Goal: Task Accomplishment & Management: Use online tool/utility

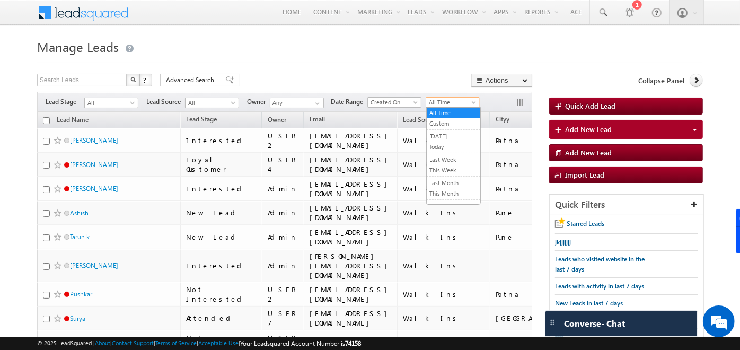
click at [468, 101] on span "All Time" at bounding box center [451, 103] width 50 height 10
click at [448, 138] on link "[DATE]" at bounding box center [454, 136] width 54 height 10
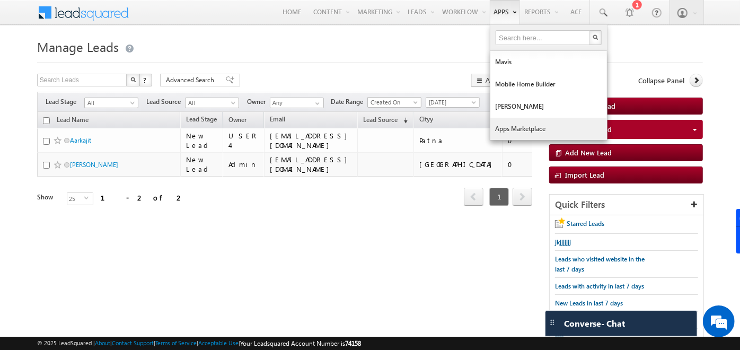
click at [509, 127] on link "Apps Marketplace" at bounding box center [548, 129] width 117 height 22
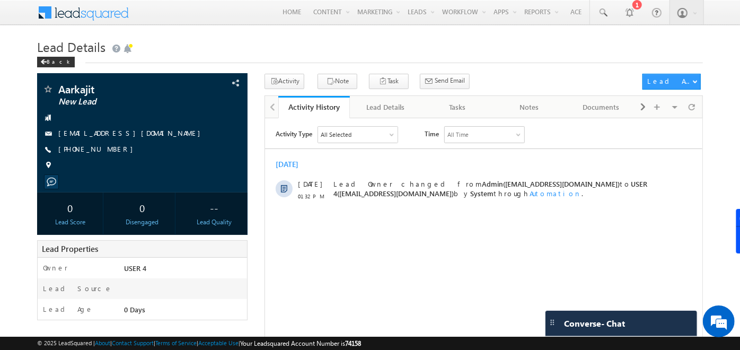
click at [461, 94] on div "Activity Document Collection hjgjhkjjl Meeting Note Task Meeting F2F Meeting Se…" at bounding box center [484, 85] width 438 height 22
click at [460, 106] on div "Tasks" at bounding box center [457, 107] width 54 height 13
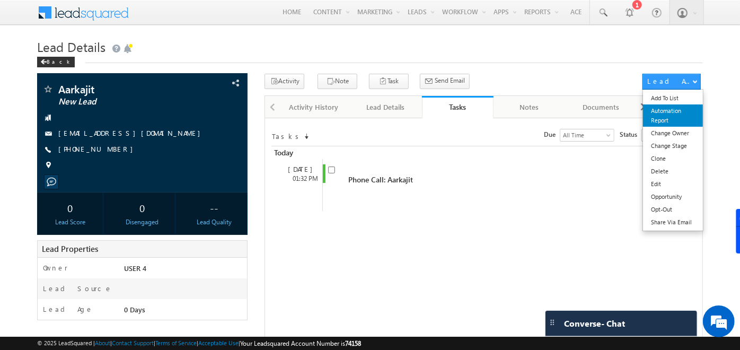
click at [678, 111] on link "Automation Report" at bounding box center [673, 115] width 60 height 22
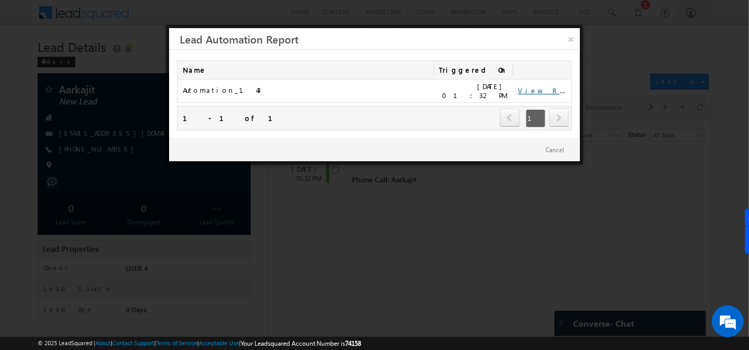
click at [541, 86] on link "View Report" at bounding box center [551, 90] width 66 height 9
click at [574, 37] on link "×" at bounding box center [570, 37] width 19 height 19
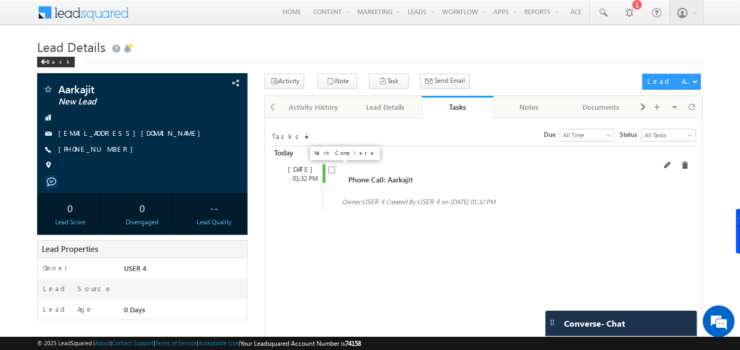
click at [333, 171] on input "checkbox" at bounding box center [331, 169] width 7 height 7
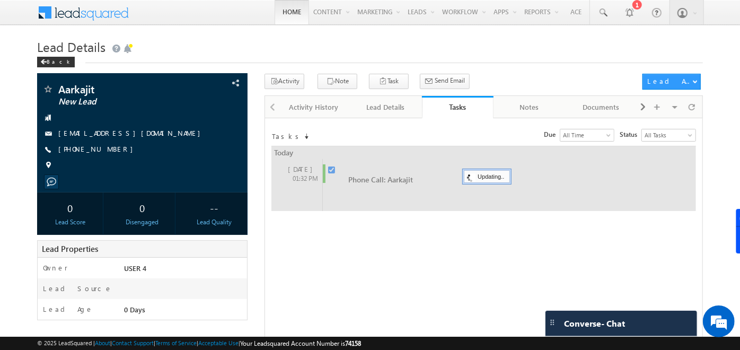
checkbox input "false"
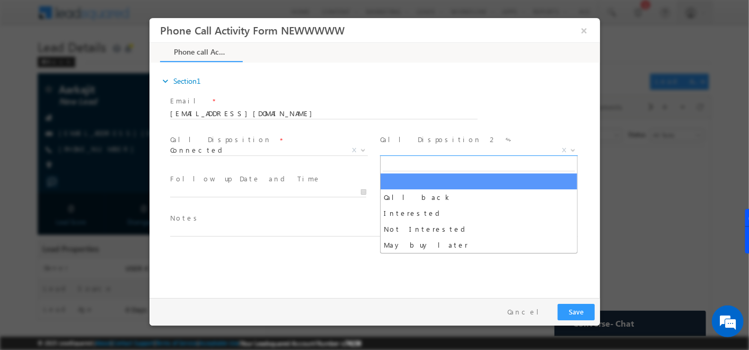
click at [423, 153] on span "X" at bounding box center [479, 150] width 198 height 11
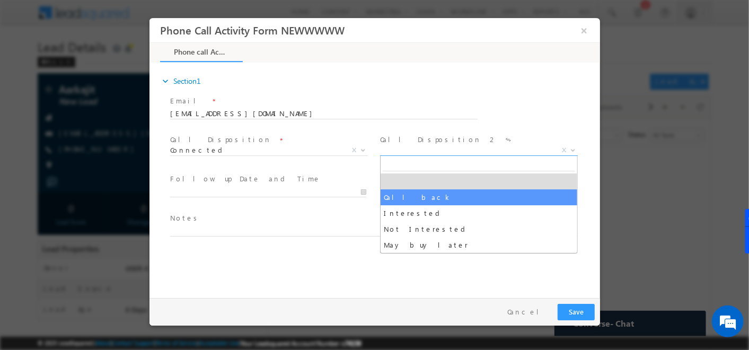
select select "Call back"
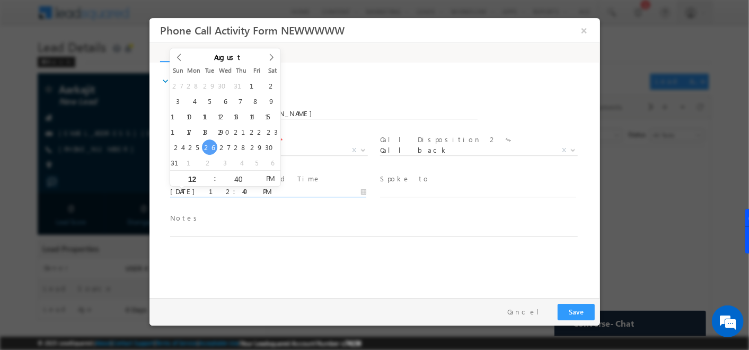
click at [356, 192] on input "08/26/25 12:40 PM" at bounding box center [268, 192] width 196 height 11
type input "08/28/25 12:40 PM"
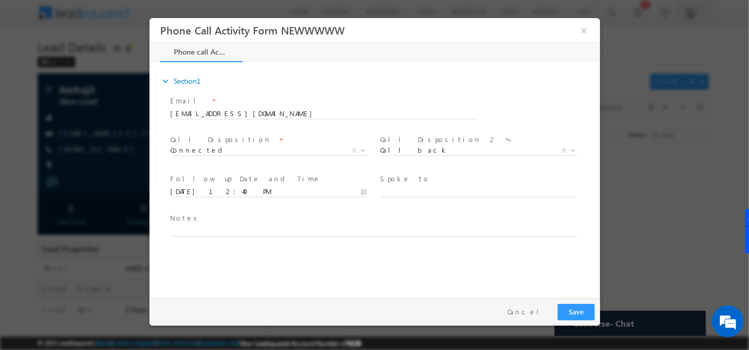
click at [279, 272] on div "expand_more Section1 Email *" at bounding box center [376, 178] width 445 height 229
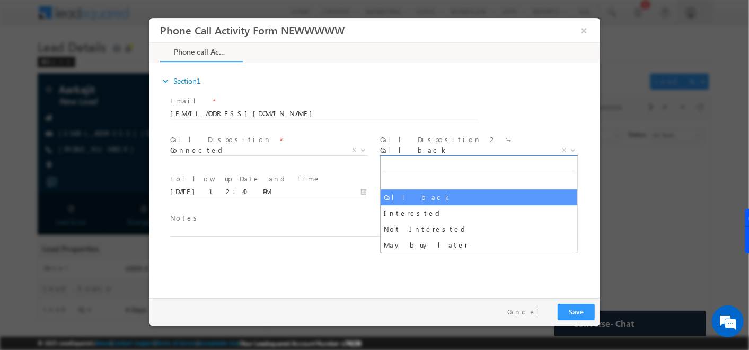
click at [433, 146] on span "Call back" at bounding box center [466, 150] width 172 height 10
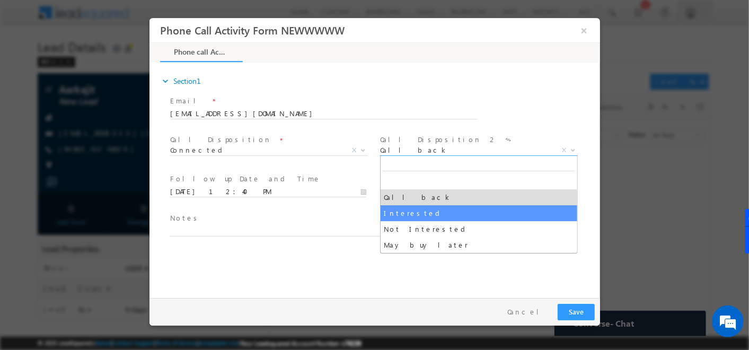
select select "Interested"
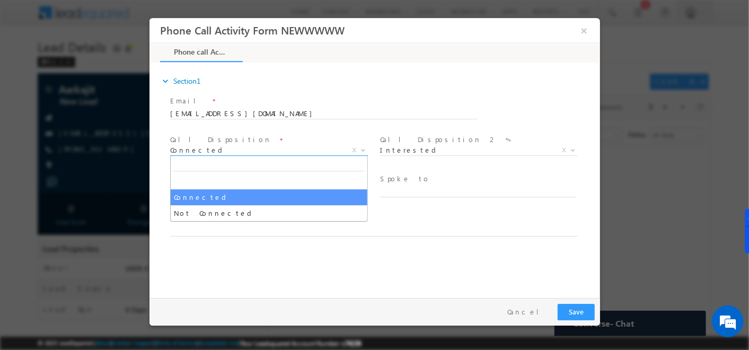
click at [291, 154] on span "Connected" at bounding box center [256, 150] width 172 height 10
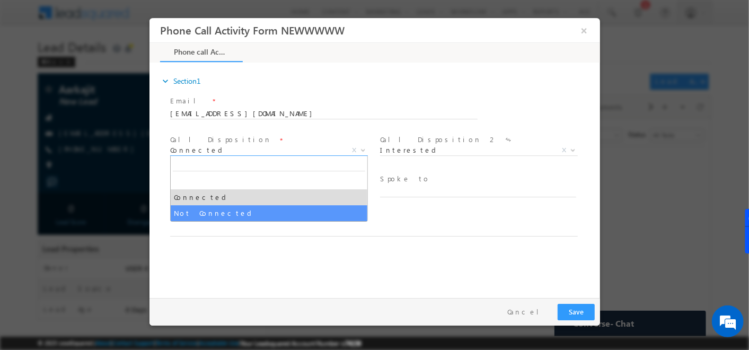
select select "Not Connected"
select select
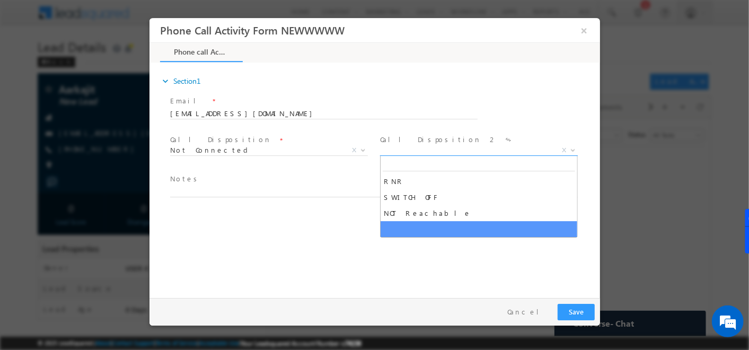
click at [407, 150] on span "X" at bounding box center [479, 150] width 198 height 11
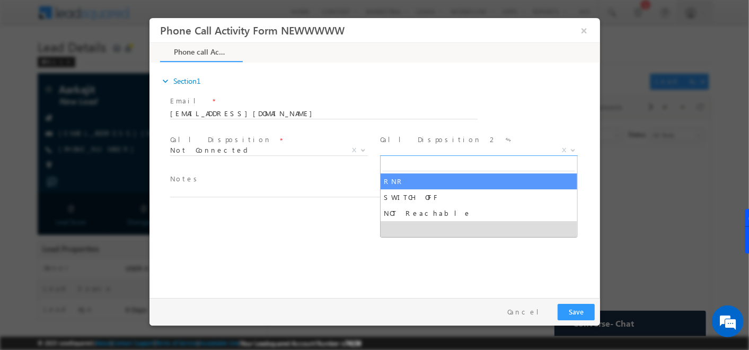
click at [277, 255] on div "expand_more Section1 Email *" at bounding box center [376, 178] width 445 height 229
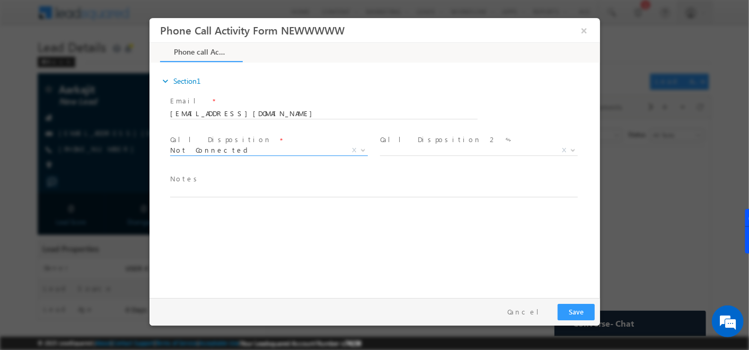
click at [308, 156] on span "Not Connected X" at bounding box center [269, 152] width 198 height 11
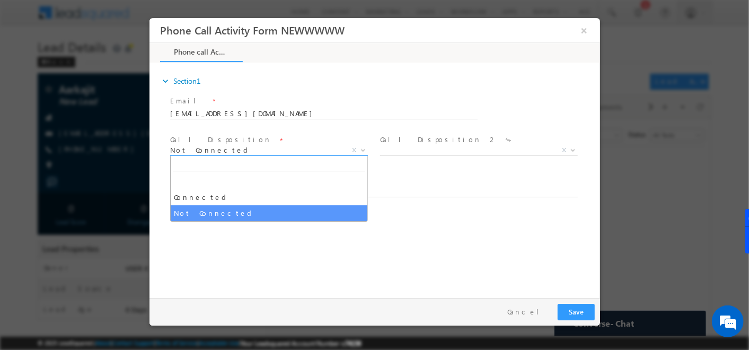
click at [309, 155] on span "Connected Not Connected Not Connected X" at bounding box center [273, 152] width 206 height 13
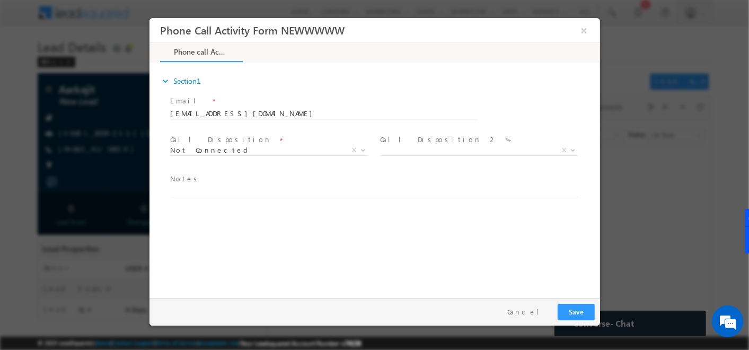
click at [325, 245] on div "expand_more Section1 Email *" at bounding box center [376, 178] width 445 height 229
click at [577, 38] on button "×" at bounding box center [584, 31] width 18 height 20
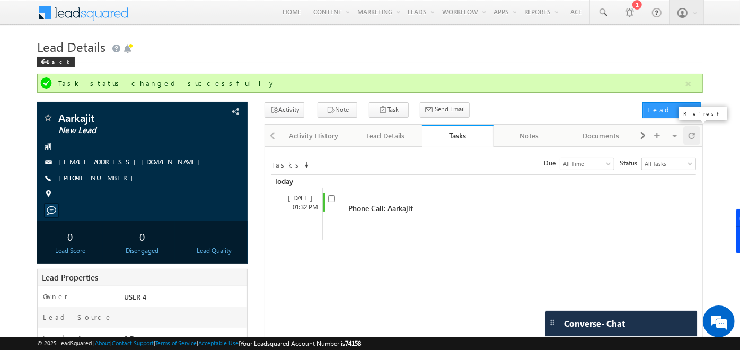
click at [690, 129] on span at bounding box center [692, 135] width 6 height 19
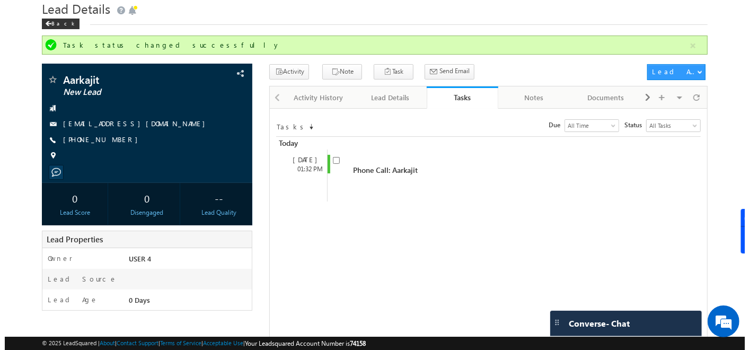
scroll to position [33, 0]
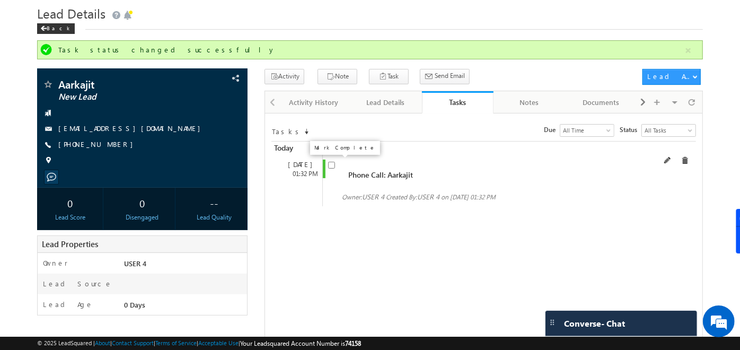
click at [329, 167] on input "checkbox" at bounding box center [331, 165] width 7 height 7
checkbox input "false"
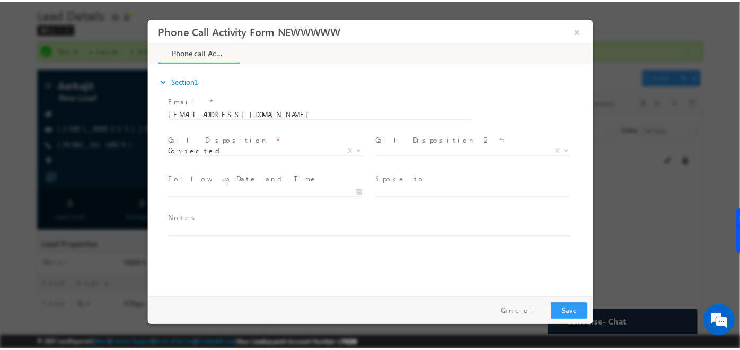
scroll to position [0, 0]
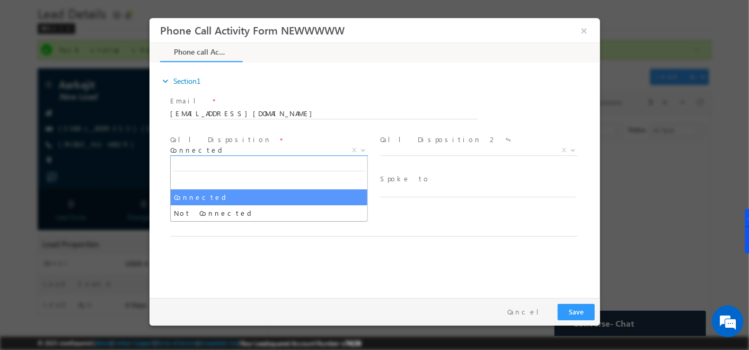
click at [321, 152] on span "Connected" at bounding box center [256, 150] width 172 height 10
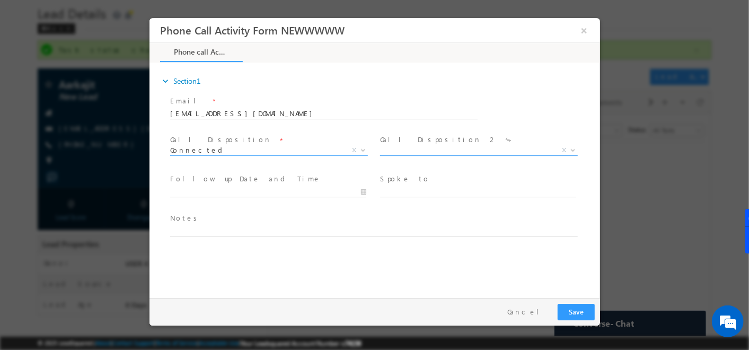
click at [474, 156] on span "X" at bounding box center [479, 152] width 198 height 11
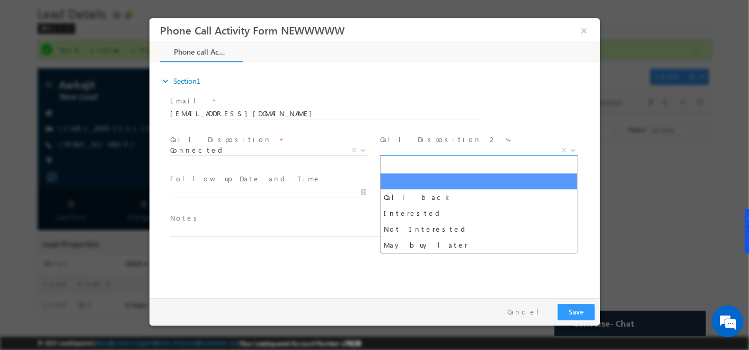
click at [473, 148] on span "X" at bounding box center [479, 150] width 198 height 11
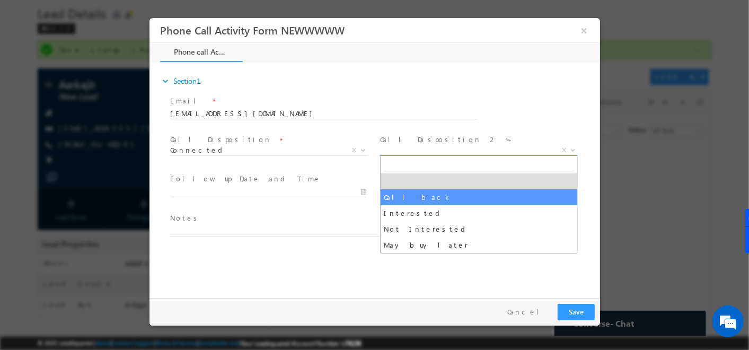
select select "Call back"
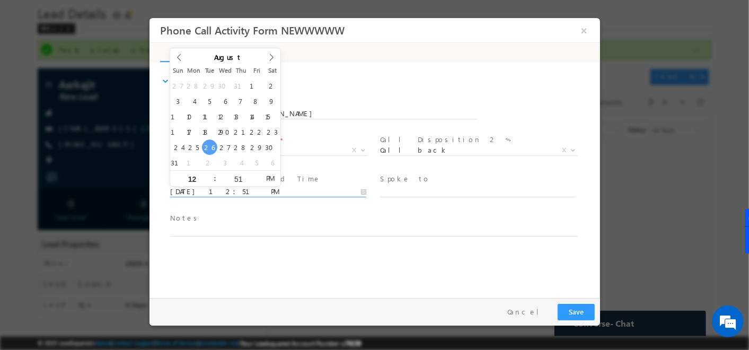
click at [357, 190] on input "08/26/25 12:51 PM" at bounding box center [268, 192] width 196 height 11
type input "08/28/25 12:51 PM"
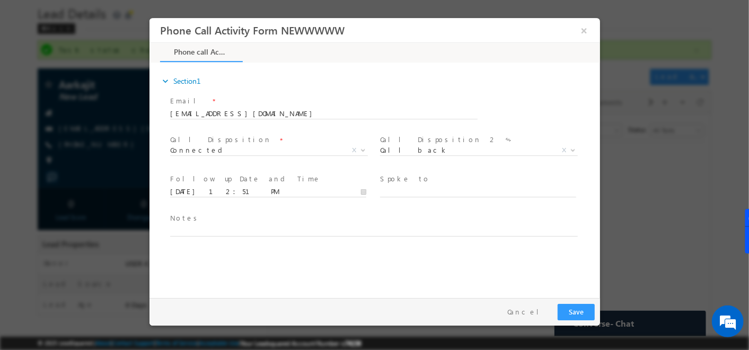
click at [320, 293] on html "Phone Call Activity Form NEWWWWW ×" at bounding box center [374, 155] width 451 height 275
click at [463, 228] on textarea at bounding box center [374, 230] width 408 height 12
type textarea "khkhk"
click at [580, 311] on button "Save" at bounding box center [575, 312] width 37 height 16
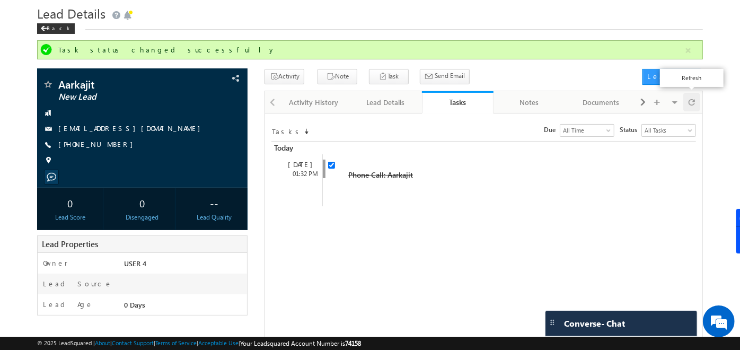
click at [693, 96] on span at bounding box center [692, 102] width 6 height 19
click at [319, 103] on div "Activity History" at bounding box center [314, 102] width 54 height 13
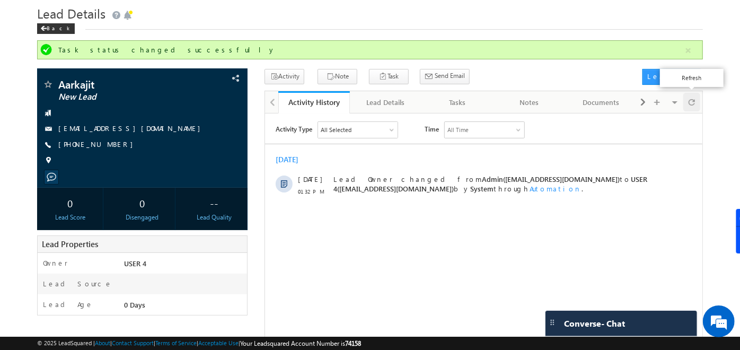
click at [694, 96] on span at bounding box center [692, 102] width 6 height 19
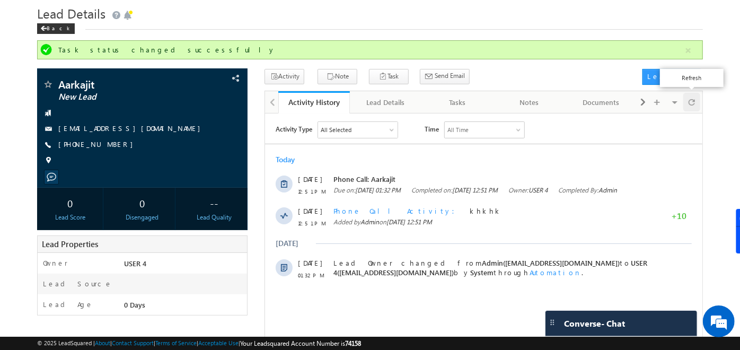
click at [695, 101] on span at bounding box center [692, 102] width 6 height 19
click at [454, 108] on link "Tasks" at bounding box center [458, 102] width 72 height 22
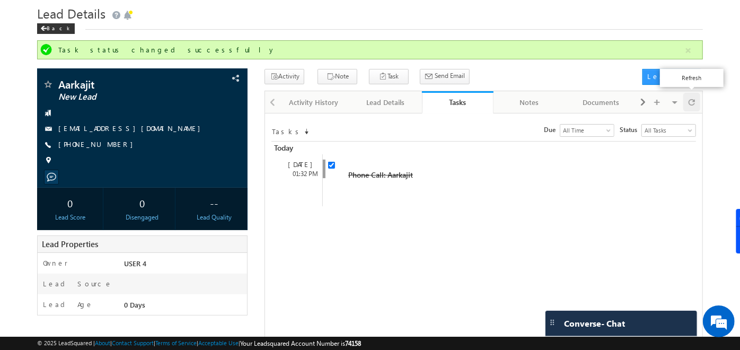
click at [699, 97] on div at bounding box center [691, 102] width 17 height 19
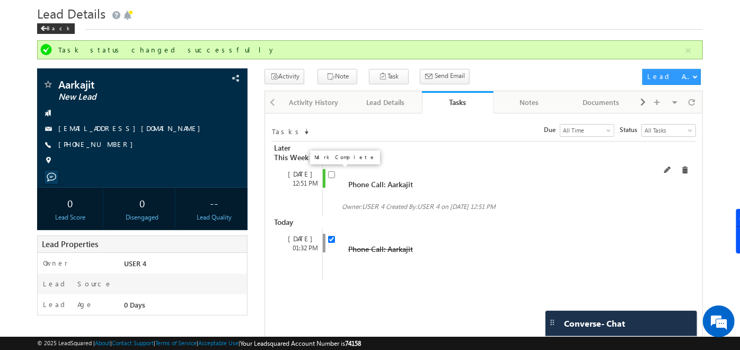
click at [332, 172] on input "checkbox" at bounding box center [331, 174] width 7 height 7
checkbox input "false"
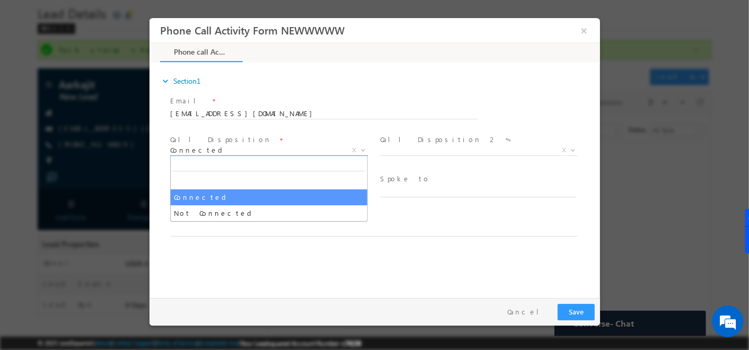
click at [334, 150] on span "Connected" at bounding box center [256, 150] width 172 height 10
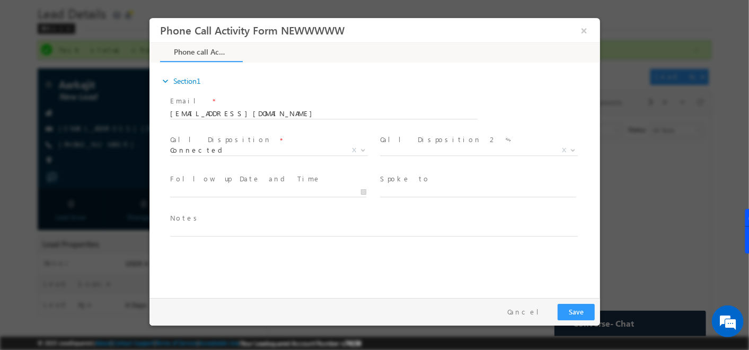
click at [427, 144] on label "Call Disposition 2" at bounding box center [438, 140] width 117 height 10
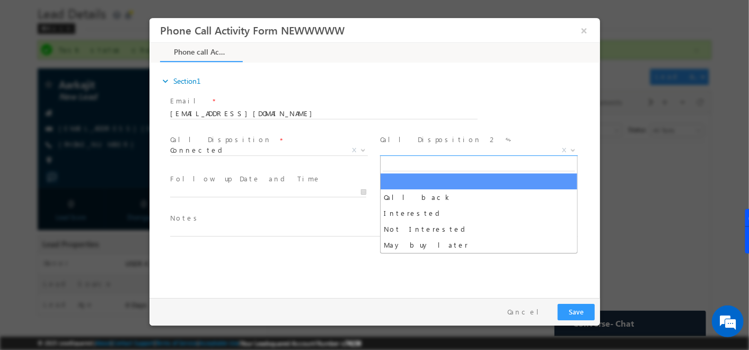
click at [427, 146] on span "X" at bounding box center [479, 150] width 198 height 11
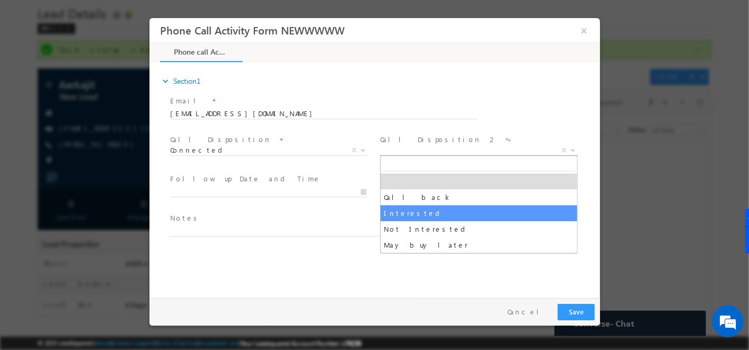
select select "Interested"
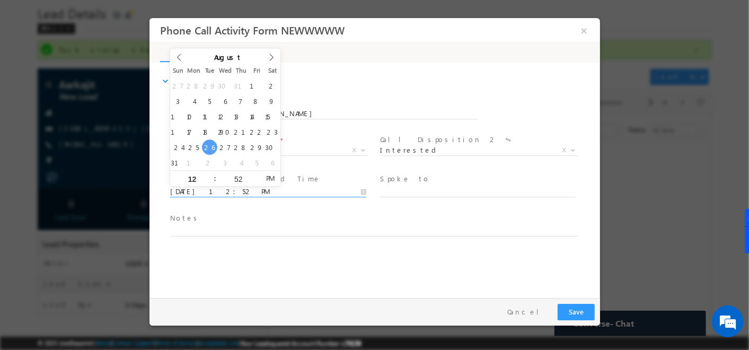
click at [362, 194] on input "08/26/25 12:52 PM" at bounding box center [268, 192] width 196 height 11
type input "08/30/25 12:52 PM"
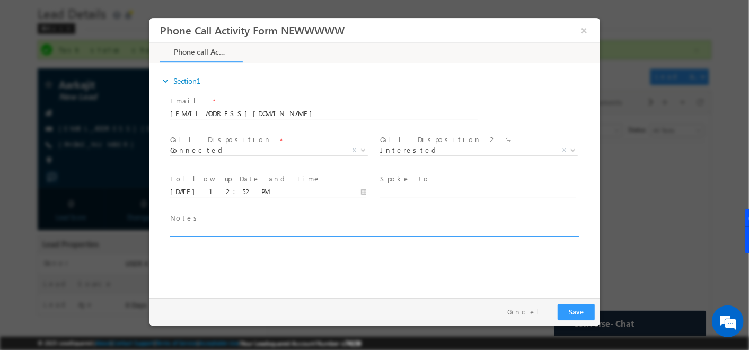
click at [371, 224] on textarea at bounding box center [374, 230] width 408 height 12
type textarea "jiu9uyuiu"
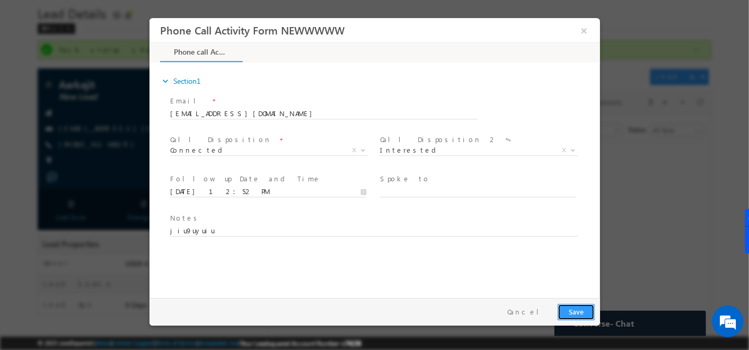
click at [591, 310] on button "Save" at bounding box center [575, 312] width 37 height 16
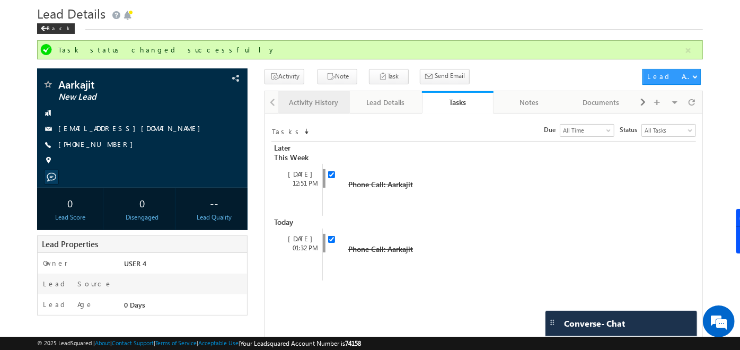
click at [319, 104] on div "Activity History" at bounding box center [314, 102] width 54 height 13
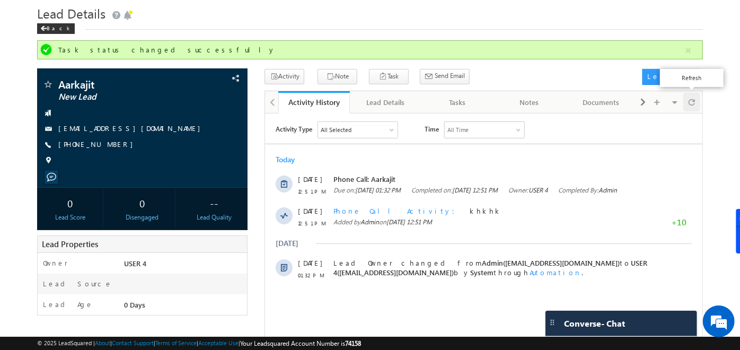
click at [694, 101] on span at bounding box center [692, 102] width 6 height 19
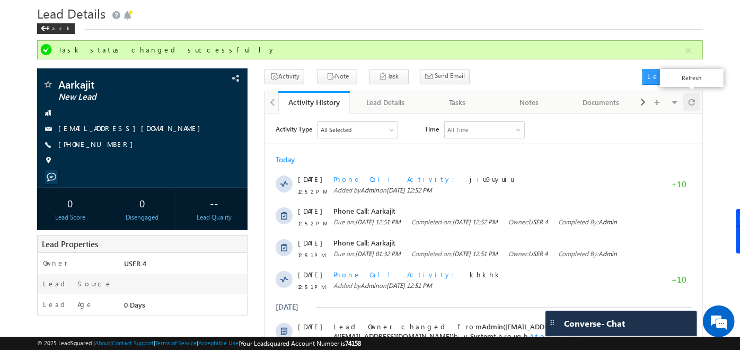
click at [694, 101] on span at bounding box center [692, 102] width 6 height 19
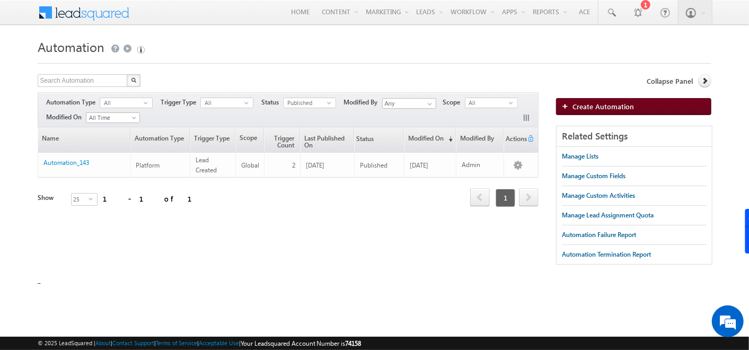
click at [589, 103] on span "Create Automation" at bounding box center [603, 106] width 61 height 9
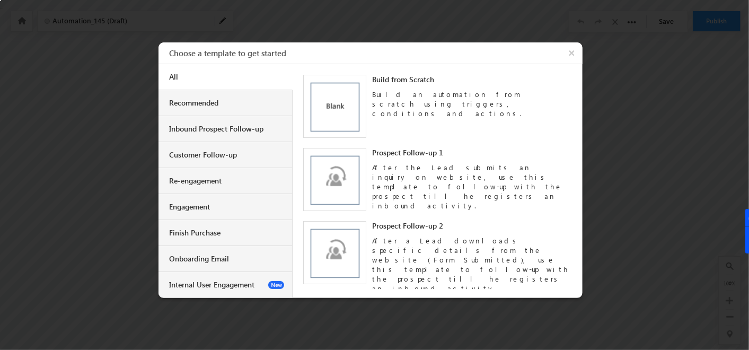
click at [336, 110] on img at bounding box center [334, 106] width 63 height 63
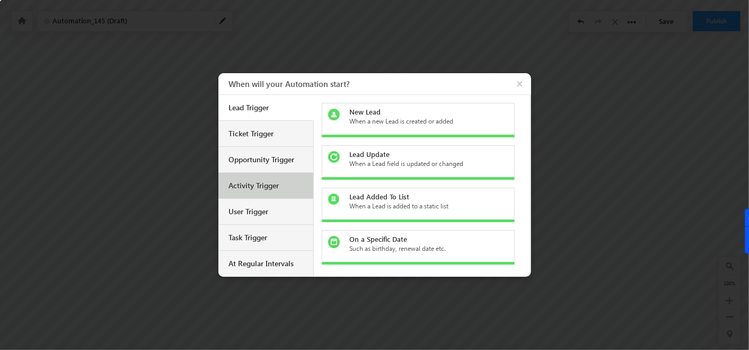
click at [254, 186] on div "Activity Trigger" at bounding box center [267, 186] width 76 height 10
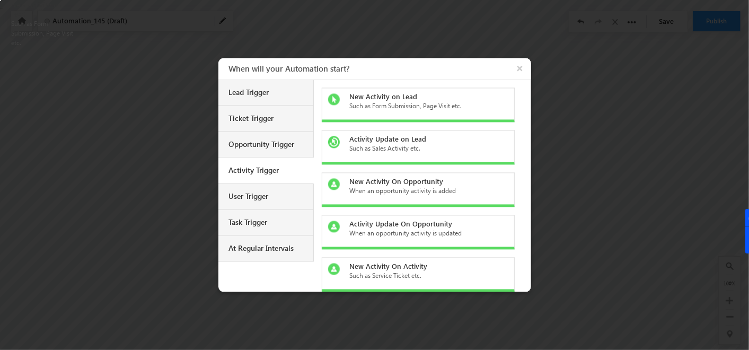
click at [419, 105] on div "Such as Form Submission, Page Visit etc." at bounding box center [424, 107] width 150 height 10
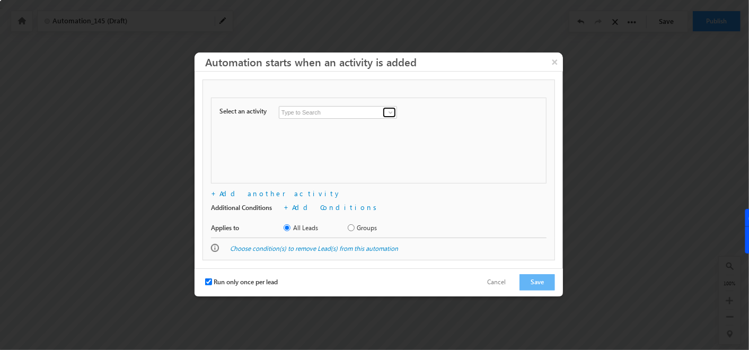
click at [391, 113] on span at bounding box center [390, 112] width 8 height 8
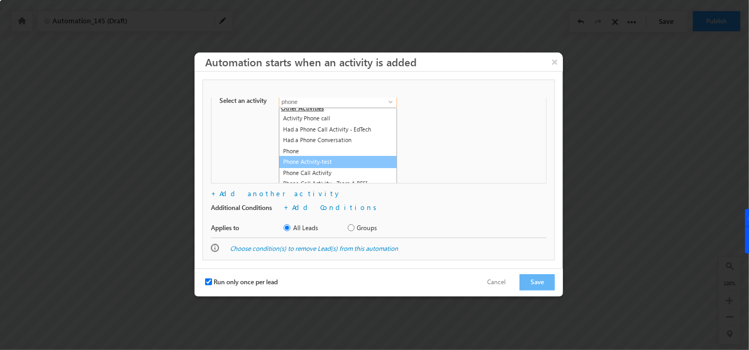
scroll to position [45, 0]
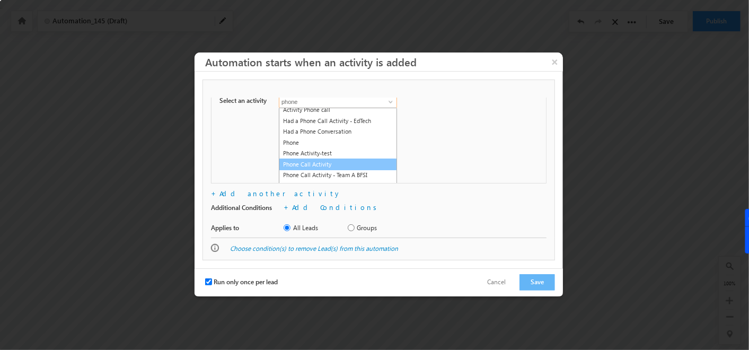
click at [323, 163] on link "Phone Call Activity" at bounding box center [338, 165] width 118 height 12
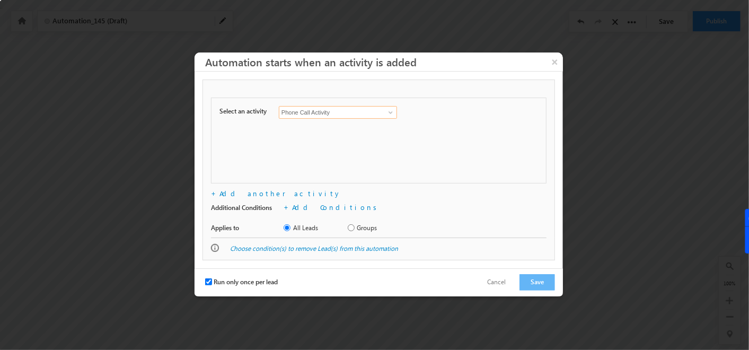
scroll to position [0, 0]
type input "Phone Call Activity"
click at [266, 194] on link "Add another activity" at bounding box center [280, 193] width 122 height 9
click at [388, 136] on span at bounding box center [390, 135] width 8 height 8
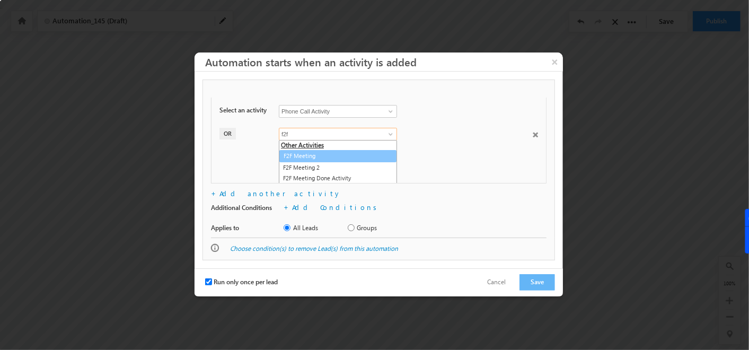
scroll to position [1, 0]
click at [321, 154] on link "F2F Meeting" at bounding box center [338, 156] width 118 height 12
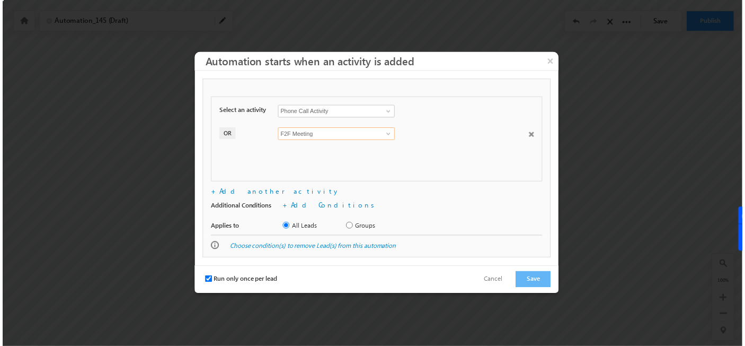
scroll to position [0, 0]
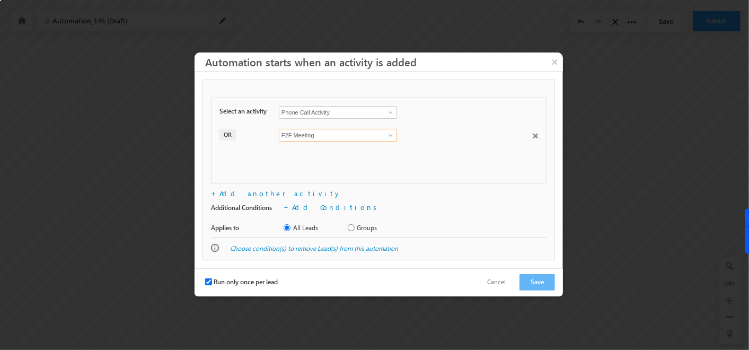
type input "F2F Meeting"
click at [209, 280] on input "Run only once per lead" at bounding box center [208, 281] width 7 height 7
click at [212, 280] on label "Run only once per lead" at bounding box center [241, 282] width 73 height 10
click at [212, 280] on input "Run only once per lead" at bounding box center [208, 281] width 7 height 7
click at [209, 278] on input "Run only once per lead" at bounding box center [208, 281] width 7 height 7
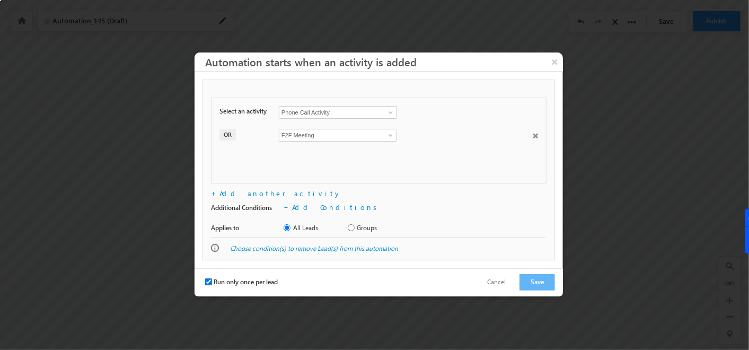
checkbox input "false"
click at [533, 279] on button "Save" at bounding box center [538, 282] width 36 height 16
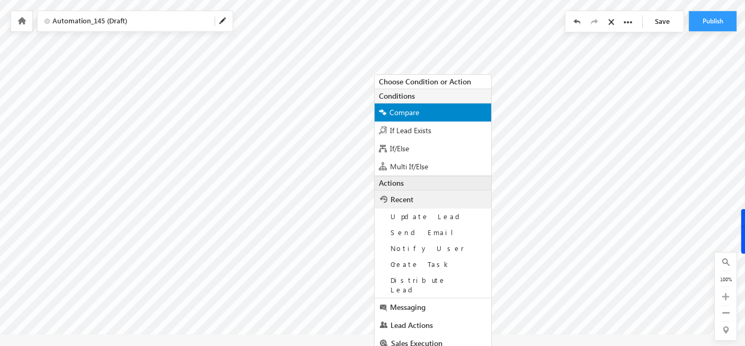
scroll to position [46, 0]
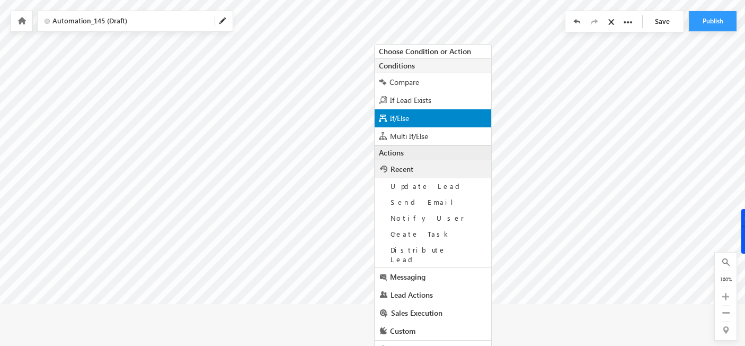
click at [407, 113] on span "If/Else" at bounding box center [399, 118] width 19 height 10
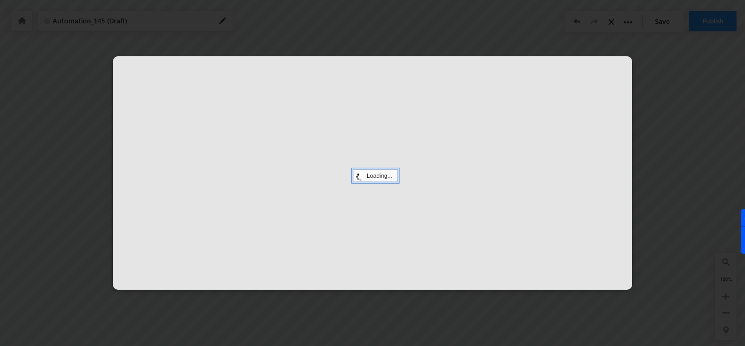
scroll to position [0, 0]
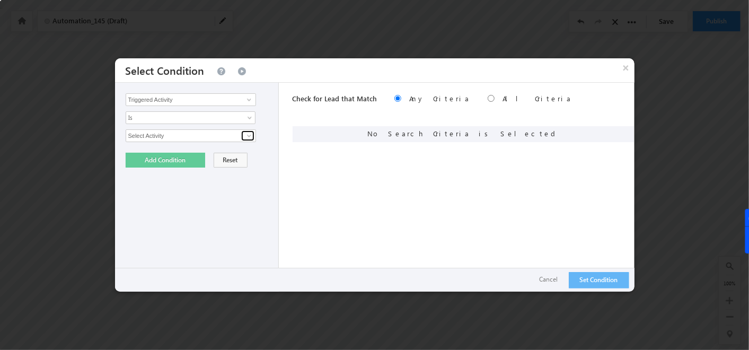
click at [248, 131] on span at bounding box center [249, 135] width 8 height 8
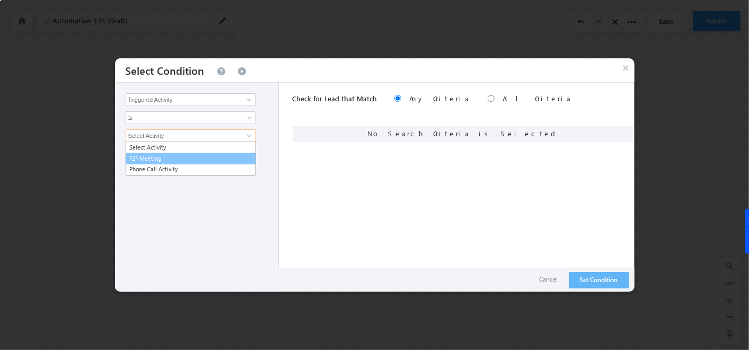
click at [160, 161] on link "F2F Meeting" at bounding box center [191, 159] width 130 height 12
type input "F2F Meeting"
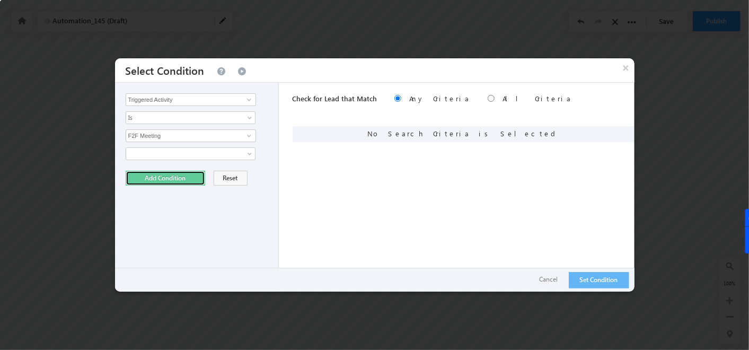
click at [164, 173] on button "Add Condition" at bounding box center [166, 178] width 80 height 15
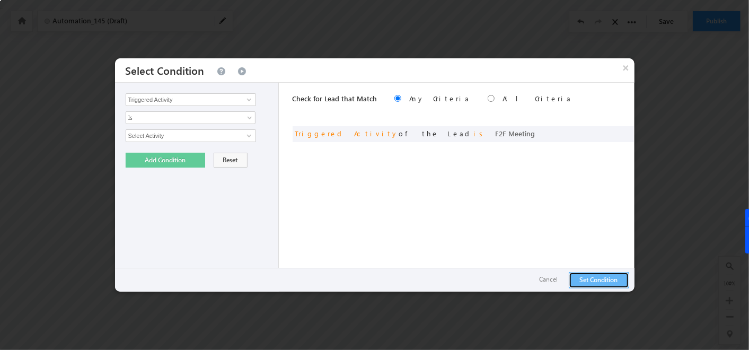
click at [594, 279] on button "Set Condition" at bounding box center [599, 280] width 60 height 16
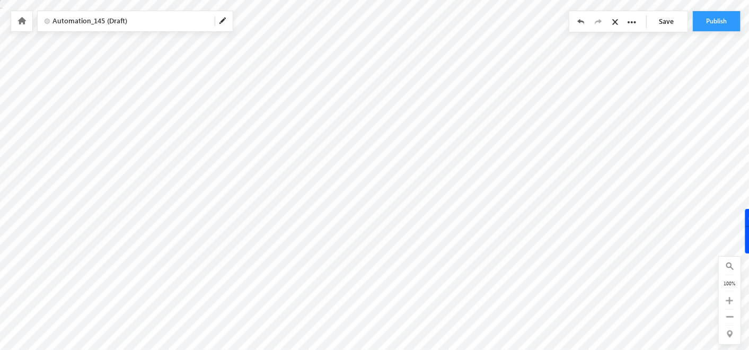
checkbox input "false"
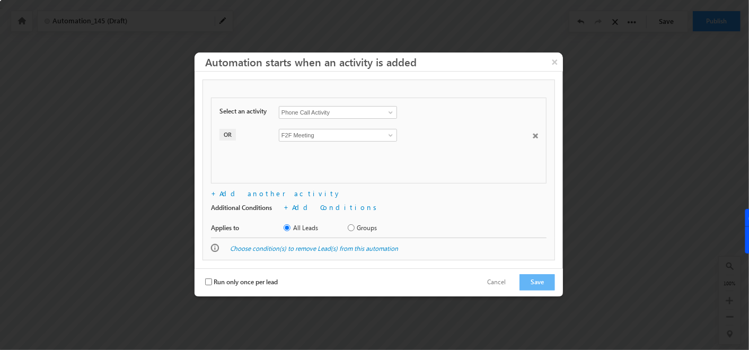
click at [536, 138] on span at bounding box center [535, 135] width 5 height 5
click at [530, 285] on button "Save" at bounding box center [538, 282] width 36 height 16
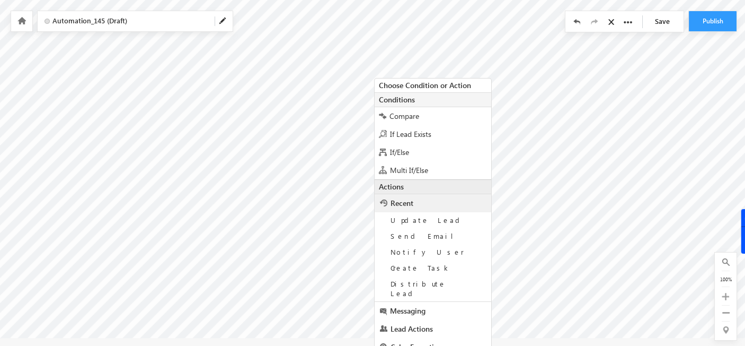
scroll to position [46, 0]
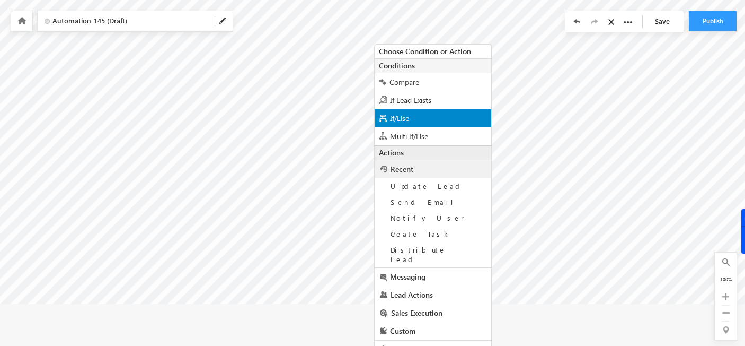
click at [403, 119] on span "If/Else" at bounding box center [399, 118] width 19 height 10
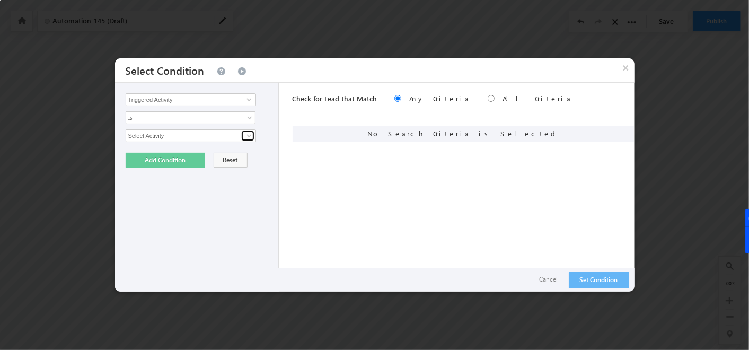
click at [248, 133] on span at bounding box center [249, 135] width 8 height 8
click at [173, 160] on link "Phone Call Activity" at bounding box center [191, 159] width 130 height 12
type input "Phone Call Activity"
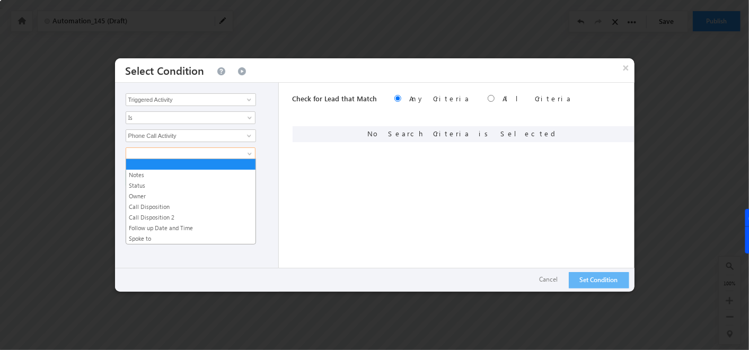
click at [249, 148] on link at bounding box center [191, 153] width 130 height 13
click at [165, 203] on link "Call Disposition" at bounding box center [190, 207] width 129 height 10
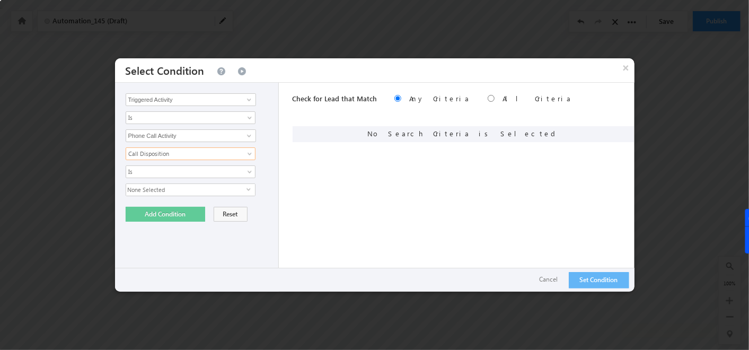
click at [205, 192] on span "None Selected" at bounding box center [186, 190] width 120 height 12
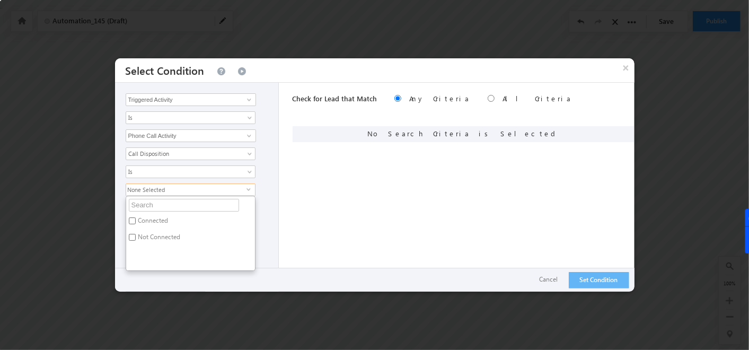
click at [138, 219] on label "Connected" at bounding box center [152, 222] width 53 height 16
click at [136, 219] on input "Connected" at bounding box center [132, 220] width 7 height 7
checkbox input "true"
click at [340, 212] on div "Check for Lead that Match Any Criteria All Criteria Note that the current trigg…" at bounding box center [464, 187] width 342 height 209
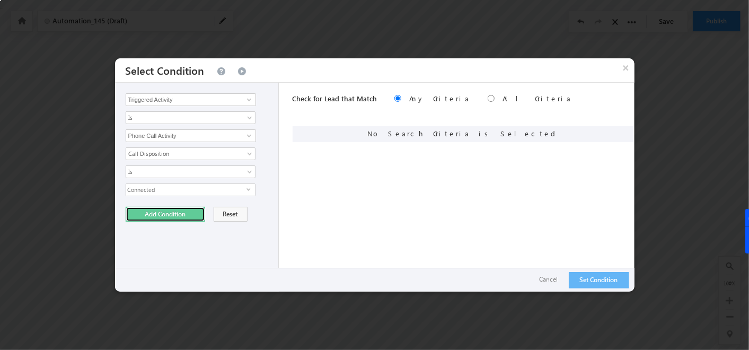
click at [180, 210] on button "Add Condition" at bounding box center [166, 214] width 80 height 15
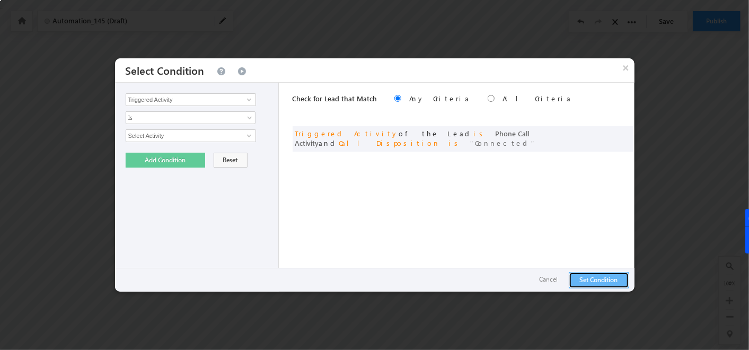
click at [616, 278] on button "Set Condition" at bounding box center [599, 280] width 60 height 16
click at [622, 71] on button "×" at bounding box center [626, 67] width 17 height 19
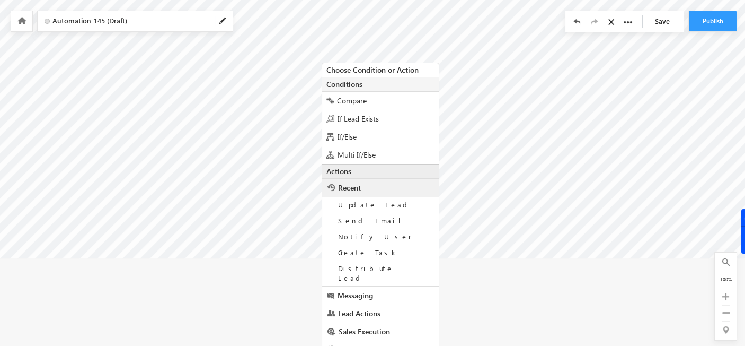
scroll to position [92, 0]
click at [356, 152] on span "Multi If/Else" at bounding box center [357, 154] width 38 height 10
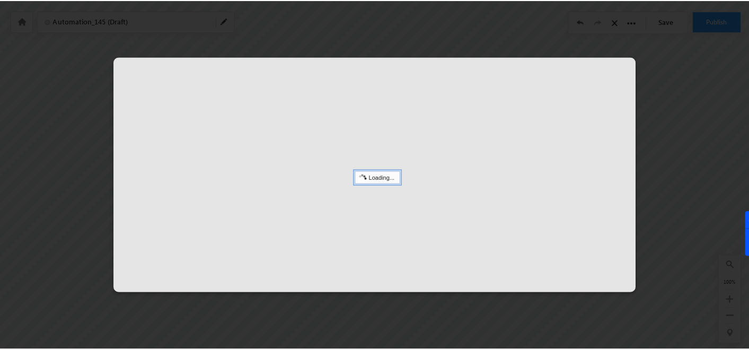
scroll to position [32, 0]
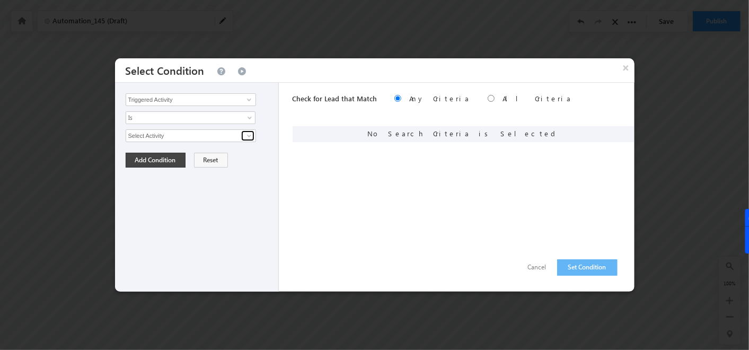
click at [247, 133] on span at bounding box center [249, 135] width 8 height 8
click at [215, 156] on link "Phone Call Activity" at bounding box center [191, 159] width 130 height 12
type input "Phone Call Activity"
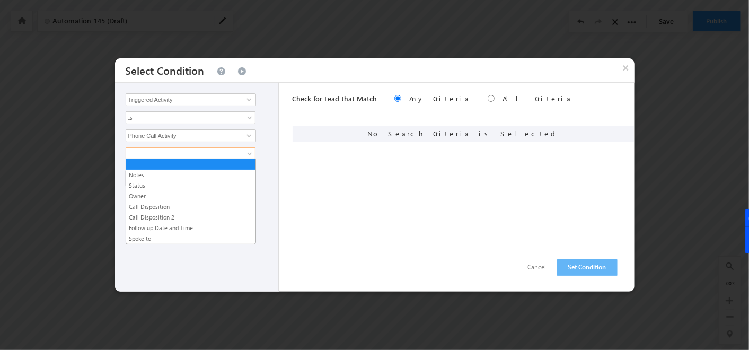
click at [215, 156] on span at bounding box center [183, 154] width 115 height 10
click at [170, 215] on link "Call Disposition 2" at bounding box center [190, 218] width 129 height 10
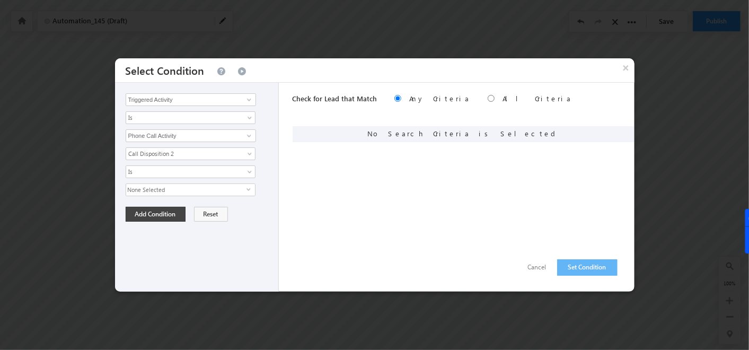
click at [242, 186] on span "None Selected" at bounding box center [186, 190] width 120 height 12
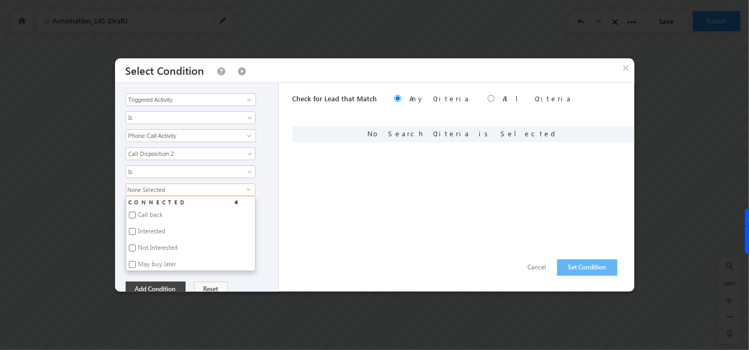
scroll to position [28, 0]
click at [131, 202] on input "Call back" at bounding box center [132, 205] width 7 height 7
checkbox input "true"
click at [345, 197] on div "Check for Lead that Match Any Criteria All Criteria Note that the current trigg…" at bounding box center [464, 187] width 342 height 209
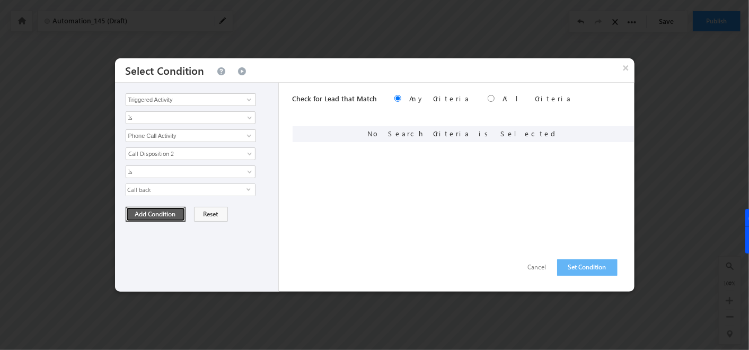
click at [150, 211] on button "Add Condition" at bounding box center [156, 214] width 60 height 15
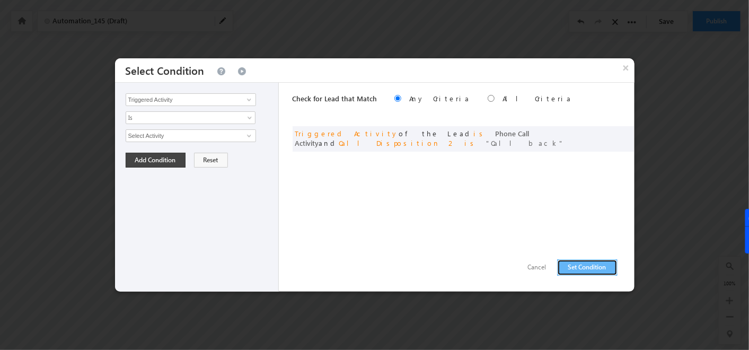
click at [578, 265] on button "Set Condition" at bounding box center [587, 267] width 60 height 16
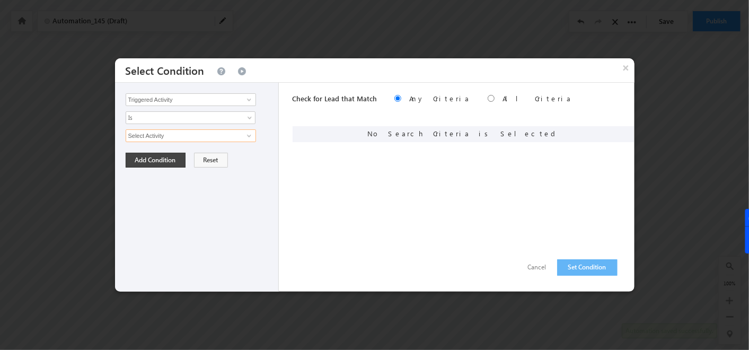
click at [240, 138] on input "Select Activity" at bounding box center [191, 135] width 130 height 13
click at [249, 136] on span at bounding box center [249, 135] width 8 height 8
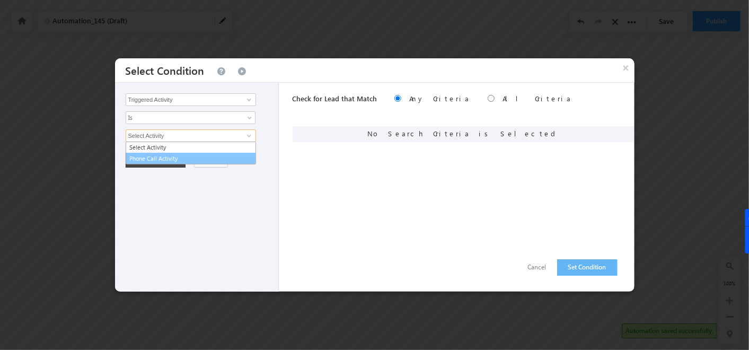
click at [212, 160] on link "Phone Call Activity" at bounding box center [191, 159] width 130 height 12
type input "Phone Call Activity"
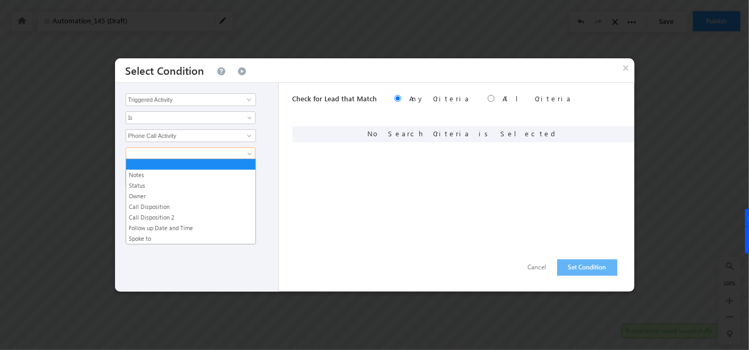
click at [235, 154] on span at bounding box center [183, 154] width 115 height 10
click at [168, 218] on link "Call Disposition 2" at bounding box center [190, 218] width 129 height 10
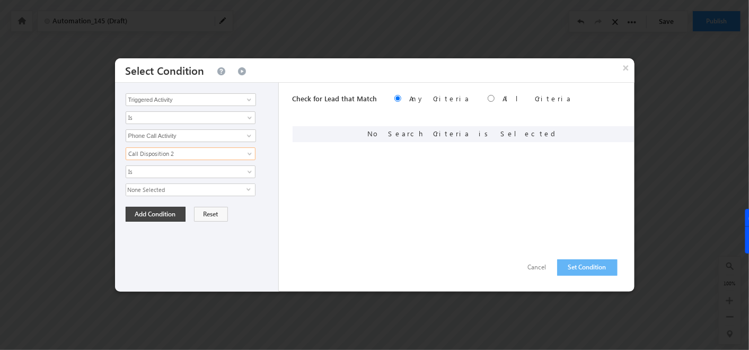
click at [205, 188] on span "None Selected" at bounding box center [186, 190] width 120 height 12
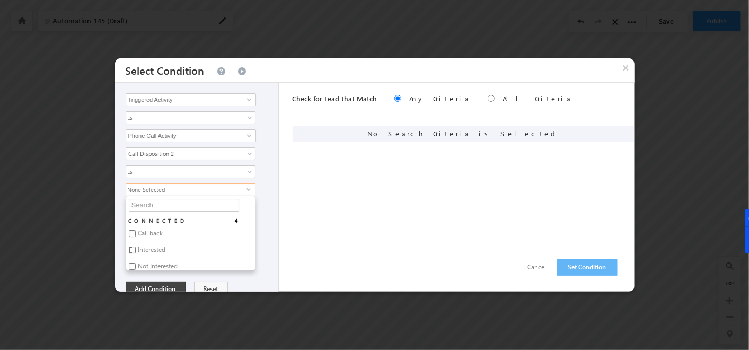
click at [130, 249] on input "Interested" at bounding box center [132, 250] width 7 height 7
checkbox input "true"
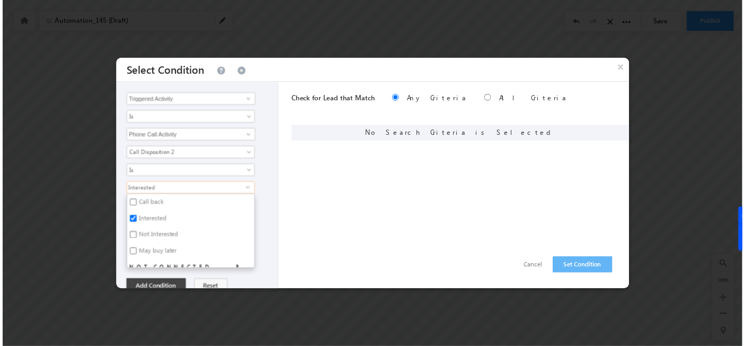
scroll to position [30, 0]
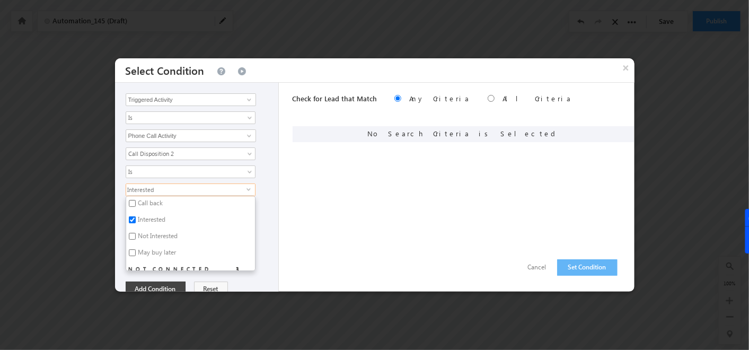
click at [298, 212] on div "Check for Lead that Match Any Criteria All Criteria Note that the current trigg…" at bounding box center [464, 187] width 342 height 209
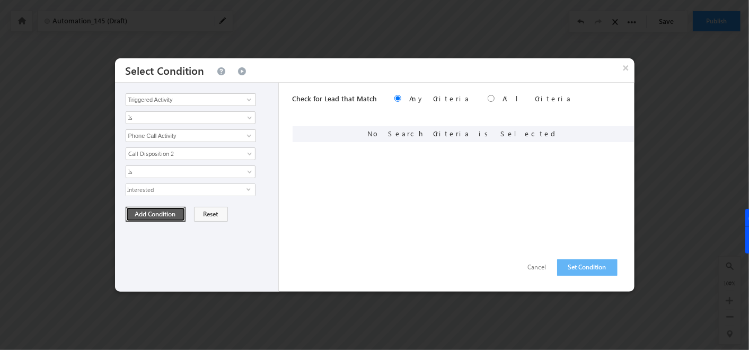
click at [151, 217] on button "Add Condition" at bounding box center [156, 214] width 60 height 15
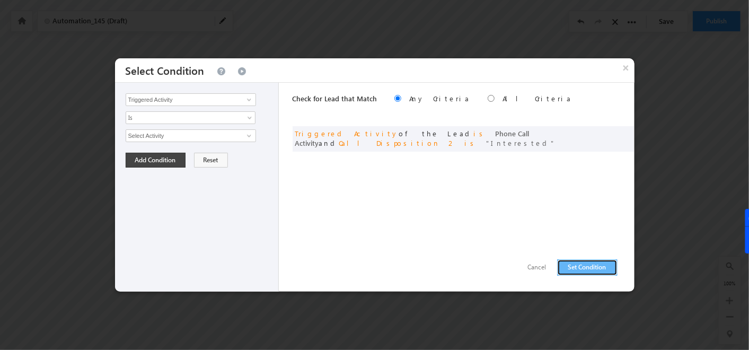
click at [586, 266] on button "Set Condition" at bounding box center [587, 267] width 60 height 16
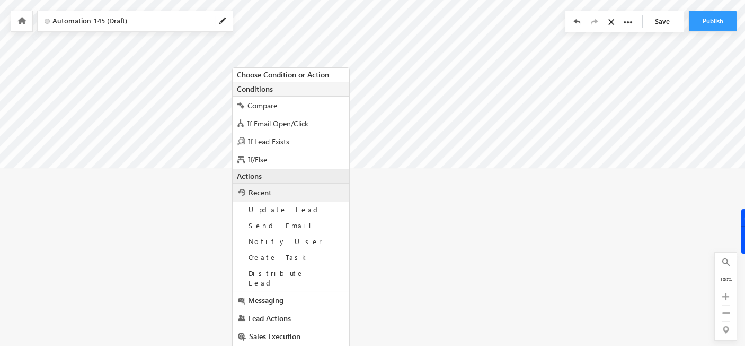
scroll to position [237, 0]
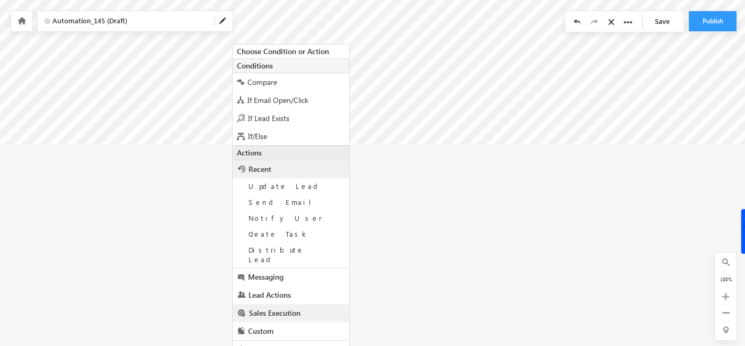
click at [262, 307] on span "Sales Execution" at bounding box center [274, 312] width 51 height 10
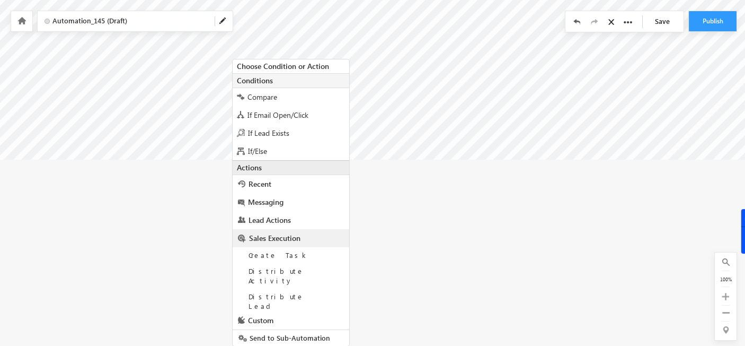
scroll to position [221, 0]
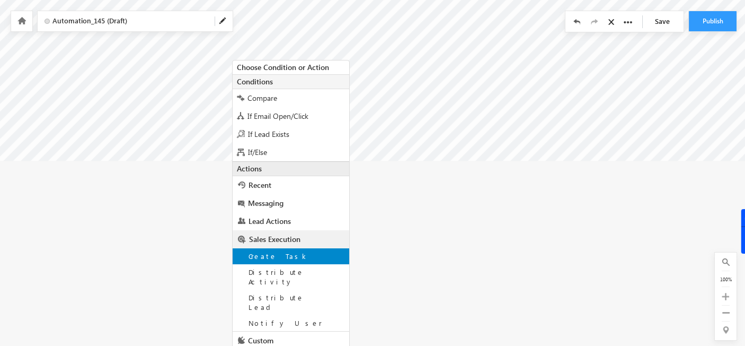
click at [261, 253] on span "Create Task" at bounding box center [279, 255] width 60 height 9
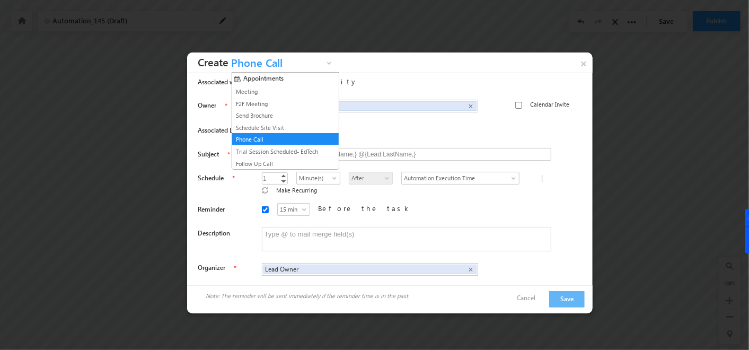
click at [270, 67] on span "Phone Call" at bounding box center [275, 65] width 95 height 16
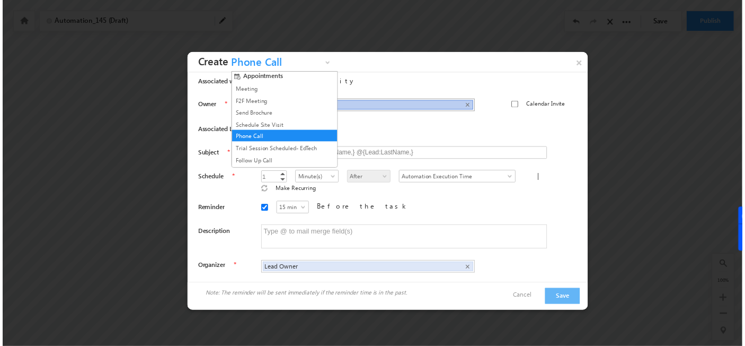
scroll to position [0, 0]
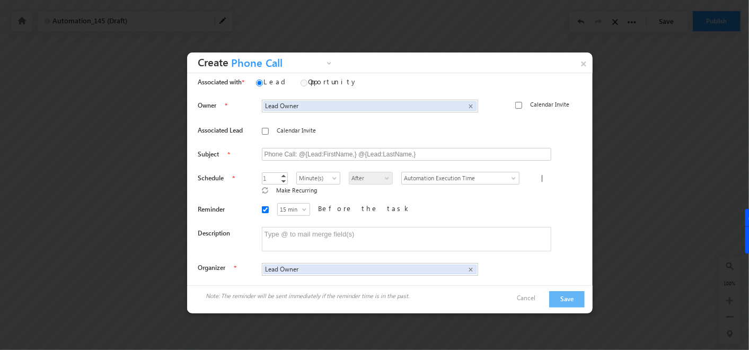
click at [370, 76] on div "Lead Opportunity" at bounding box center [407, 84] width 308 height 16
drag, startPoint x: 198, startPoint y: 179, endPoint x: 235, endPoint y: 178, distance: 37.1
click at [235, 178] on div "Schedule" at bounding box center [225, 179] width 55 height 12
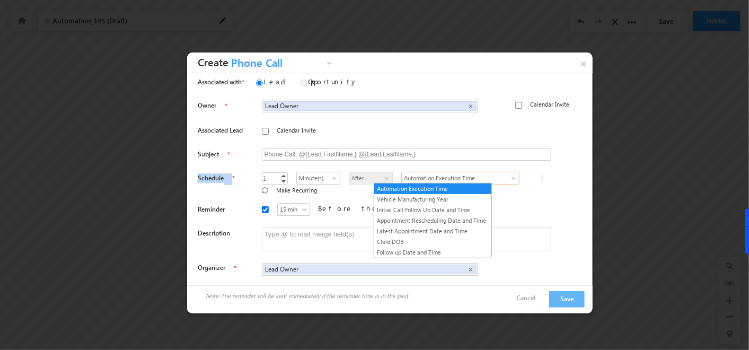
click at [419, 181] on span "Automation Execution Time" at bounding box center [454, 178] width 105 height 10
click at [432, 248] on link "Follow up Date and Time" at bounding box center [432, 253] width 117 height 10
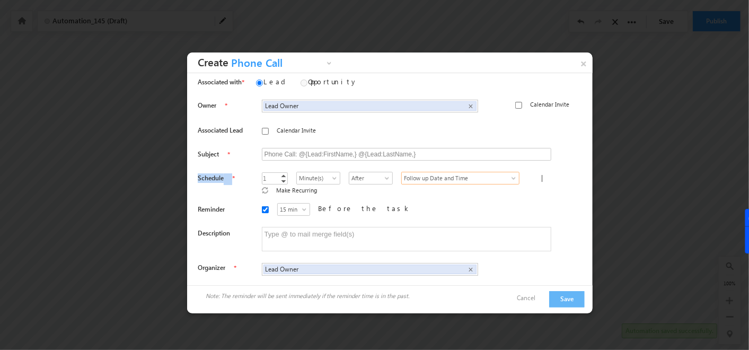
type input "0"
click at [279, 181] on link "Decrement" at bounding box center [283, 181] width 8 height 6
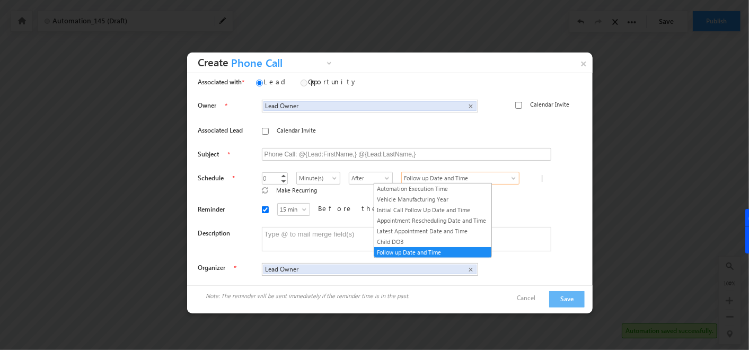
click at [445, 181] on span "Follow up Date and Time" at bounding box center [454, 178] width 105 height 10
click at [569, 143] on div "Owner Lead Owner Lead Owner × Calendar Invite Associated Lead" at bounding box center [390, 186] width 406 height 184
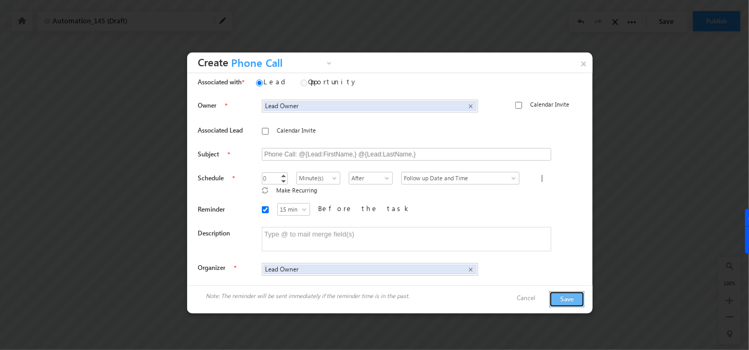
click at [573, 298] on button "Save" at bounding box center [567, 299] width 36 height 16
click at [286, 205] on span "15 min" at bounding box center [294, 210] width 32 height 10
click at [424, 204] on div "15 min 30 min 45 min 1 hr 15 min Before the task" at bounding box center [416, 211] width 308 height 16
click at [573, 296] on button "Save" at bounding box center [567, 299] width 36 height 16
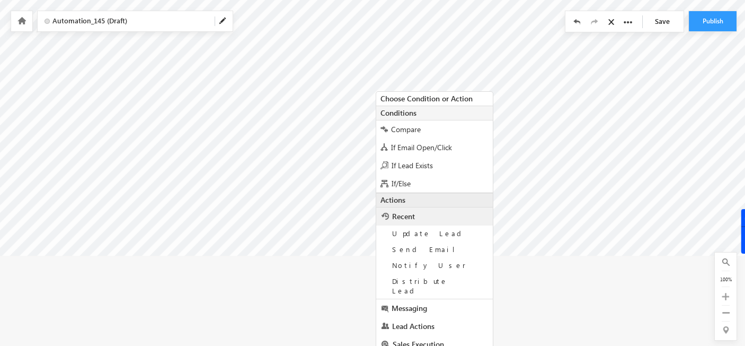
scroll to position [201, 0]
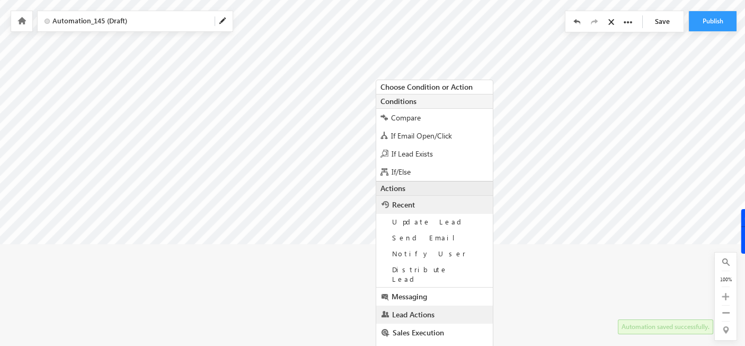
click at [414, 309] on span "Lead Actions" at bounding box center [413, 314] width 42 height 10
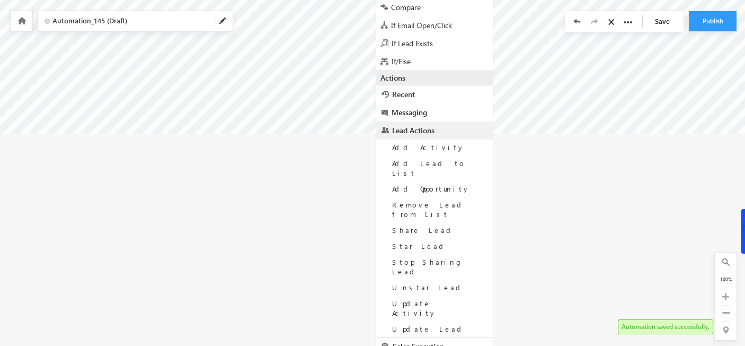
scroll to position [317, 0]
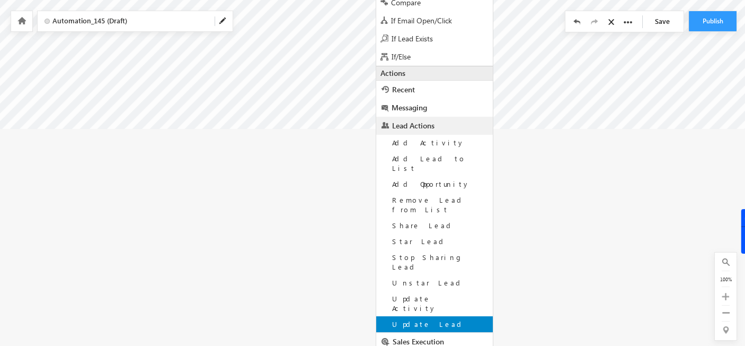
click at [427, 319] on span "Update Lead" at bounding box center [428, 323] width 73 height 9
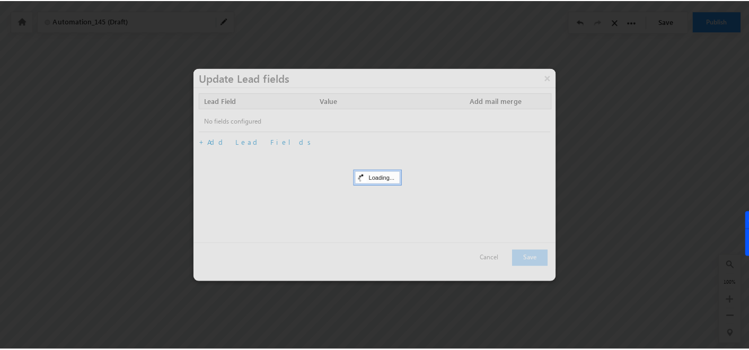
scroll to position [95, 0]
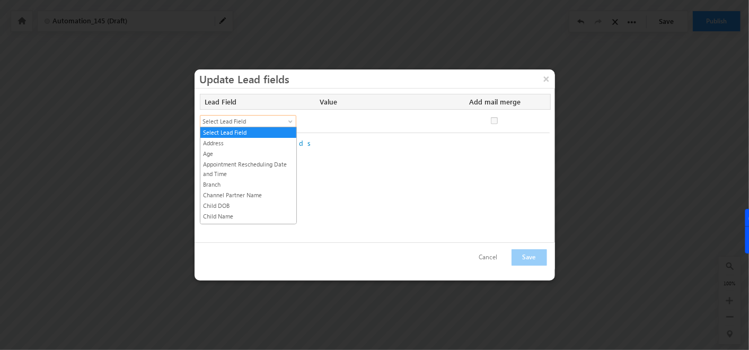
click at [282, 122] on span "Select Lead Field" at bounding box center [243, 122] width 86 height 10
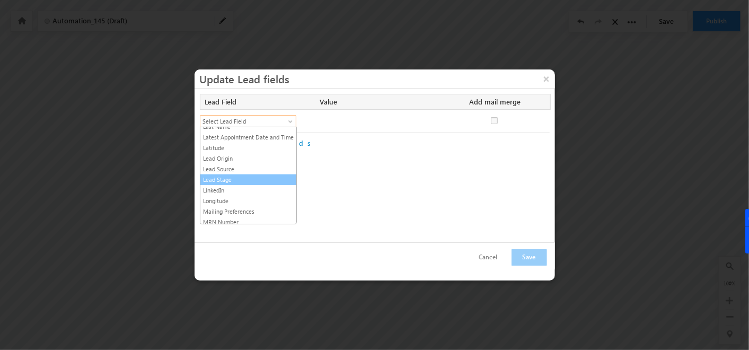
click at [242, 175] on link "Lead Stage" at bounding box center [248, 180] width 96 height 10
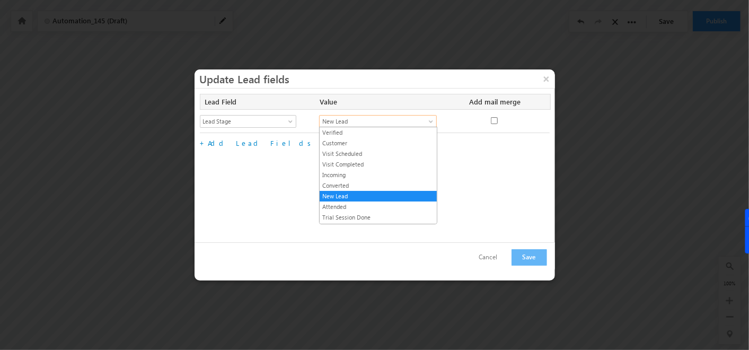
click at [370, 117] on span "New Lead" at bounding box center [372, 122] width 104 height 10
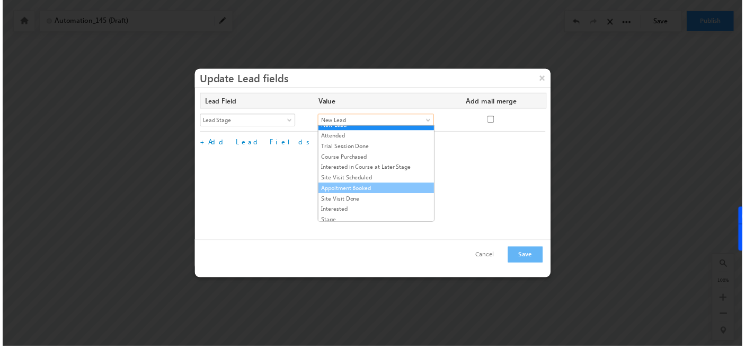
scroll to position [71, 0]
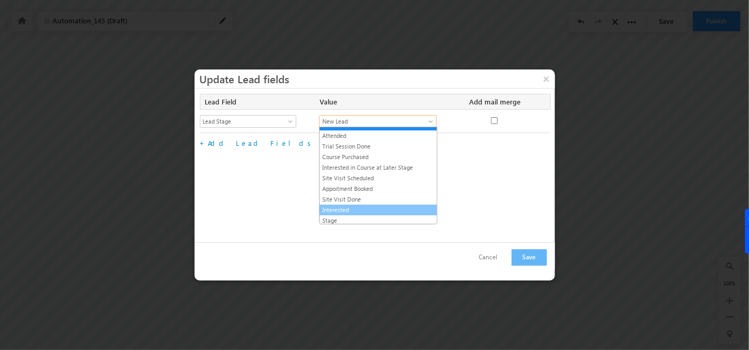
click at [347, 206] on link "Interested" at bounding box center [378, 210] width 117 height 10
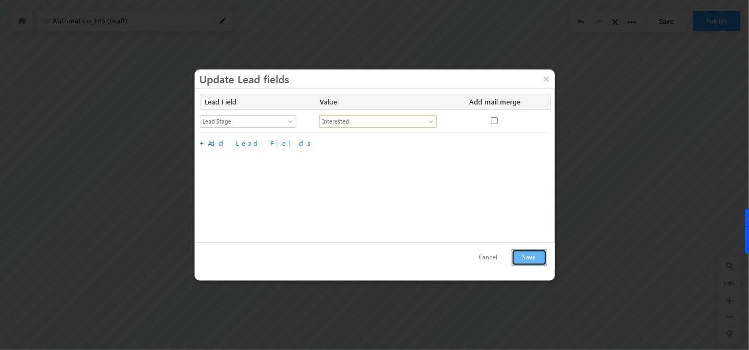
click at [526, 260] on button "Save" at bounding box center [530, 257] width 36 height 16
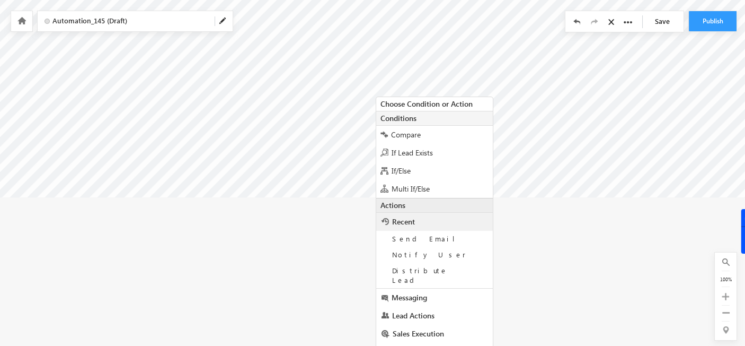
scroll to position [269, 0]
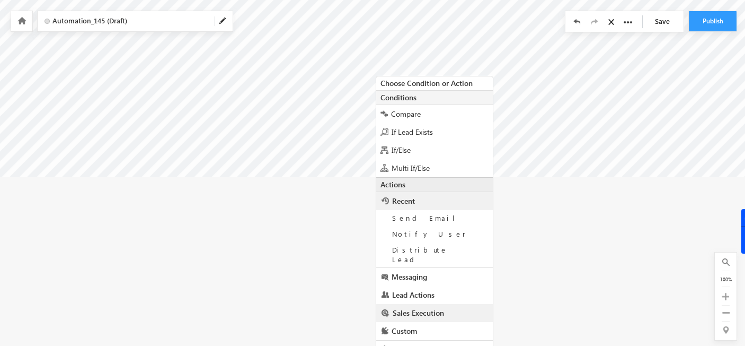
click at [403, 307] on span "Sales Execution" at bounding box center [418, 312] width 51 height 10
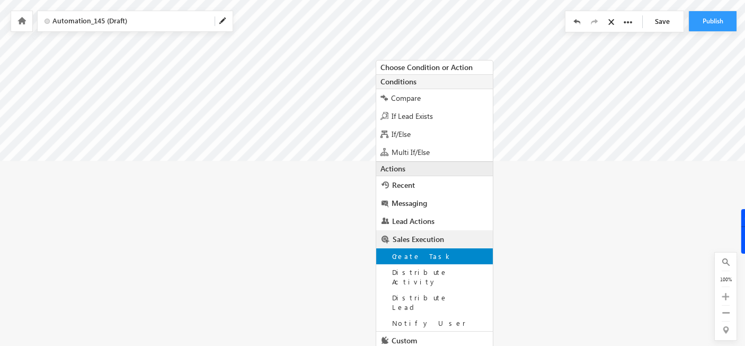
click at [406, 251] on span "Create Task" at bounding box center [422, 255] width 60 height 9
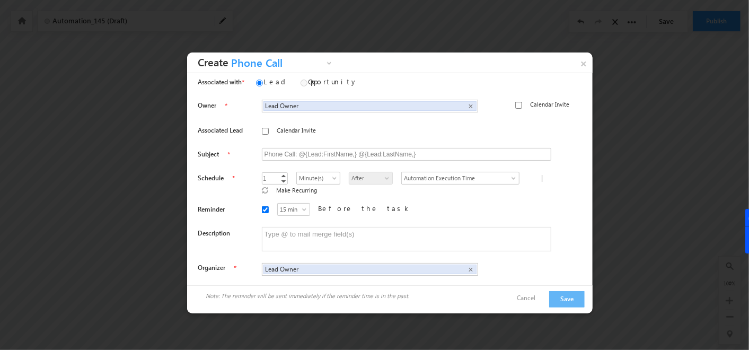
click at [249, 68] on span "Phone Call" at bounding box center [275, 65] width 95 height 16
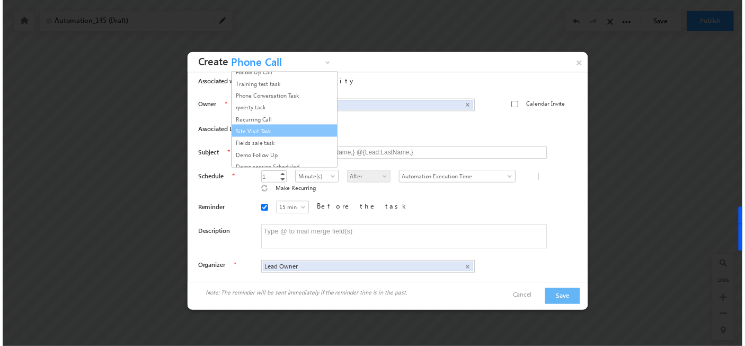
scroll to position [75, 0]
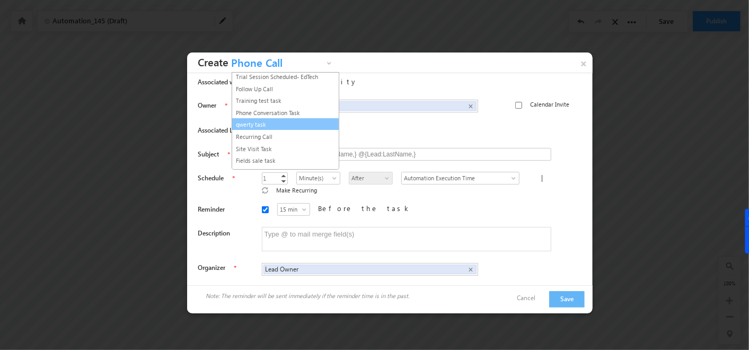
click at [257, 122] on link "qwerty task" at bounding box center [281, 125] width 96 height 10
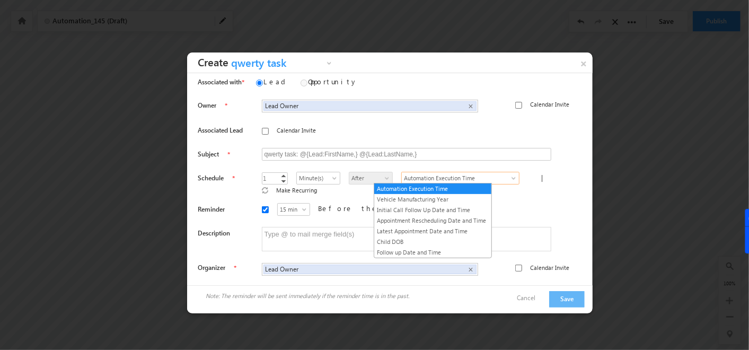
click at [419, 181] on span "Automation Execution Time" at bounding box center [454, 178] width 105 height 10
click at [416, 248] on link "Follow up Date and Time" at bounding box center [432, 253] width 117 height 10
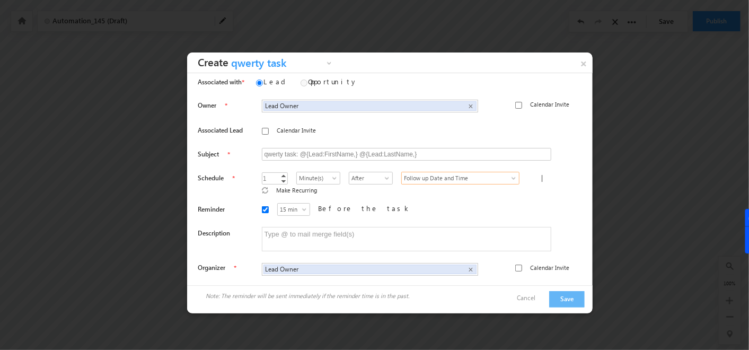
type input "0"
click at [279, 180] on link "Decrement" at bounding box center [283, 181] width 8 height 6
click at [477, 191] on div "Owner Lead Owner Lead Owner × Calendar Invite Associated Lead" at bounding box center [390, 186] width 406 height 184
click at [572, 291] on button "Save" at bounding box center [567, 299] width 36 height 16
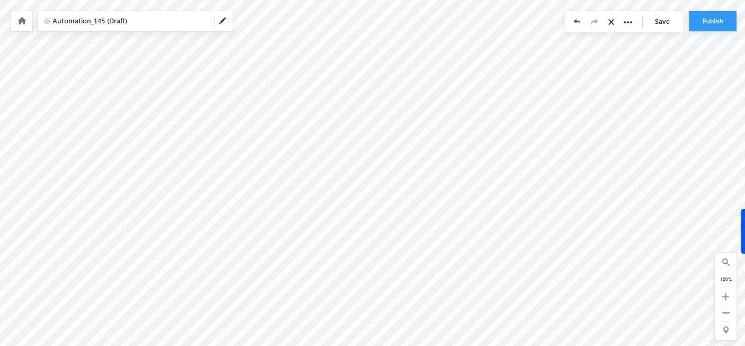
scroll to position [149, 7]
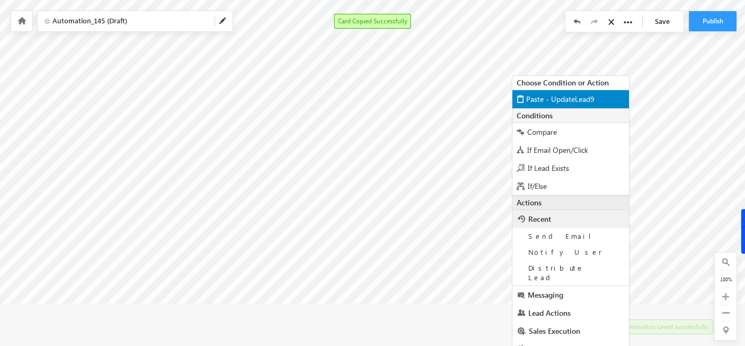
click at [548, 92] on div "Paste - UpdateLead9" at bounding box center [571, 99] width 117 height 19
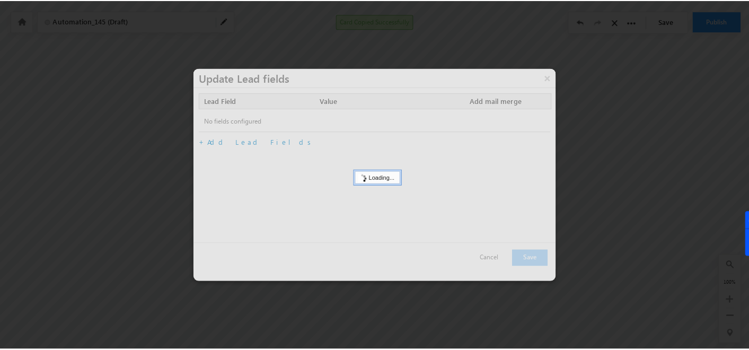
scroll to position [159, 3]
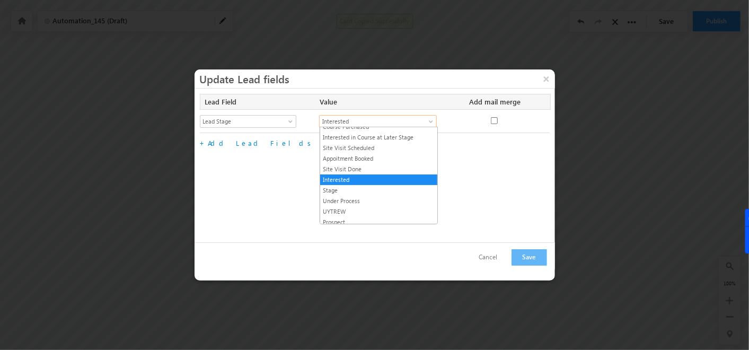
click at [372, 121] on span "Interested" at bounding box center [372, 122] width 104 height 10
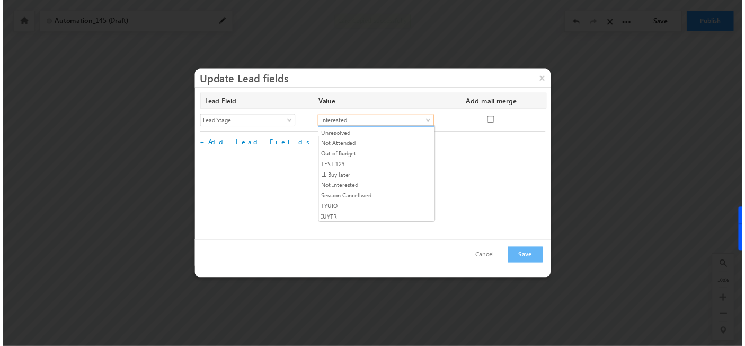
scroll to position [265, 0]
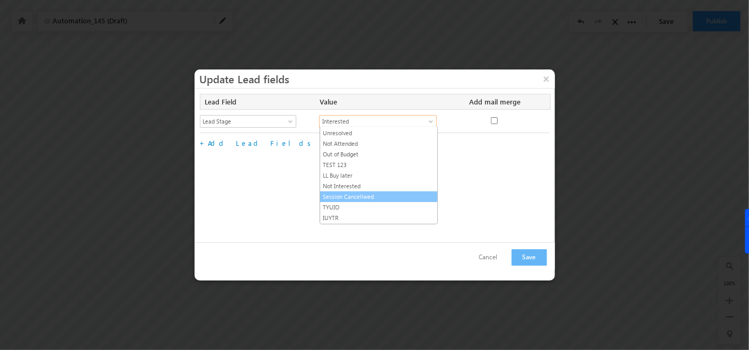
drag, startPoint x: 352, startPoint y: 185, endPoint x: 350, endPoint y: 180, distance: 5.7
click at [350, 180] on ul "Verified Customer Visit Scheduled Visit Completed Incoming Converted New Lead A…" at bounding box center [379, 176] width 118 height 98
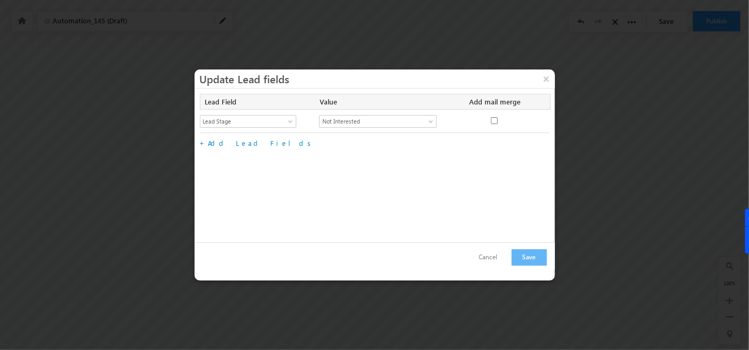
click at [350, 180] on div "Lead Field Value Add mail merge No fields configured Select Lead Field Address …" at bounding box center [375, 166] width 361 height 154
click at [526, 253] on button "Save" at bounding box center [530, 257] width 36 height 16
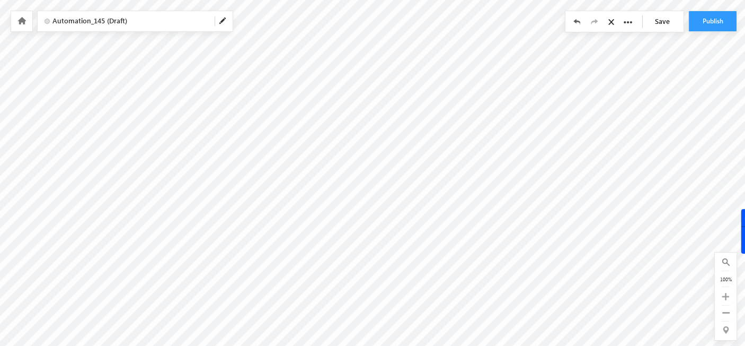
scroll to position [40, 3]
click at [723, 310] on icon at bounding box center [726, 312] width 7 height 7
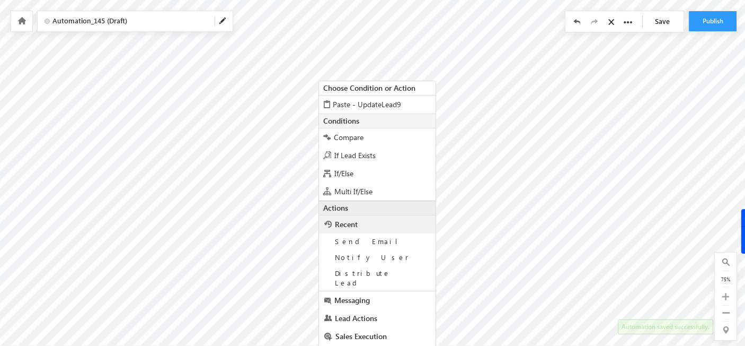
scroll to position [60, 3]
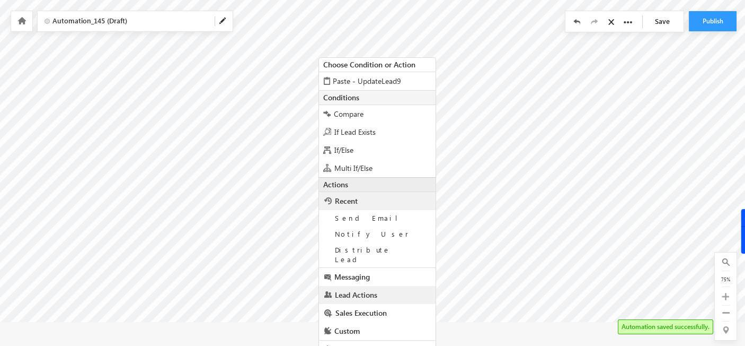
click at [363, 289] on span "Lead Actions" at bounding box center [356, 294] width 42 height 10
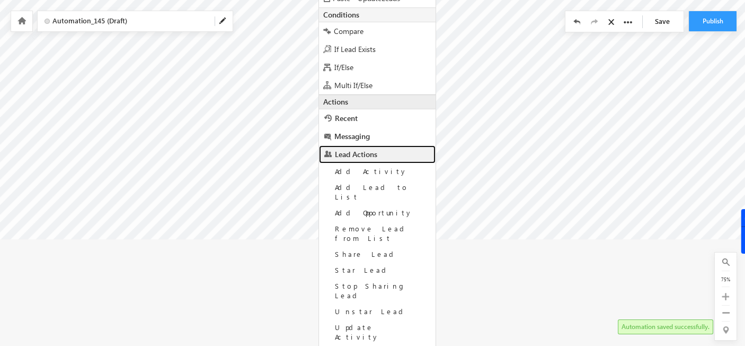
scroll to position [171, 3]
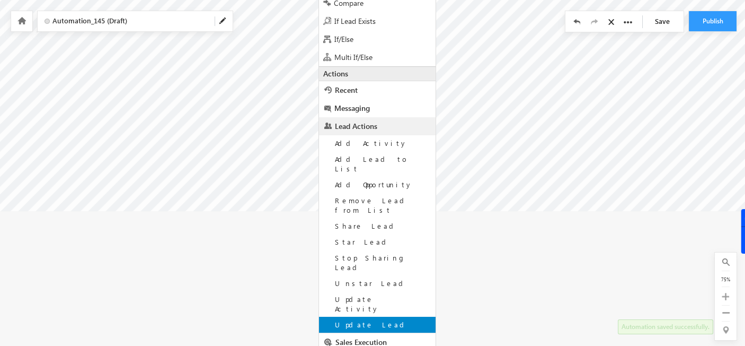
click at [359, 320] on span "Update Lead" at bounding box center [371, 324] width 73 height 9
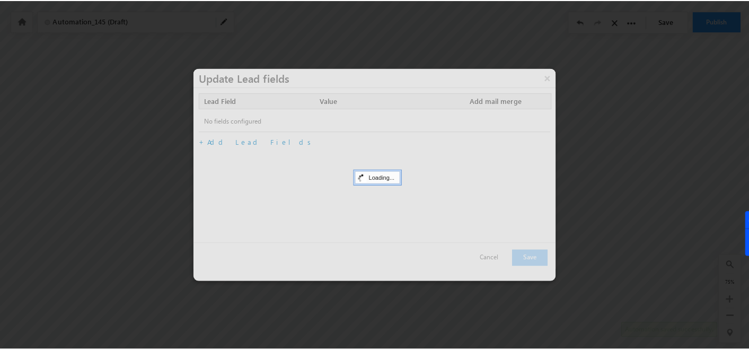
scroll to position [32, 0]
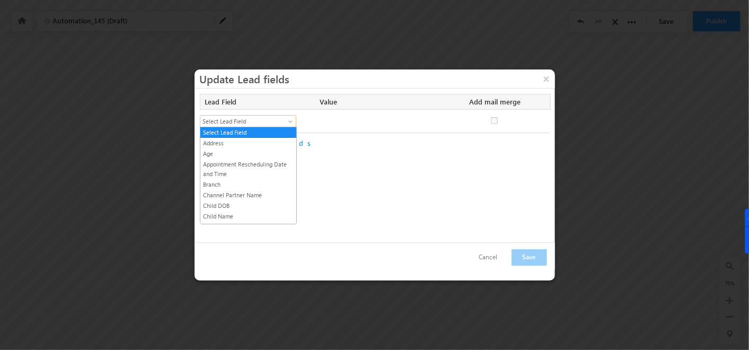
click at [291, 119] on span at bounding box center [291, 123] width 8 height 8
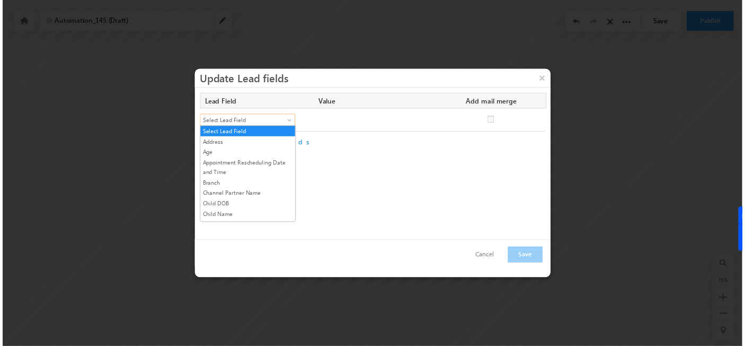
scroll to position [256, 0]
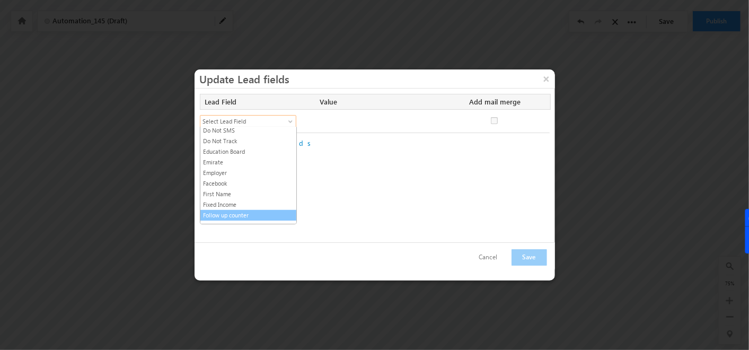
click at [244, 210] on link "Follow up counter" at bounding box center [248, 215] width 96 height 10
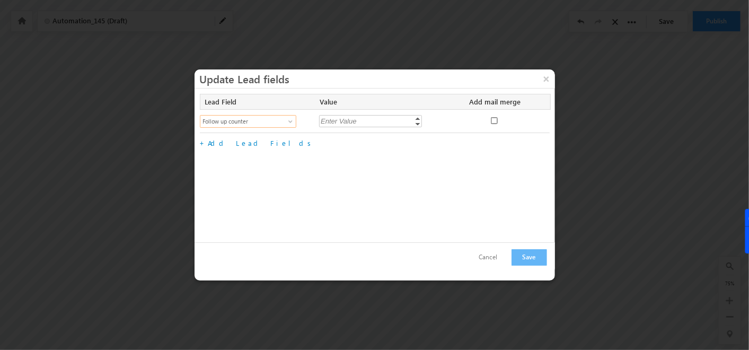
click at [492, 118] on input "checkbox" at bounding box center [494, 120] width 7 height 7
checkbox input "true"
click at [390, 124] on input "text" at bounding box center [377, 121] width 117 height 13
click at [384, 129] on li "Follow up counter" at bounding box center [376, 132] width 95 height 11
type input "@{Lead:mx_Follow_up_counter,}+1"
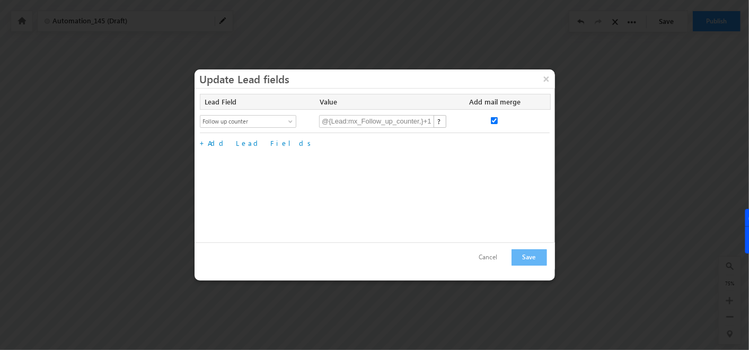
click at [344, 164] on div "Lead Field Value Add mail merge No fields configured Select Lead Field Address …" at bounding box center [375, 166] width 361 height 154
click at [531, 256] on button "Save" at bounding box center [530, 257] width 36 height 16
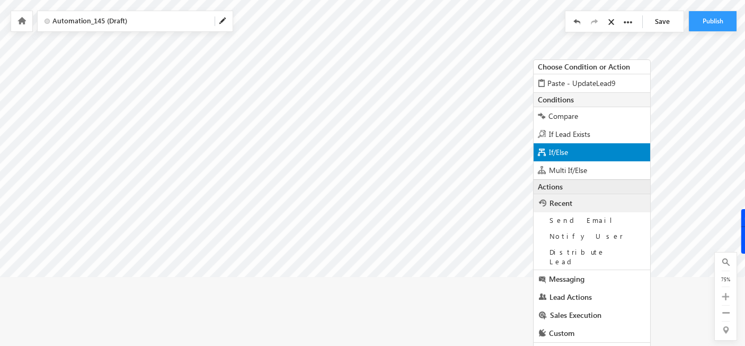
scroll to position [107, 4]
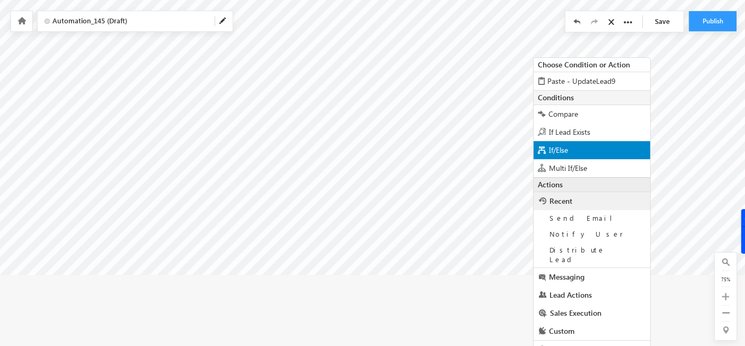
click at [544, 151] on span at bounding box center [542, 149] width 8 height 7
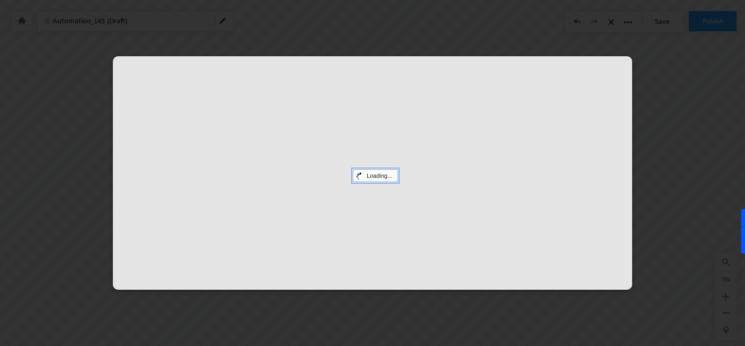
scroll to position [32, 0]
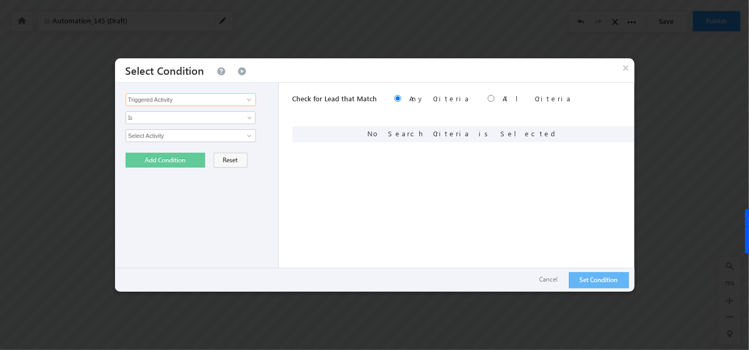
click at [203, 99] on input "Triggered Activity" at bounding box center [191, 99] width 130 height 13
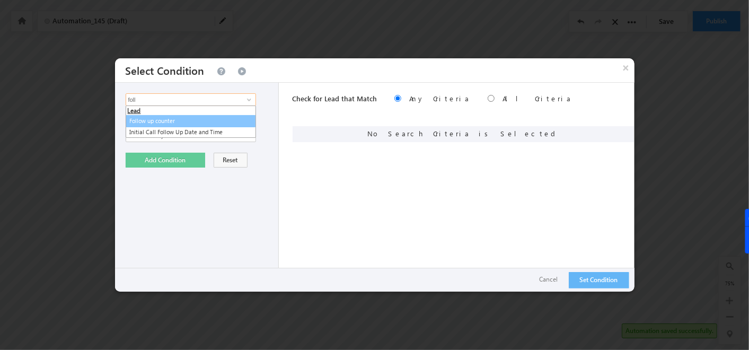
click at [186, 115] on link "Follow up counter" at bounding box center [191, 121] width 130 height 12
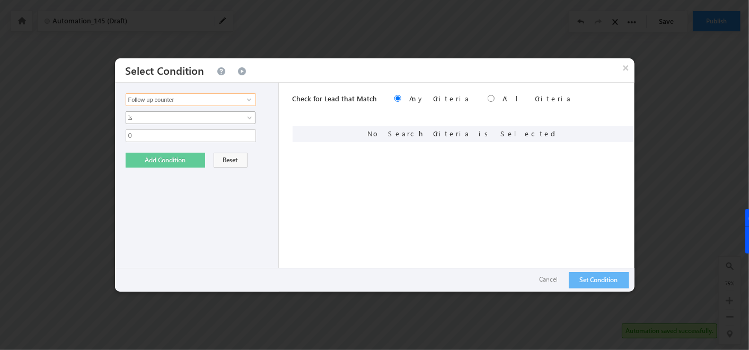
type input "Follow up counter"
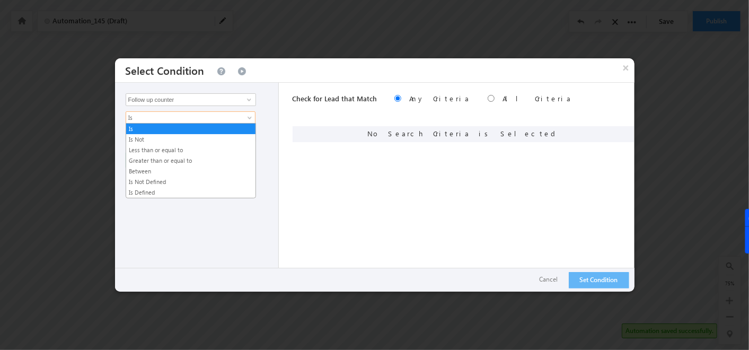
click at [186, 115] on span "Is" at bounding box center [183, 118] width 115 height 10
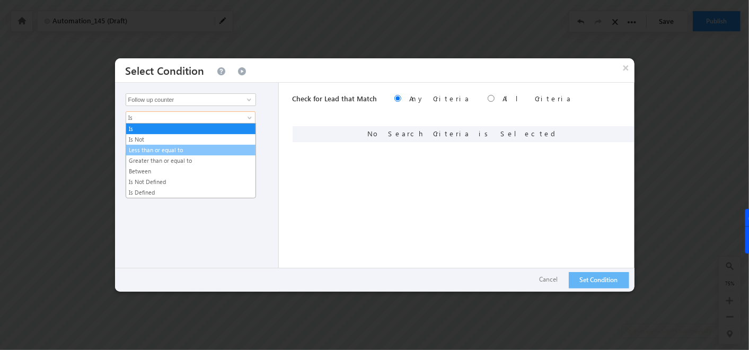
click at [164, 152] on link "Less than or equal to" at bounding box center [190, 150] width 129 height 10
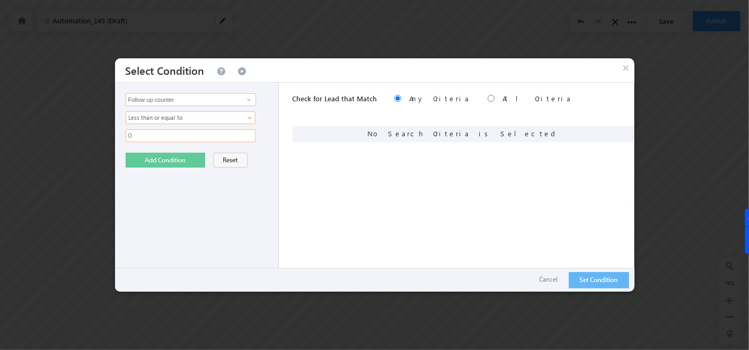
click at [152, 136] on input "0" at bounding box center [191, 135] width 130 height 13
type input "3"
click at [161, 154] on button "Add Condition" at bounding box center [166, 160] width 80 height 15
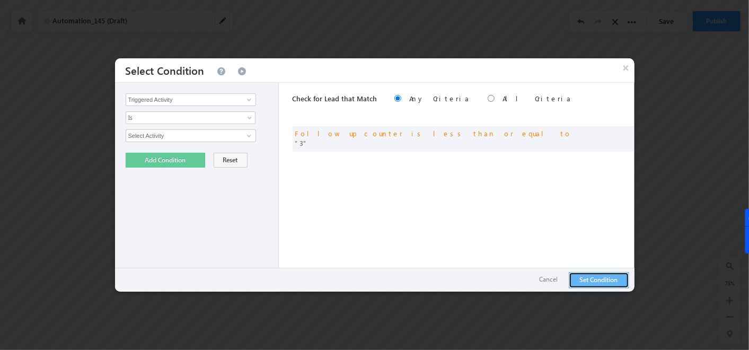
click at [577, 283] on button "Set Condition" at bounding box center [599, 280] width 60 height 16
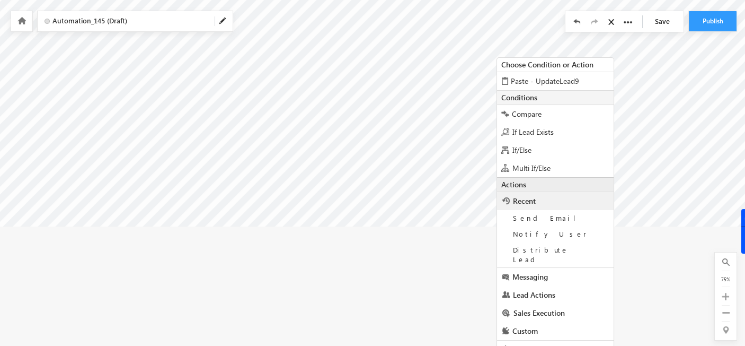
scroll to position [155, 4]
click at [529, 307] on span "Sales Execution" at bounding box center [536, 312] width 51 height 10
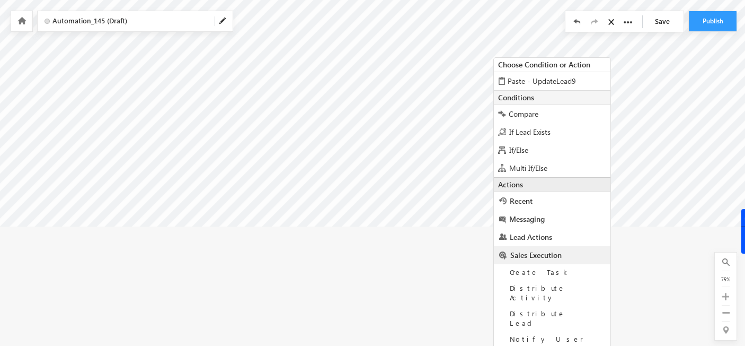
scroll to position [171, 4]
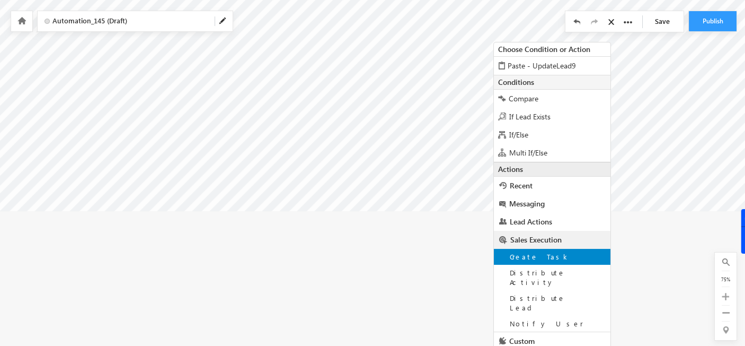
click at [524, 258] on span "Create Task" at bounding box center [540, 256] width 60 height 9
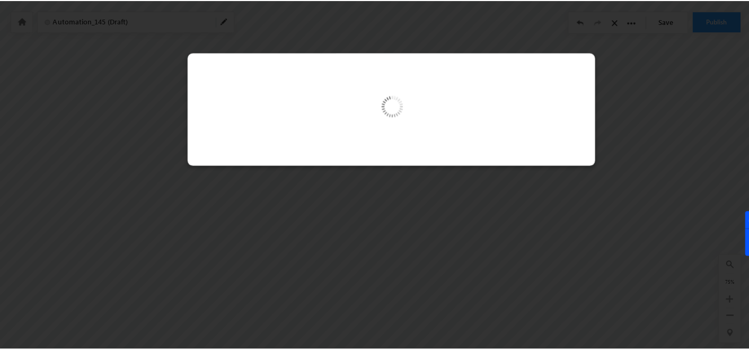
scroll to position [32, 0]
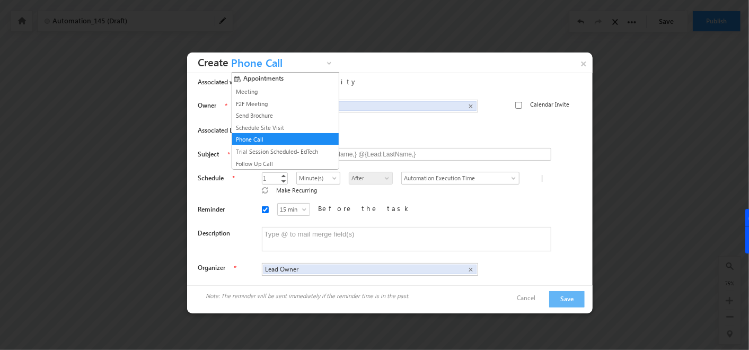
click at [306, 68] on span "Phone Call" at bounding box center [275, 65] width 95 height 16
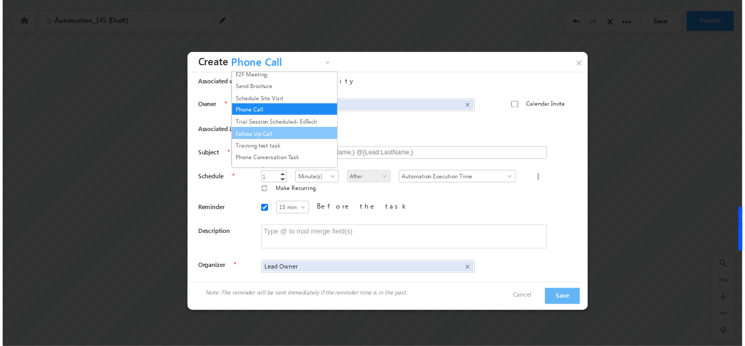
scroll to position [24, 0]
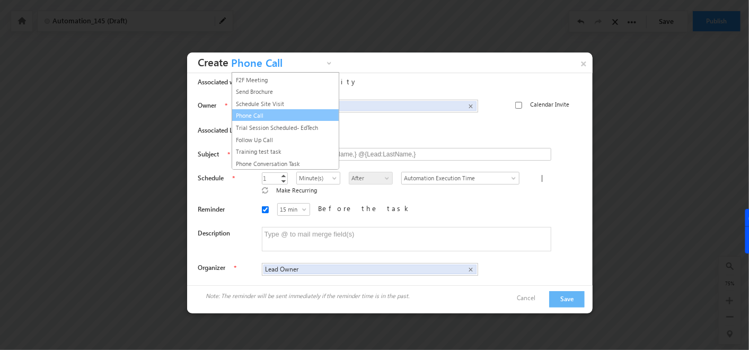
click at [271, 113] on link "Phone Call" at bounding box center [281, 116] width 96 height 10
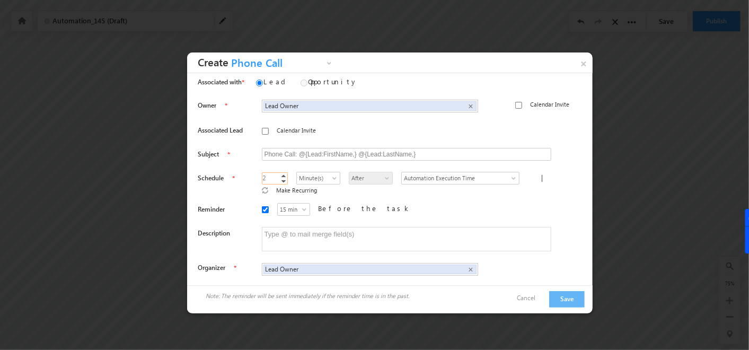
click at [279, 175] on link "Increment" at bounding box center [283, 175] width 8 height 5
type input "4"
click at [279, 175] on link "Increment" at bounding box center [283, 175] width 8 height 5
click at [317, 172] on link "Minute(s)" at bounding box center [318, 178] width 44 height 13
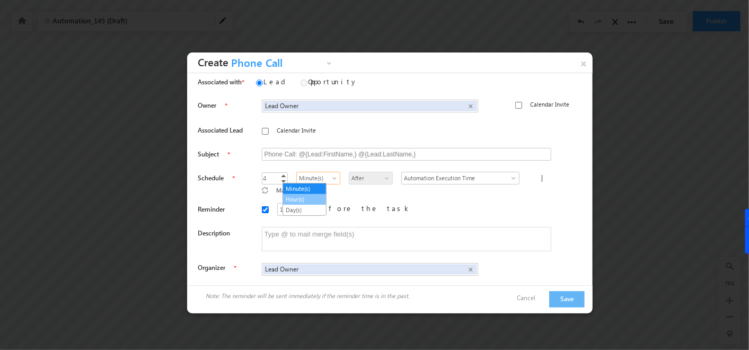
click at [305, 201] on link "Hour(s)" at bounding box center [304, 200] width 43 height 10
click at [569, 292] on button "Save" at bounding box center [567, 299] width 36 height 16
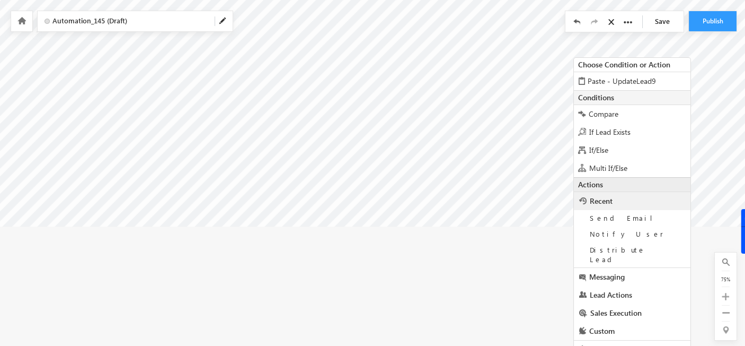
scroll to position [155, 4]
click at [609, 289] on span "Lead Actions" at bounding box center [608, 294] width 42 height 10
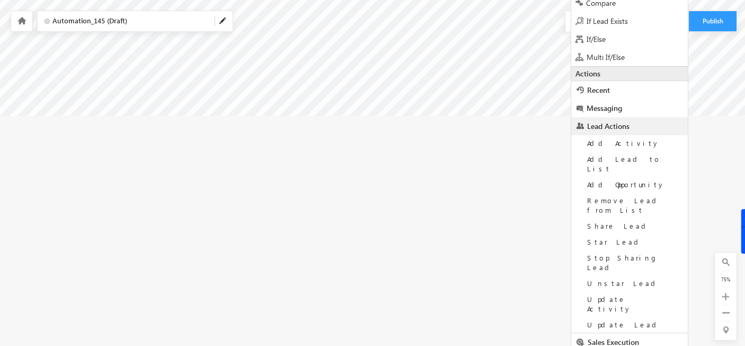
click at [609, 320] on span "Update Lead" at bounding box center [623, 324] width 73 height 9
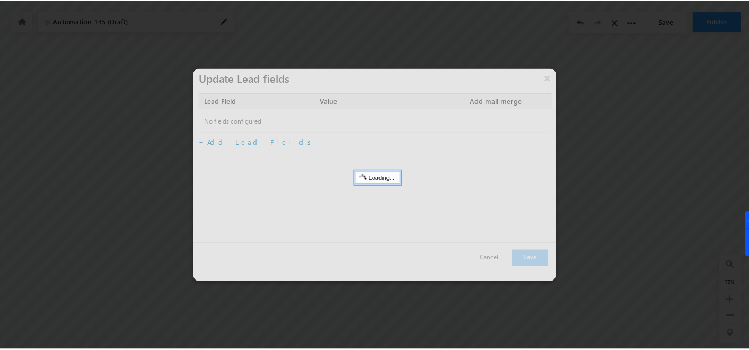
scroll to position [32, 4]
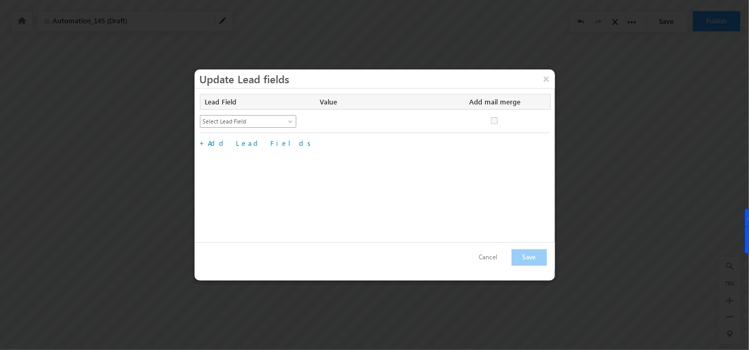
click at [283, 124] on span "Select Lead Field" at bounding box center [243, 122] width 86 height 10
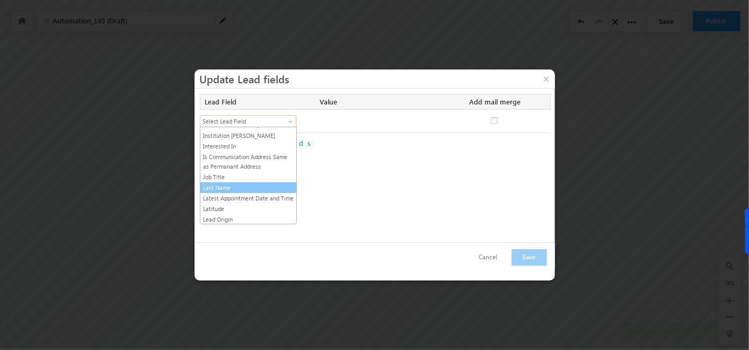
scroll to position [490, 0]
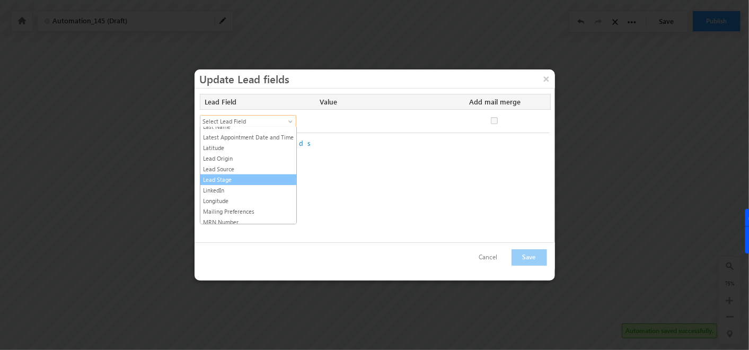
click at [244, 175] on link "Lead Stage" at bounding box center [248, 180] width 96 height 10
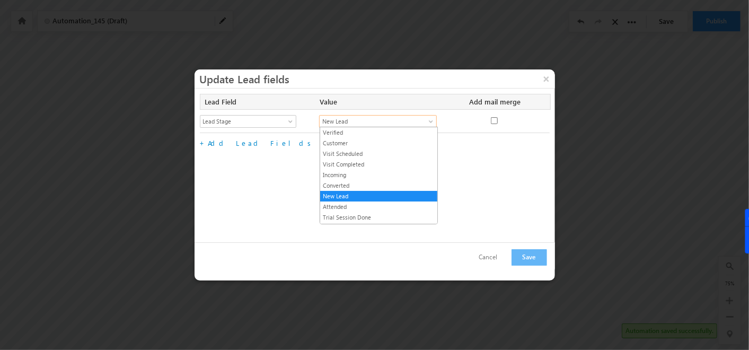
click at [365, 122] on span "New Lead" at bounding box center [372, 122] width 104 height 10
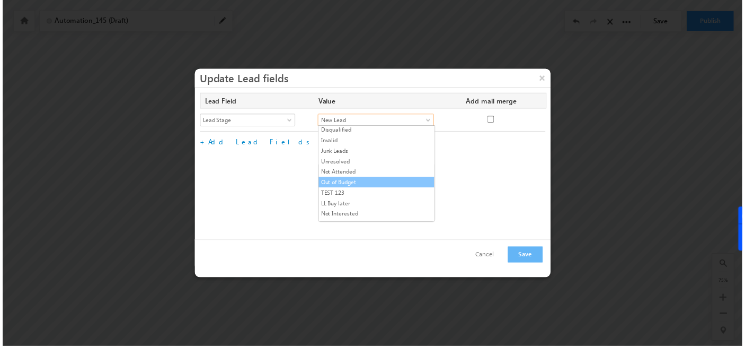
scroll to position [199, 0]
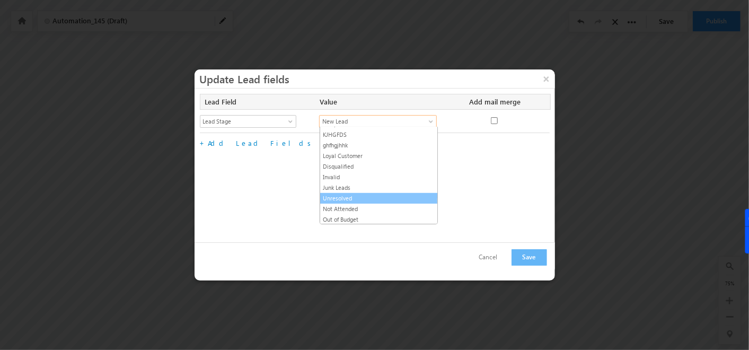
click at [345, 194] on link "Unresolved" at bounding box center [378, 199] width 117 height 10
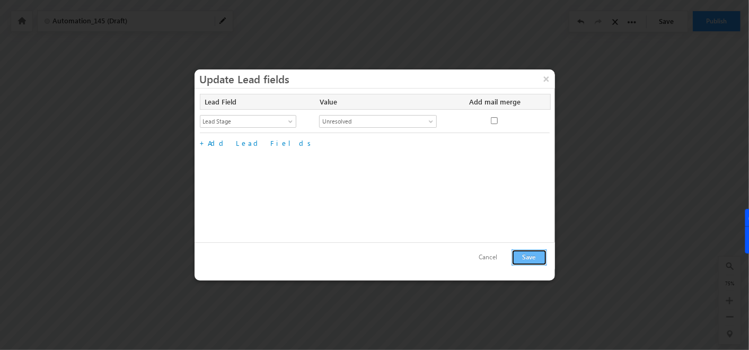
click at [529, 251] on button "Save" at bounding box center [530, 257] width 36 height 16
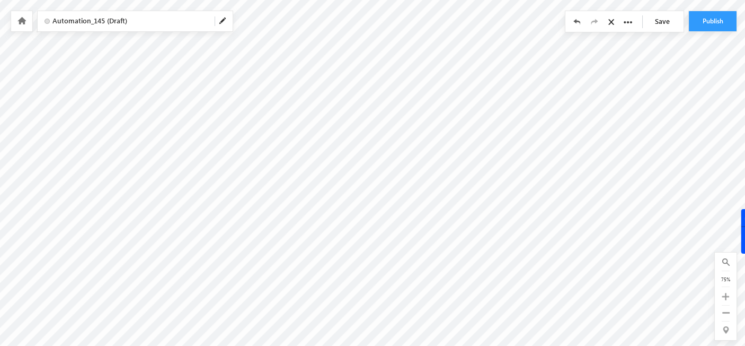
scroll to position [7, 4]
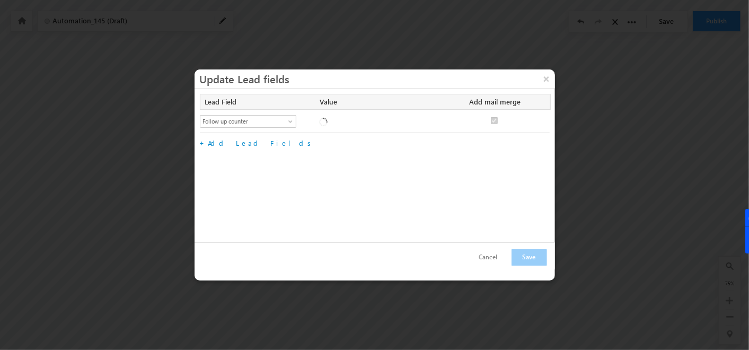
checkbox input "true"
drag, startPoint x: 431, startPoint y: 121, endPoint x: 241, endPoint y: 131, distance: 190.6
click at [241, 131] on div "Select Lead Field Address Age Appointment Rescheduling Date and Time Branch Cha…" at bounding box center [375, 121] width 350 height 23
click at [411, 129] on div "Follow up counter Enter Value Increment Decrement @{Lead:mx_Follow_up_counter,}…" at bounding box center [389, 122] width 140 height 15
click at [479, 170] on div "Lead Field Value Add mail merge No fields configured Select Lead Field Address …" at bounding box center [375, 166] width 361 height 154
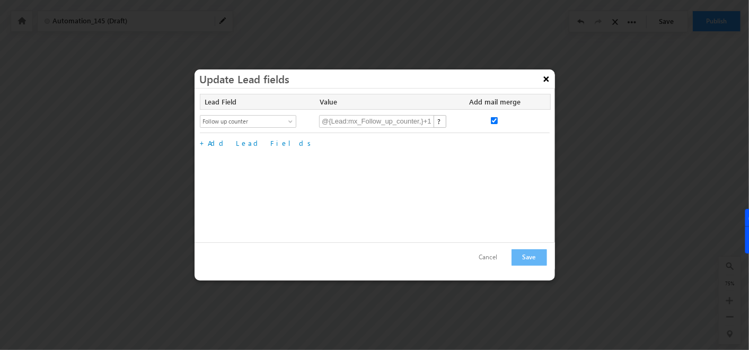
click at [547, 80] on button "×" at bounding box center [546, 78] width 17 height 19
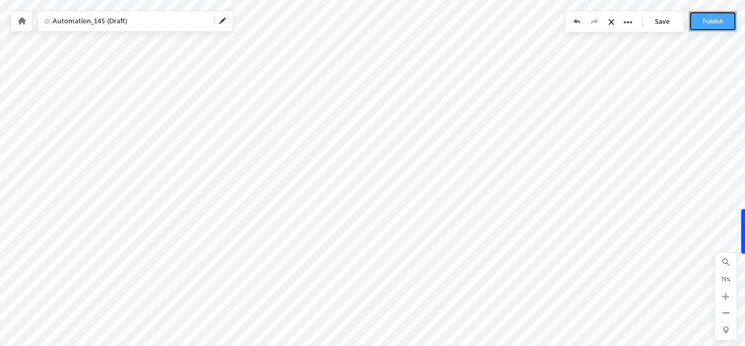
click at [713, 14] on button "Publish" at bounding box center [713, 21] width 48 height 20
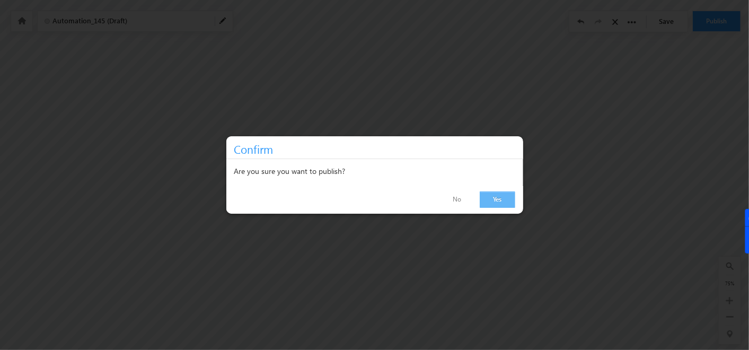
click at [489, 203] on link "Yes" at bounding box center [498, 199] width 36 height 16
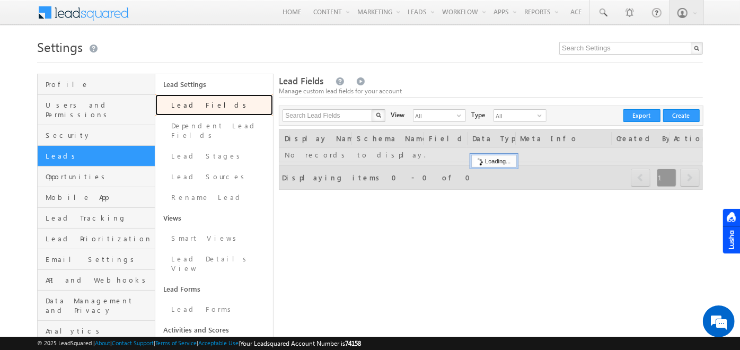
click at [176, 101] on link "Lead Fields" at bounding box center [214, 104] width 118 height 21
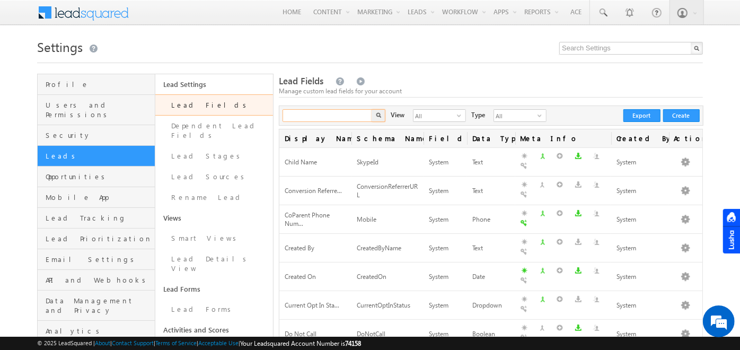
click at [335, 118] on input "text" at bounding box center [328, 115] width 91 height 13
type input "follow"
click at [372, 109] on button "button" at bounding box center [379, 115] width 14 height 13
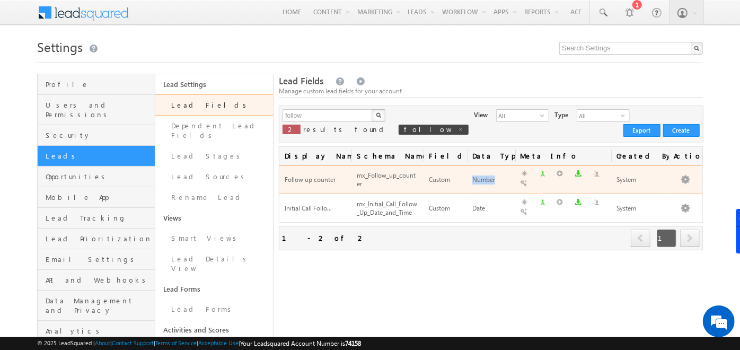
drag, startPoint x: 472, startPoint y: 177, endPoint x: 513, endPoint y: 183, distance: 41.3
click at [513, 183] on td "Number" at bounding box center [491, 179] width 48 height 29
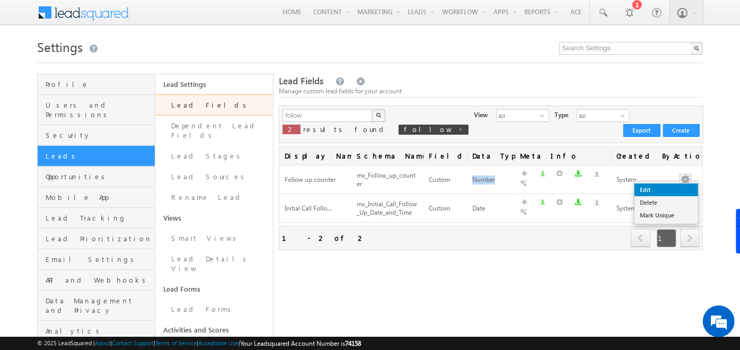
drag, startPoint x: 683, startPoint y: 181, endPoint x: 670, endPoint y: 189, distance: 15.9
click at [670, 189] on link "Edit" at bounding box center [667, 189] width 64 height 13
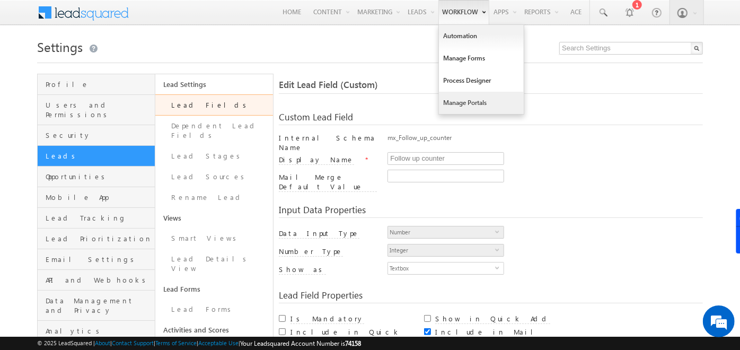
click at [448, 101] on link "Manage Portals" at bounding box center [481, 103] width 85 height 22
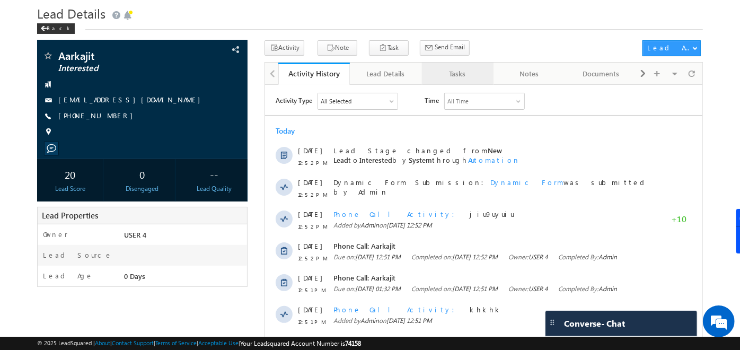
click at [462, 70] on div "Tasks" at bounding box center [457, 73] width 54 height 13
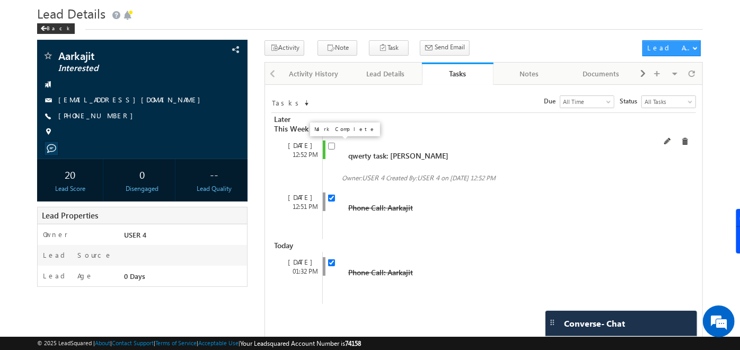
click at [329, 144] on input "checkbox" at bounding box center [331, 146] width 7 height 7
checkbox input "true"
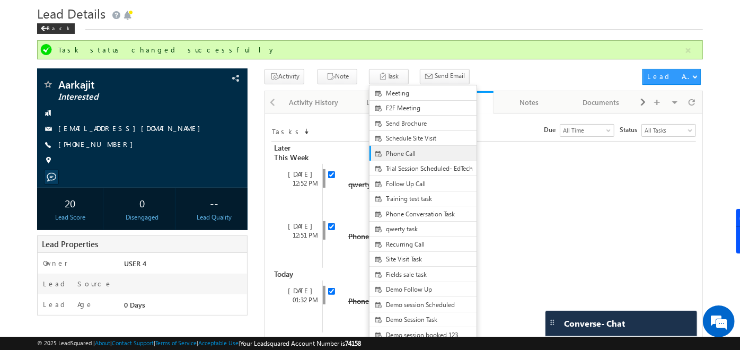
click at [388, 149] on span "Phone Call" at bounding box center [432, 154] width 92 height 10
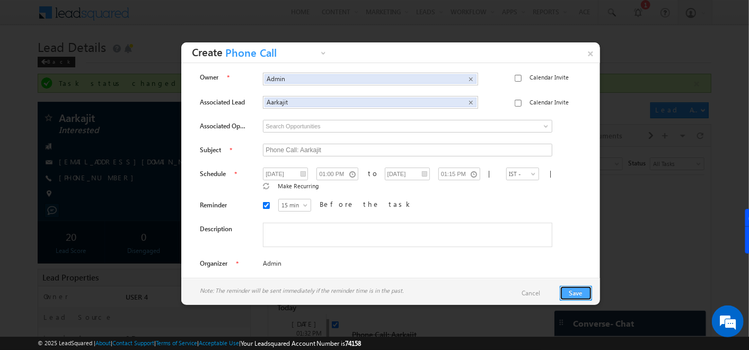
click at [578, 295] on button "Save" at bounding box center [576, 293] width 32 height 15
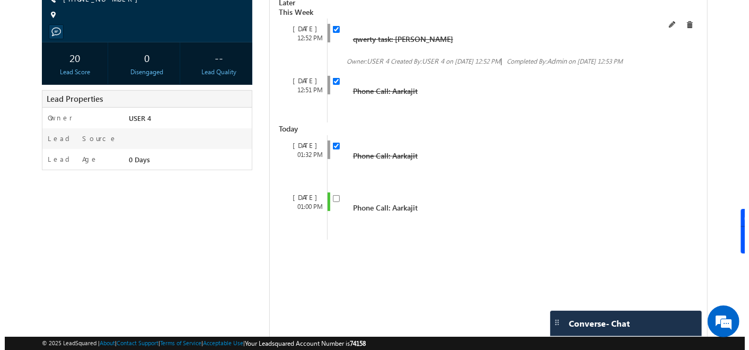
scroll to position [195, 0]
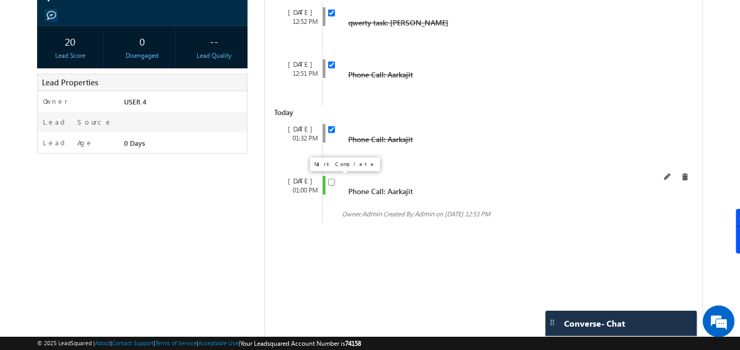
click at [328, 181] on input "checkbox" at bounding box center [331, 182] width 7 height 7
checkbox input "false"
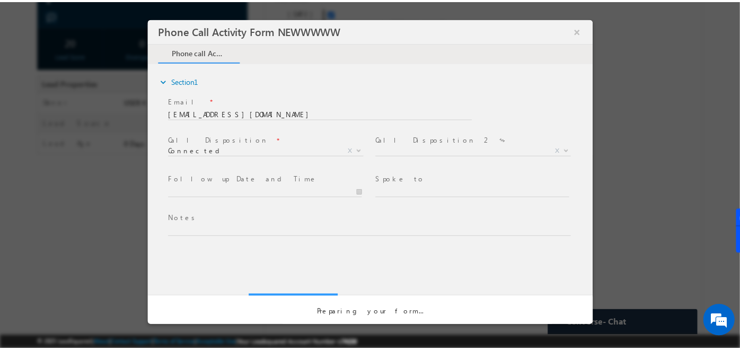
scroll to position [0, 0]
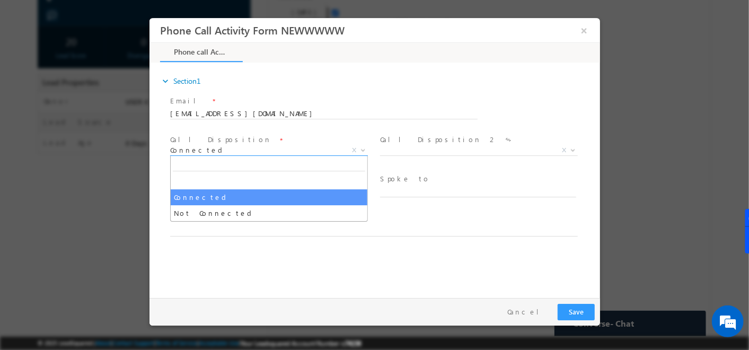
click at [244, 151] on span "Connected" at bounding box center [256, 150] width 172 height 10
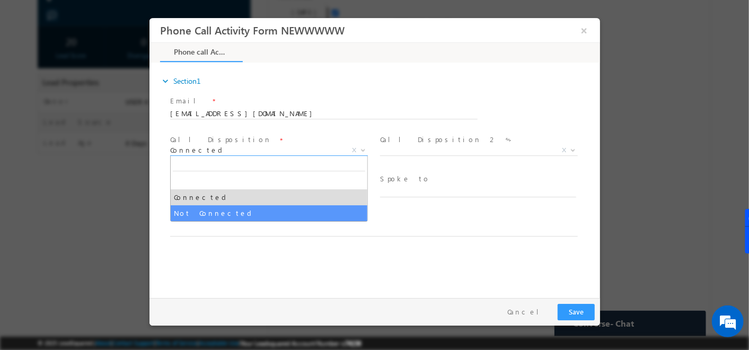
select select "Not Connected"
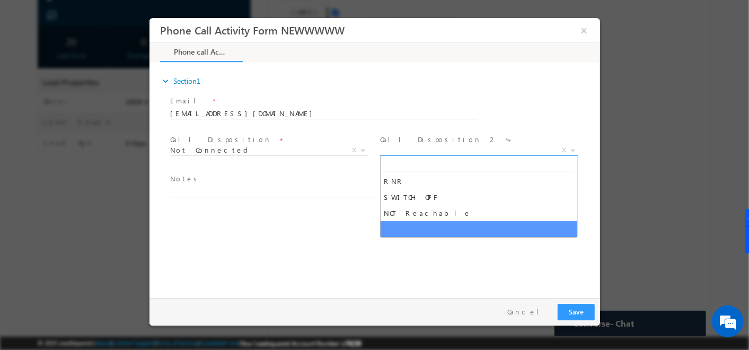
click at [430, 150] on span "X" at bounding box center [479, 150] width 198 height 11
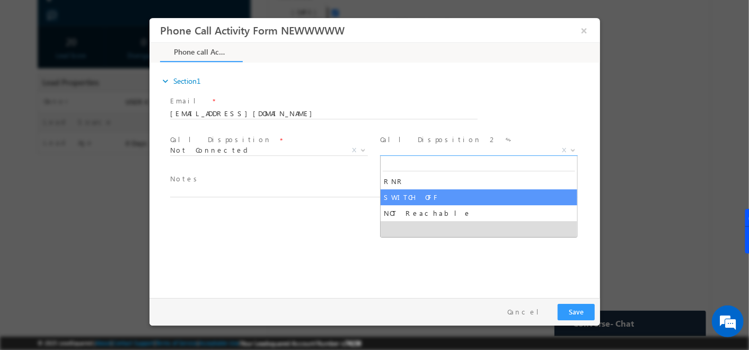
select select "SWITCH OFF"
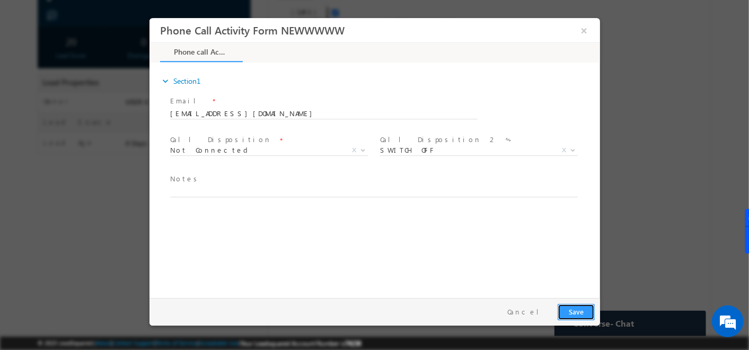
click at [569, 312] on button "Save" at bounding box center [575, 312] width 37 height 16
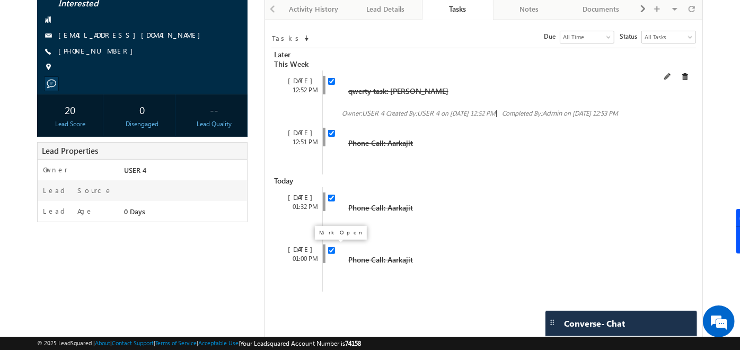
scroll to position [126, 0]
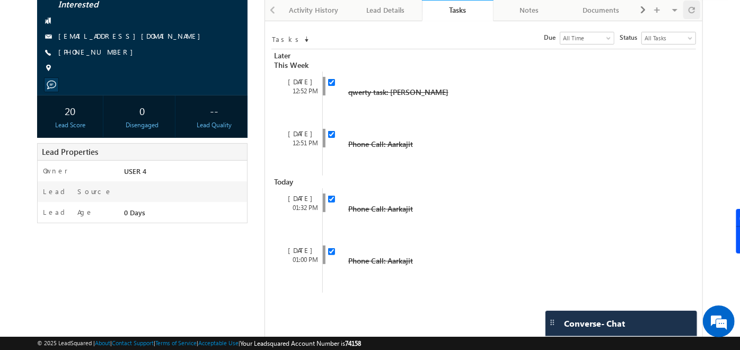
click at [687, 16] on div at bounding box center [691, 10] width 17 height 19
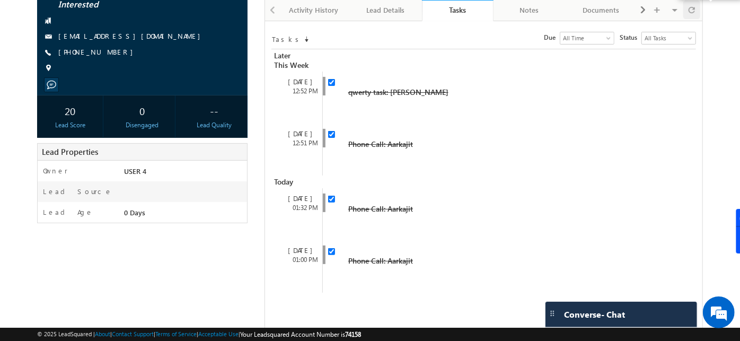
click at [687, 16] on div at bounding box center [691, 10] width 17 height 19
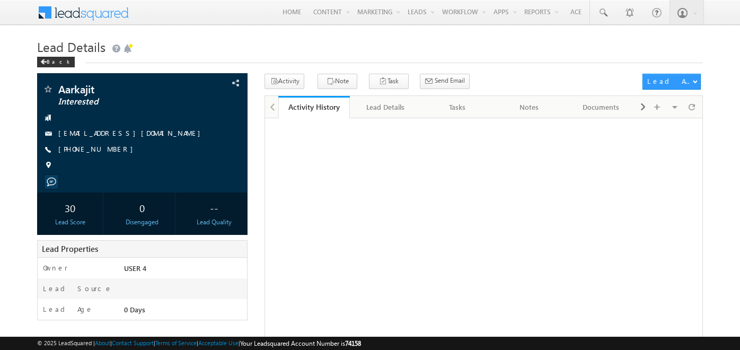
scroll to position [98, 0]
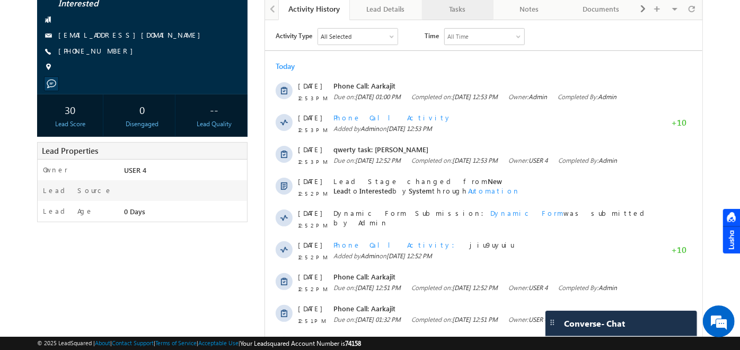
click at [452, 18] on link "Tasks" at bounding box center [458, 9] width 72 height 22
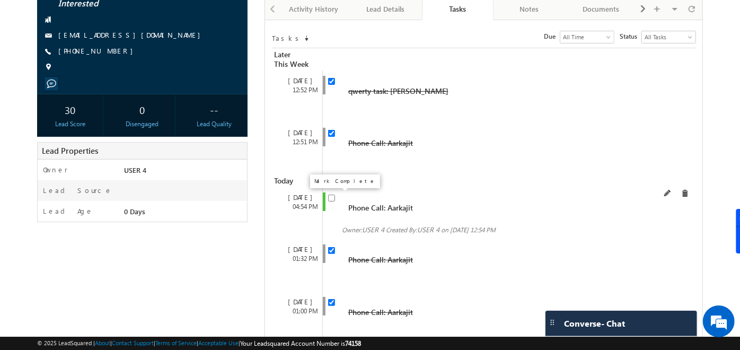
click at [333, 197] on input "checkbox" at bounding box center [331, 198] width 7 height 7
checkbox input "false"
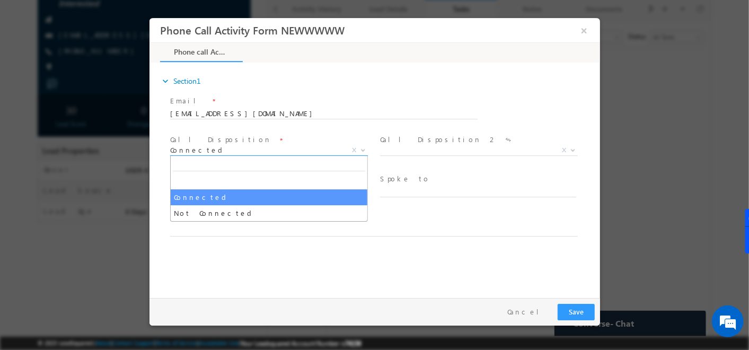
click at [319, 154] on span "Connected" at bounding box center [256, 150] width 172 height 10
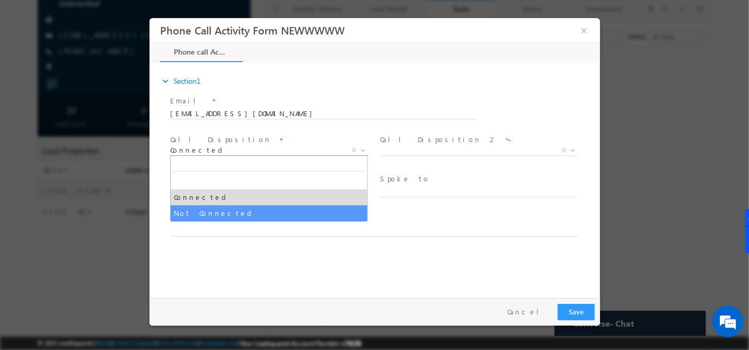
select select "Not Connected"
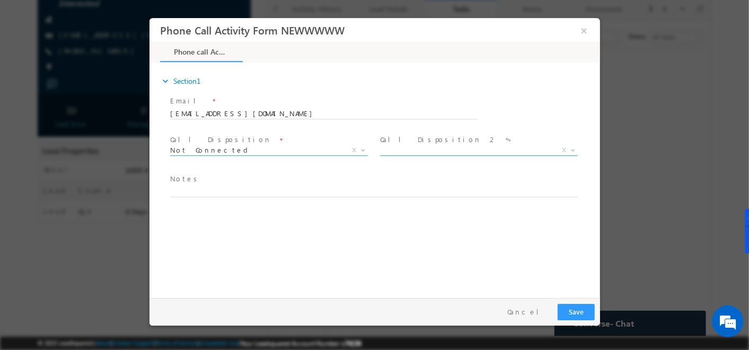
click at [407, 145] on span "X" at bounding box center [479, 150] width 198 height 11
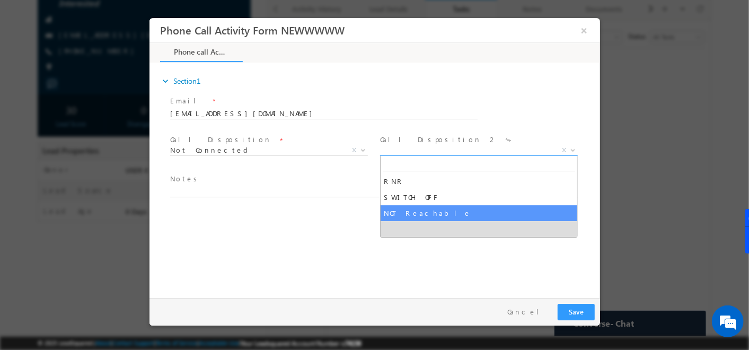
select select "NOT Reachable"
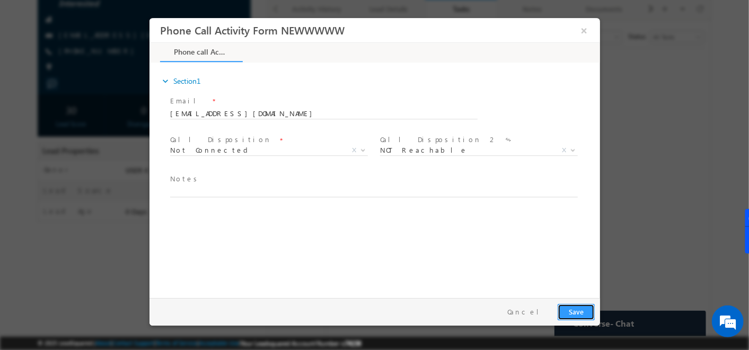
click at [574, 311] on button "Save" at bounding box center [575, 312] width 37 height 16
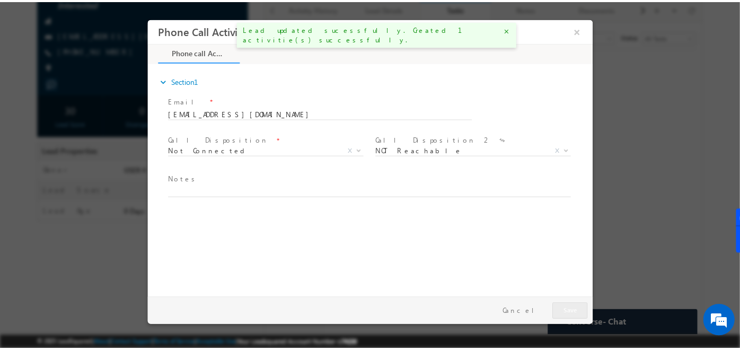
scroll to position [127, 0]
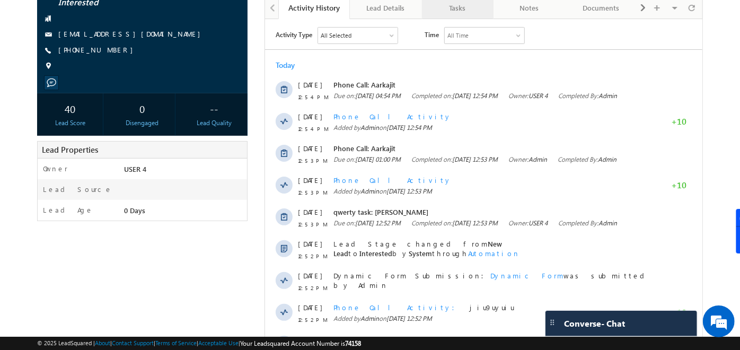
click at [470, 4] on div "Tasks" at bounding box center [457, 8] width 54 height 13
click at [464, 11] on div "Tasks" at bounding box center [457, 7] width 54 height 13
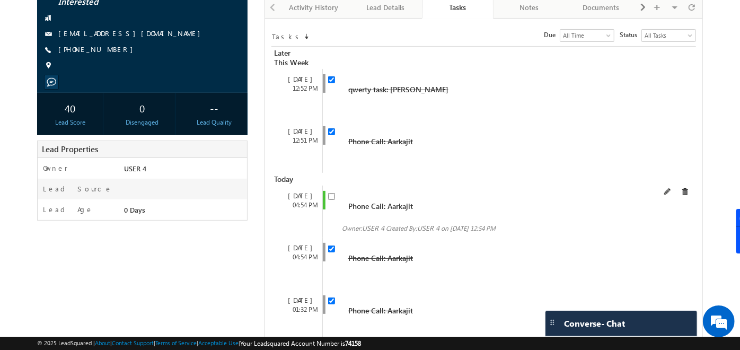
click at [327, 196] on div "Phone Call: Aarkajit Owner: USER 4 Created By: USER 4" at bounding box center [492, 212] width 341 height 52
click at [329, 196] on input "checkbox" at bounding box center [331, 196] width 7 height 7
checkbox input "false"
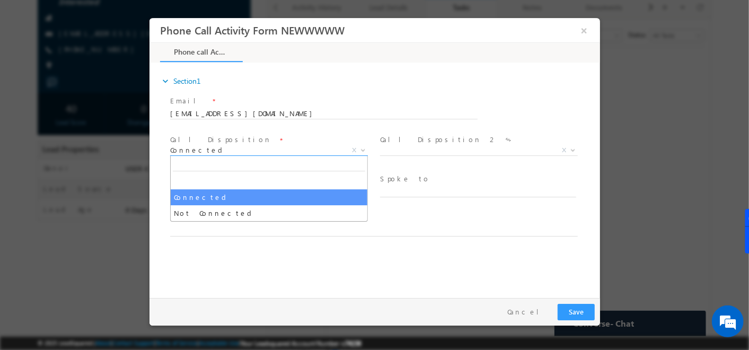
click at [298, 151] on span "Connected" at bounding box center [256, 150] width 172 height 10
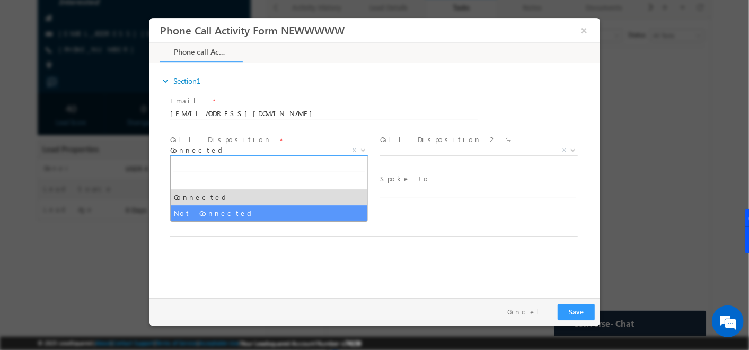
select select "Not Connected"
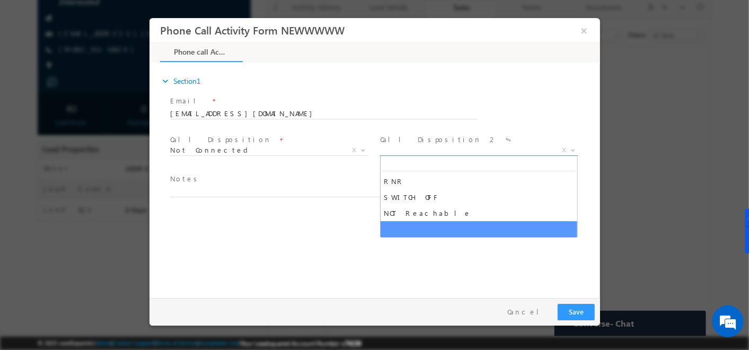
click at [474, 153] on span "X" at bounding box center [479, 150] width 198 height 11
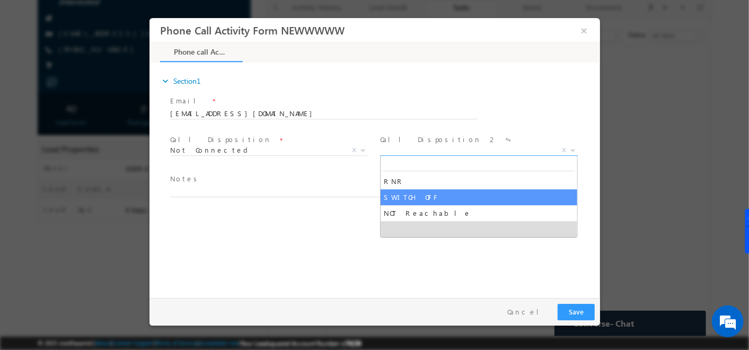
select select "SWITCH OFF"
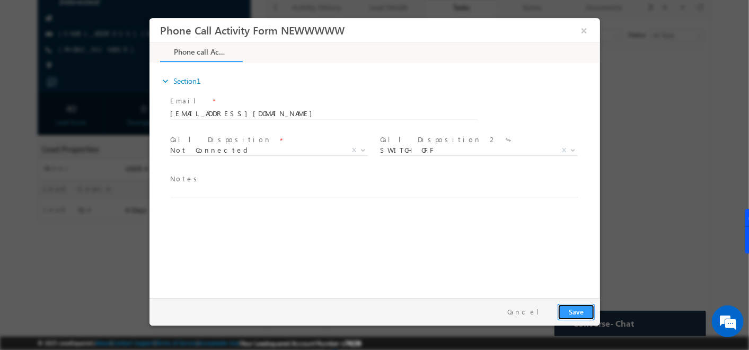
click at [575, 315] on button "Save" at bounding box center [575, 312] width 37 height 16
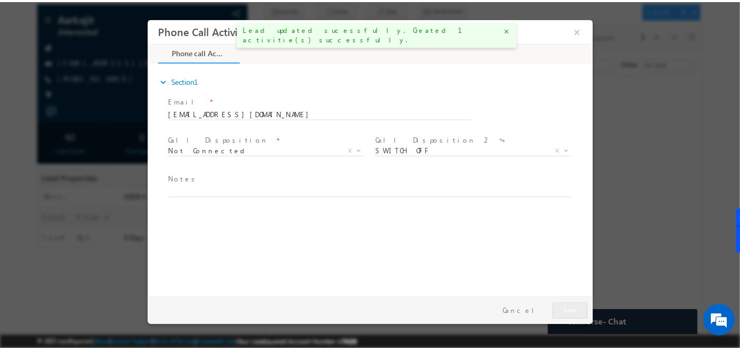
scroll to position [128, 0]
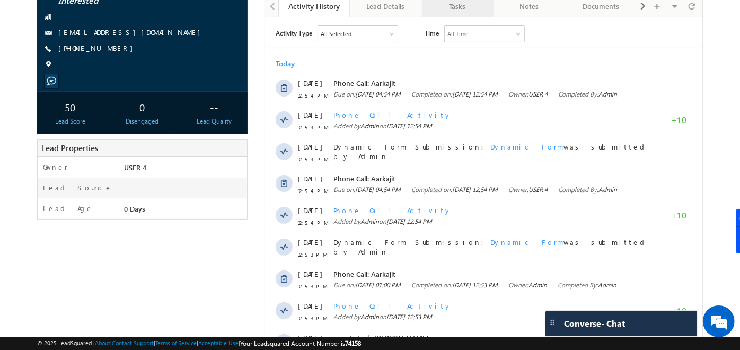
click at [467, 10] on div "Tasks" at bounding box center [457, 6] width 54 height 13
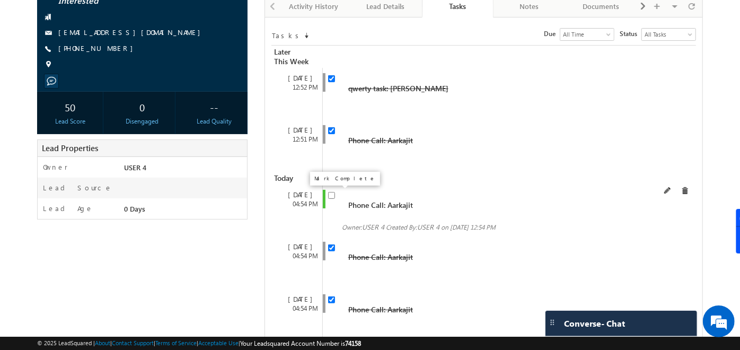
click at [333, 196] on input "checkbox" at bounding box center [331, 195] width 7 height 7
checkbox input "false"
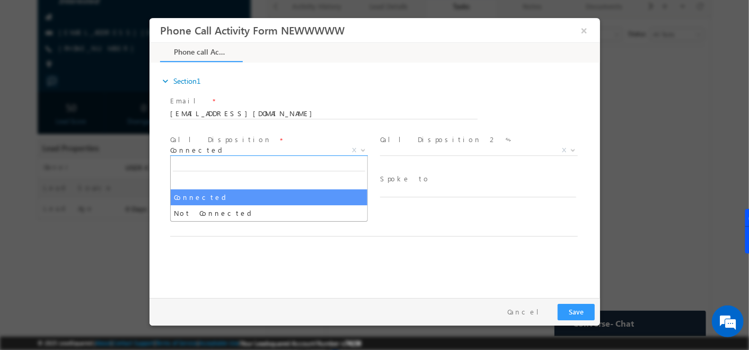
click at [313, 145] on span "Connected" at bounding box center [256, 150] width 172 height 10
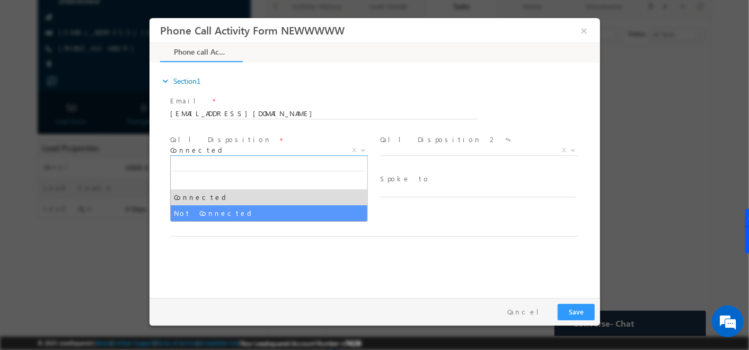
select select "Not Connected"
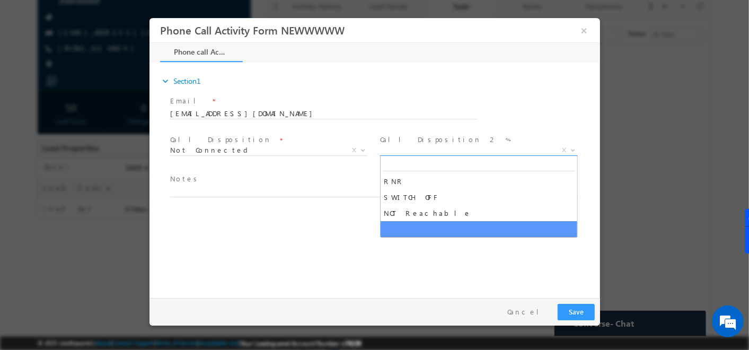
click at [423, 153] on span "X" at bounding box center [479, 150] width 198 height 11
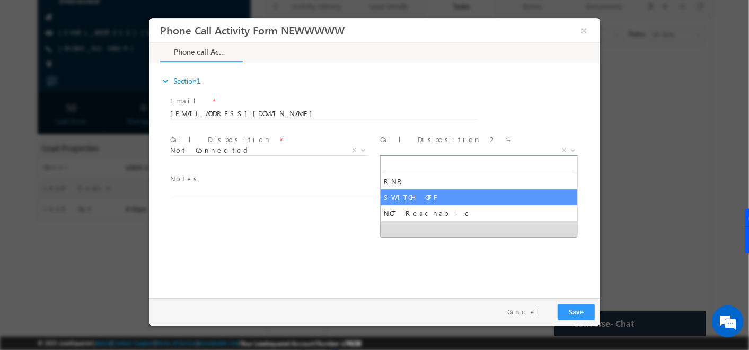
select select "SWITCH OFF"
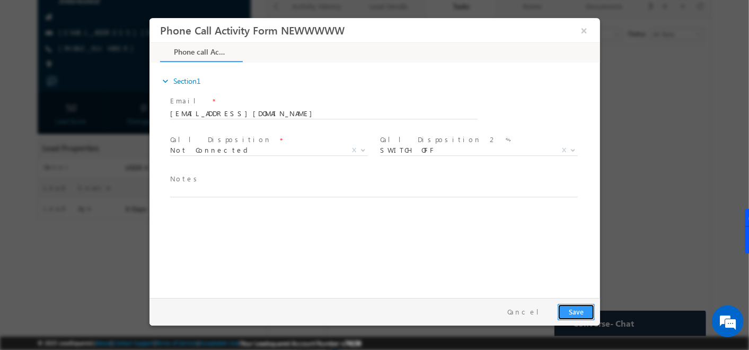
click at [580, 313] on button "Save" at bounding box center [575, 312] width 37 height 16
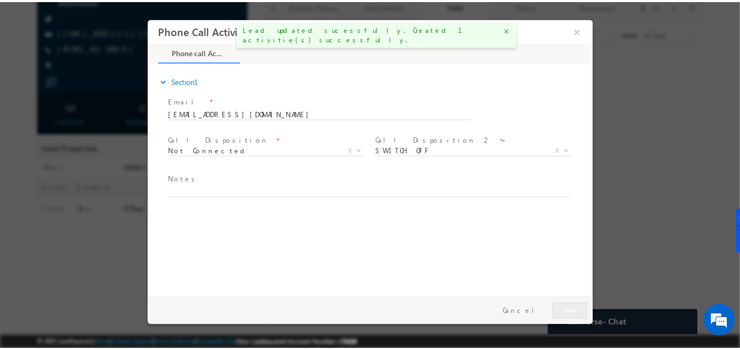
scroll to position [129, 0]
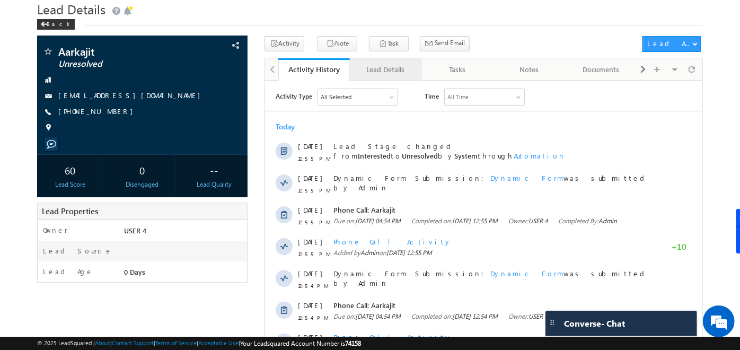
click at [397, 67] on div "Lead Details" at bounding box center [385, 69] width 54 height 13
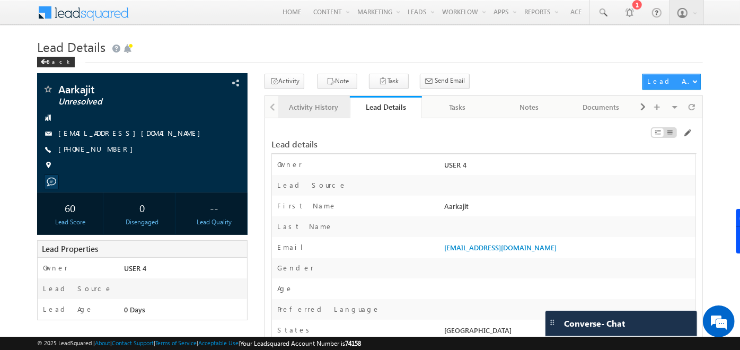
click at [320, 111] on div "Activity History" at bounding box center [314, 107] width 54 height 13
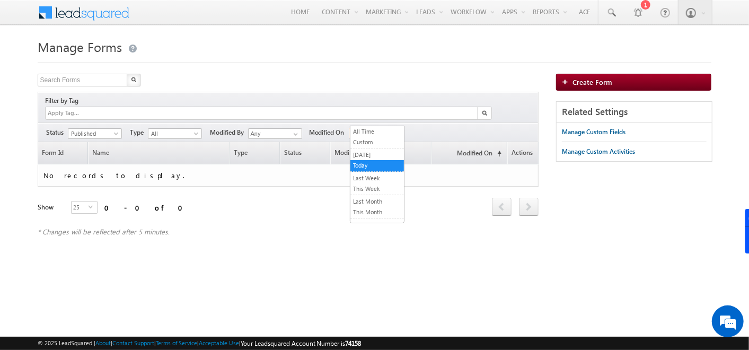
click at [363, 128] on span "Today" at bounding box center [374, 133] width 50 height 10
click at [365, 132] on link "All Time" at bounding box center [377, 132] width 54 height 10
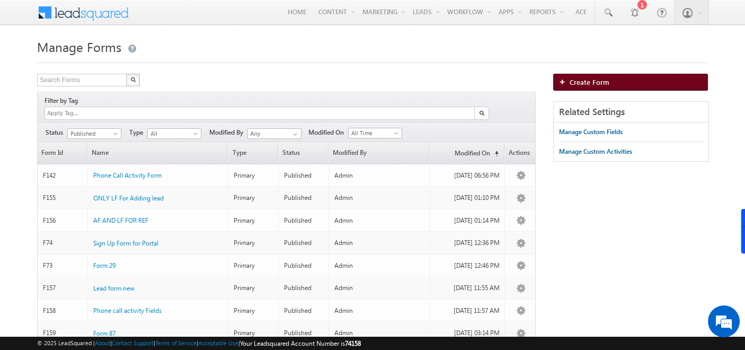
click at [566, 84] on img at bounding box center [564, 81] width 11 height 6
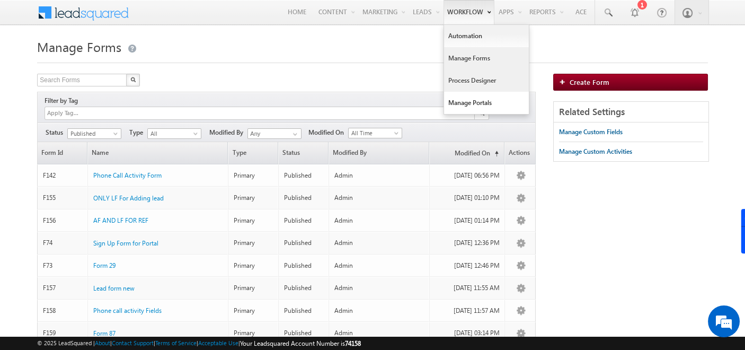
click at [462, 86] on link "Process Designer" at bounding box center [486, 80] width 85 height 22
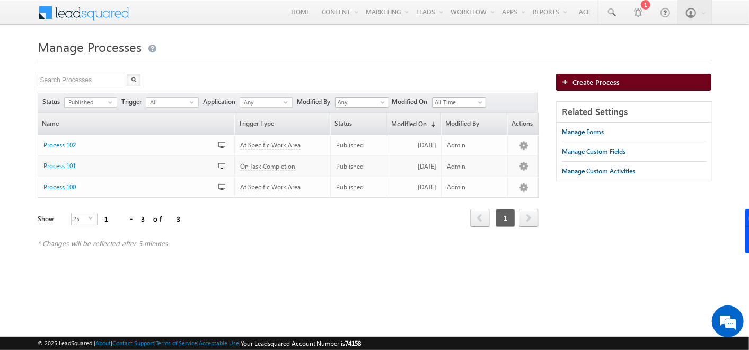
click at [583, 82] on span "Create Process" at bounding box center [596, 81] width 47 height 9
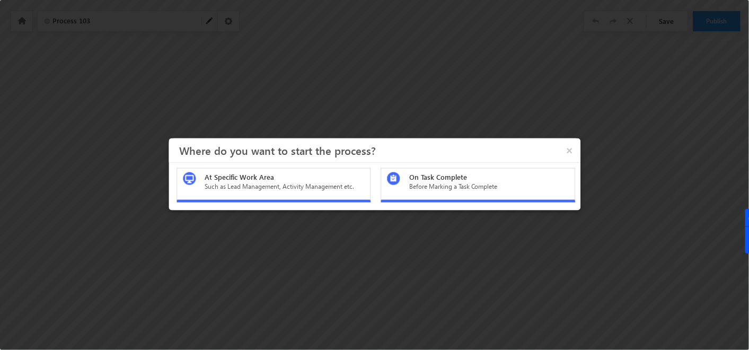
click at [283, 177] on div "At Specific Work Area" at bounding box center [285, 177] width 160 height 10
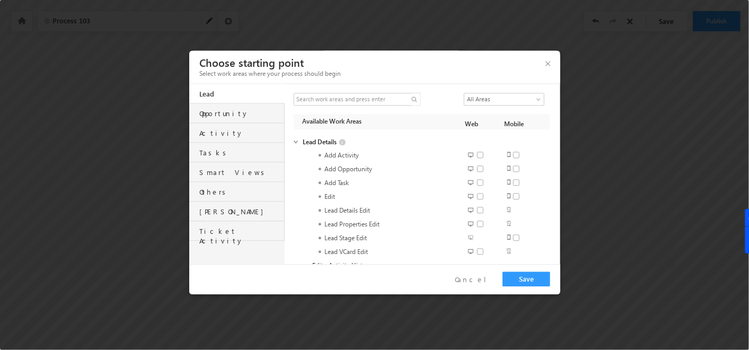
click at [206, 190] on div "Others" at bounding box center [242, 189] width 84 height 15
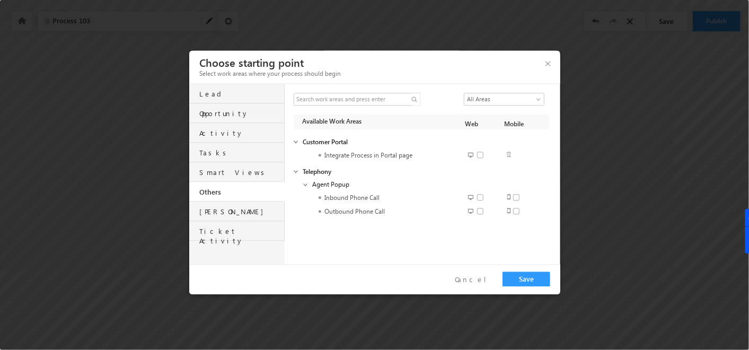
click at [481, 157] on span at bounding box center [483, 155] width 13 height 8
checkbox input "true"
click at [535, 279] on button "Save" at bounding box center [527, 278] width 48 height 15
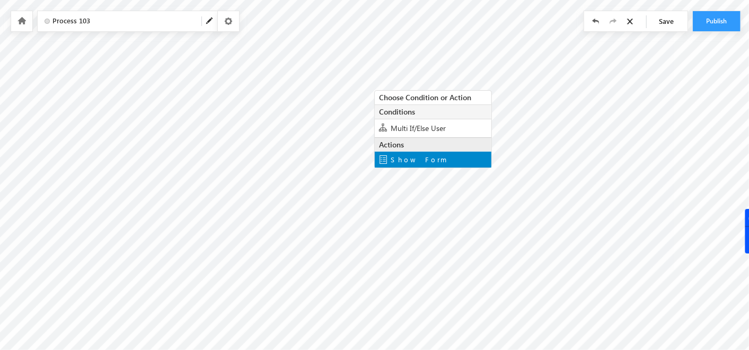
click at [417, 155] on span "Show Form" at bounding box center [419, 159] width 56 height 9
type input "Thank You"
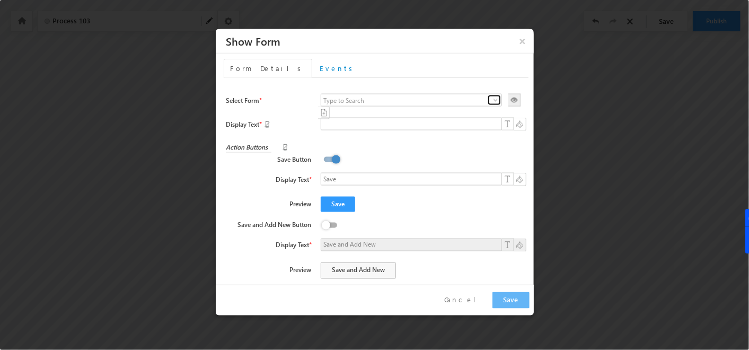
click at [491, 100] on span at bounding box center [495, 100] width 8 height 8
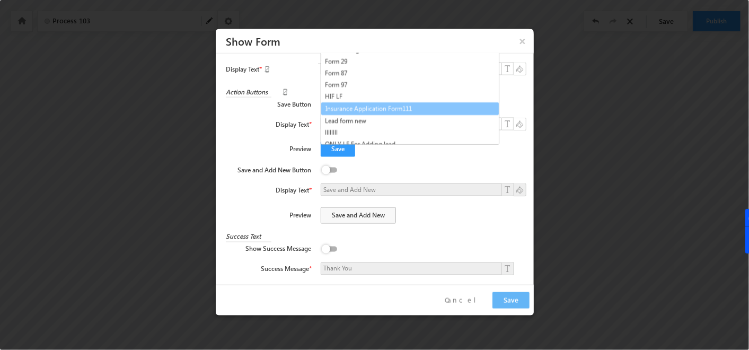
scroll to position [59, 0]
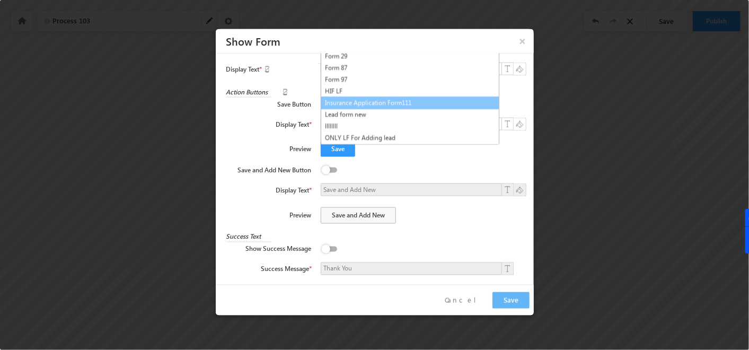
click at [415, 104] on link "Insurance Application Form111" at bounding box center [410, 102] width 179 height 13
type input "Insurance Application Form111"
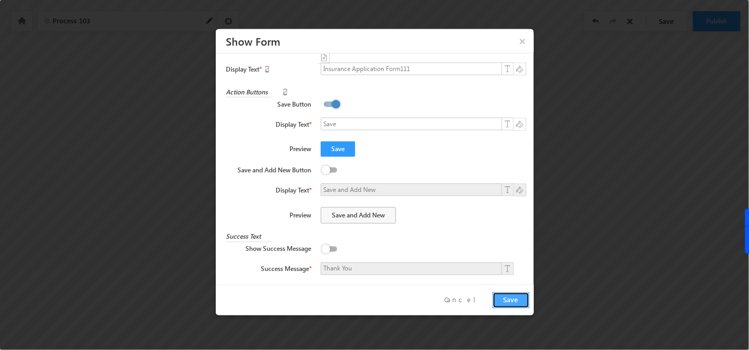
click at [524, 300] on button "Save" at bounding box center [511, 300] width 37 height 16
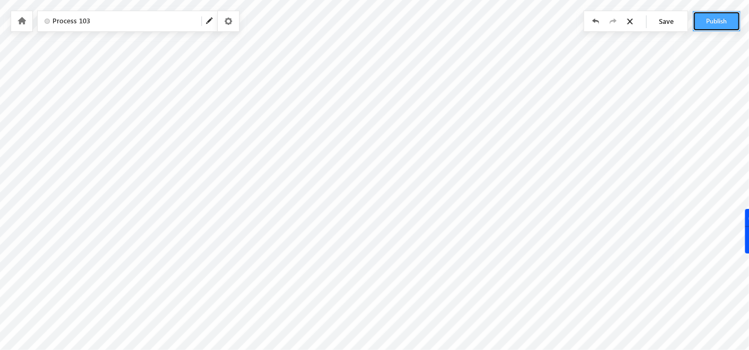
click at [716, 12] on button "Publish" at bounding box center [717, 21] width 48 height 20
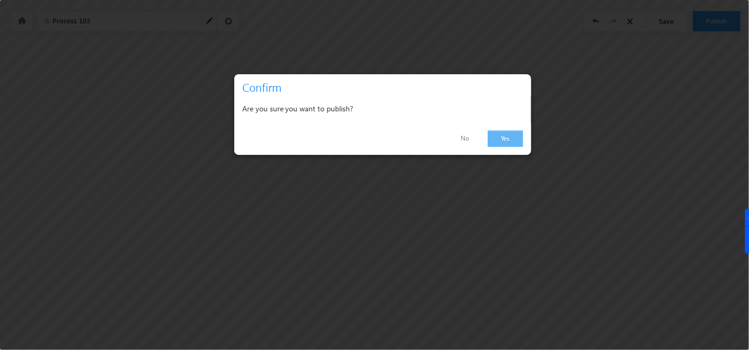
click at [514, 133] on link "Yes" at bounding box center [506, 138] width 36 height 16
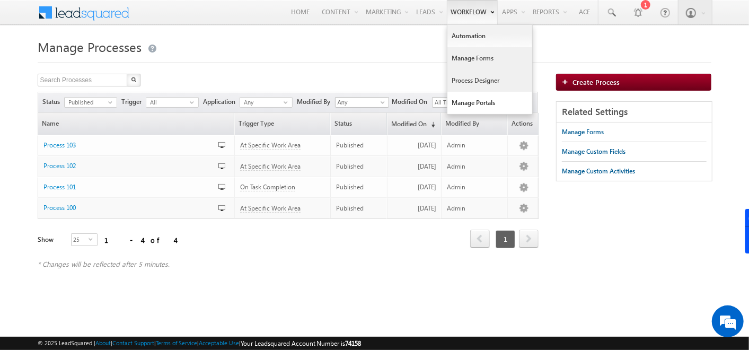
click at [471, 62] on link "Manage Forms" at bounding box center [489, 58] width 85 height 22
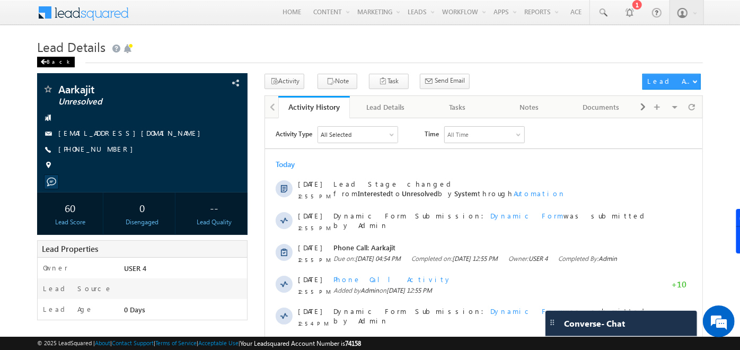
click at [54, 62] on div "Back" at bounding box center [56, 62] width 38 height 11
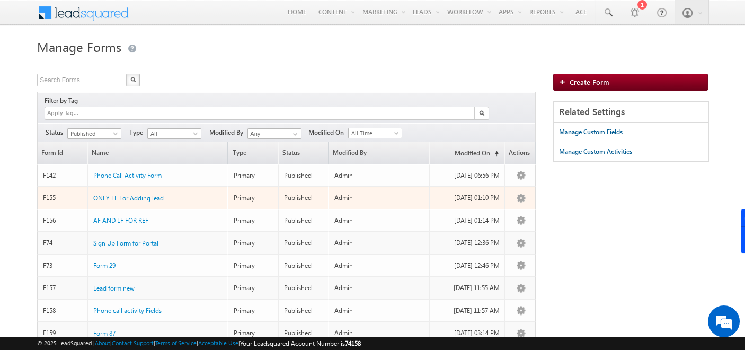
scroll to position [72, 0]
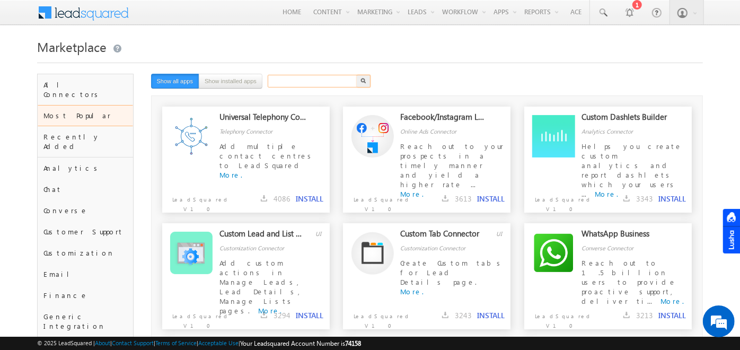
click at [329, 80] on input "text" at bounding box center [313, 81] width 91 height 13
type input "document"
click at [404, 64] on div "Marketplace" at bounding box center [370, 55] width 666 height 38
click at [364, 80] on img "button" at bounding box center [363, 80] width 5 height 5
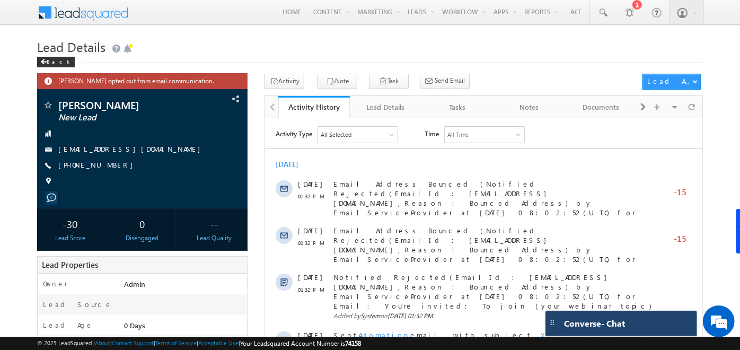
click at [651, 329] on div "Converse - Chat" at bounding box center [622, 323] width 152 height 25
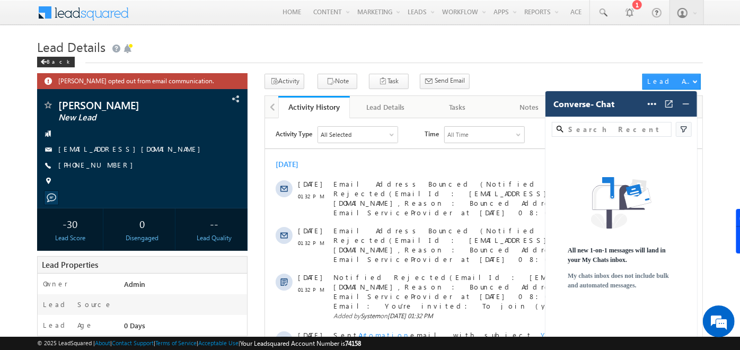
click at [595, 112] on div "Converse - Chat Help Settings" at bounding box center [622, 103] width 152 height 25
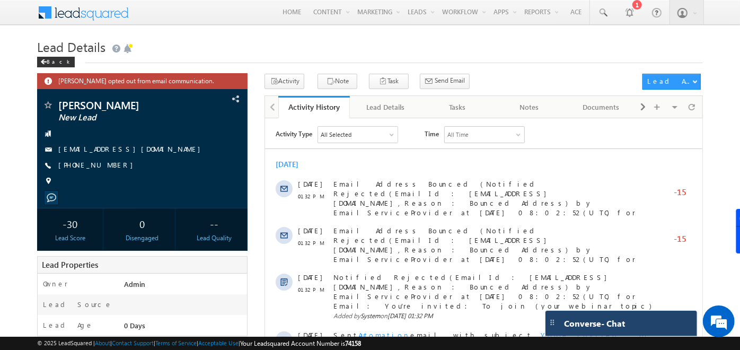
click at [594, 328] on span "Converse - Chat" at bounding box center [594, 324] width 61 height 10
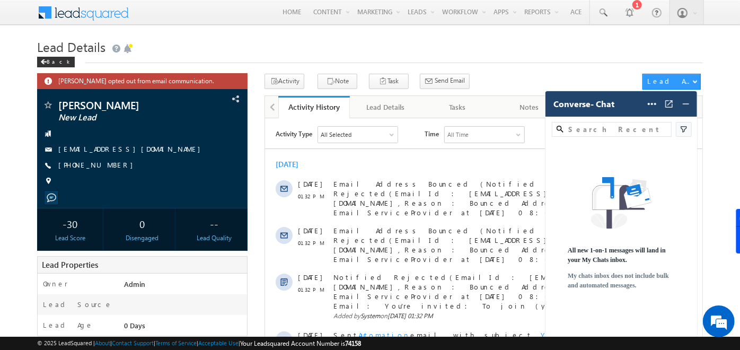
click at [612, 104] on span "Converse - Chat" at bounding box center [583, 104] width 61 height 10
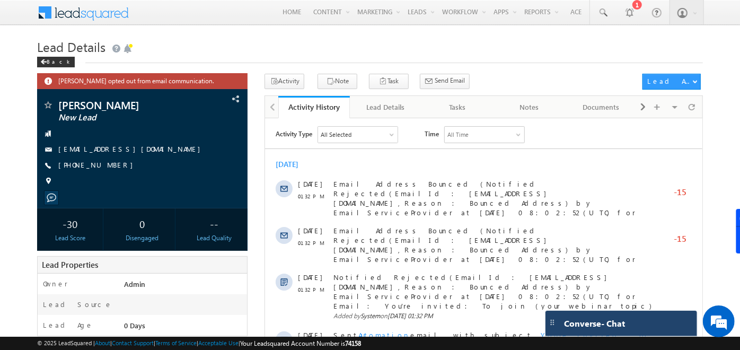
click at [601, 315] on div "Converse - Chat" at bounding box center [622, 323] width 152 height 25
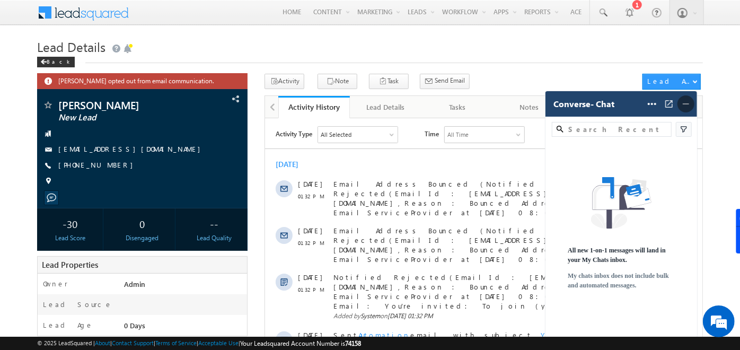
click at [686, 107] on img at bounding box center [686, 104] width 11 height 11
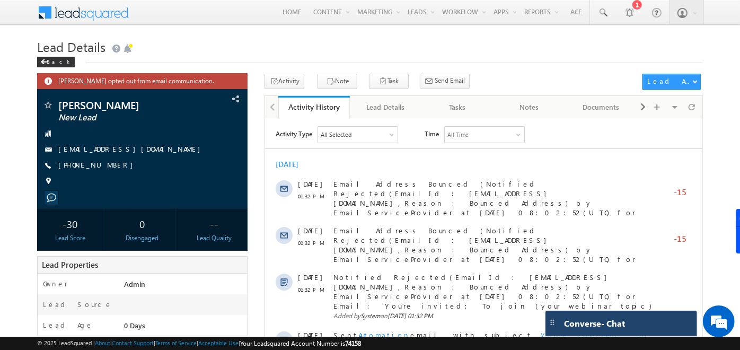
click at [604, 319] on span "Converse - Chat" at bounding box center [594, 324] width 61 height 10
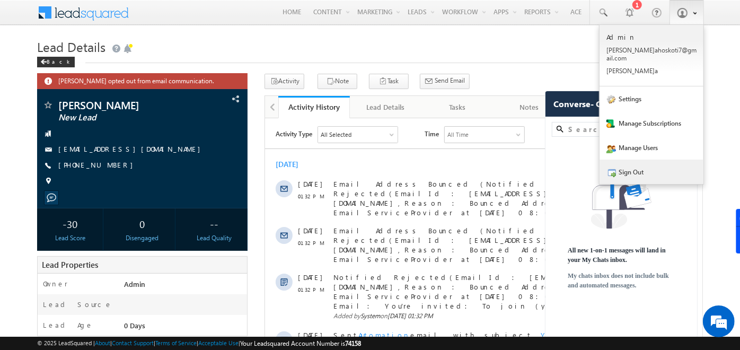
click at [654, 165] on link "Sign Out" at bounding box center [652, 172] width 104 height 24
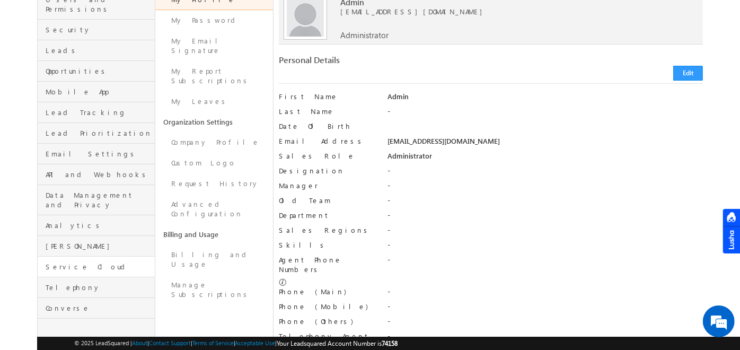
scroll to position [107, 0]
click at [63, 302] on span "Converse" at bounding box center [99, 307] width 107 height 10
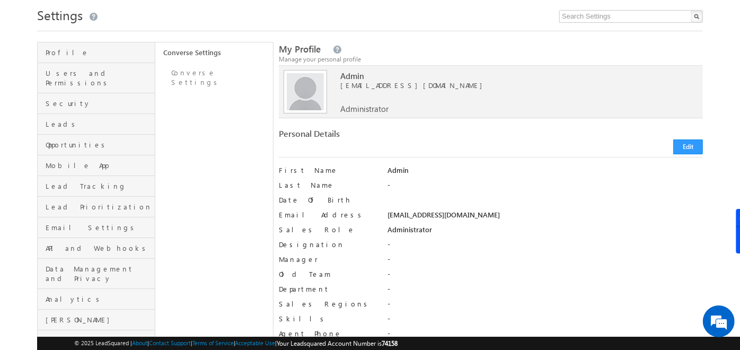
scroll to position [31, 0]
click at [207, 77] on link "Converse Settings" at bounding box center [214, 78] width 118 height 30
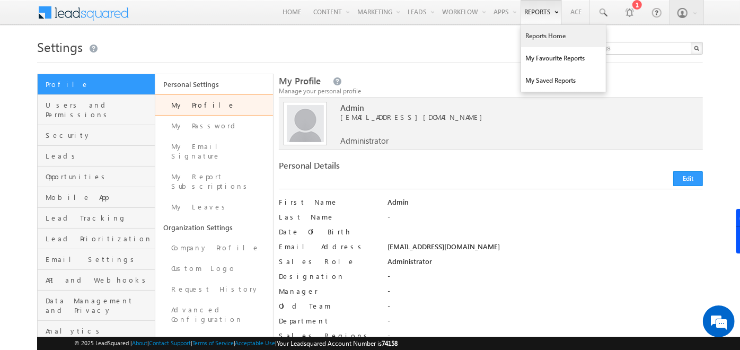
click at [545, 37] on link "Reports Home" at bounding box center [563, 36] width 85 height 22
